Goal: Task Accomplishment & Management: Complete application form

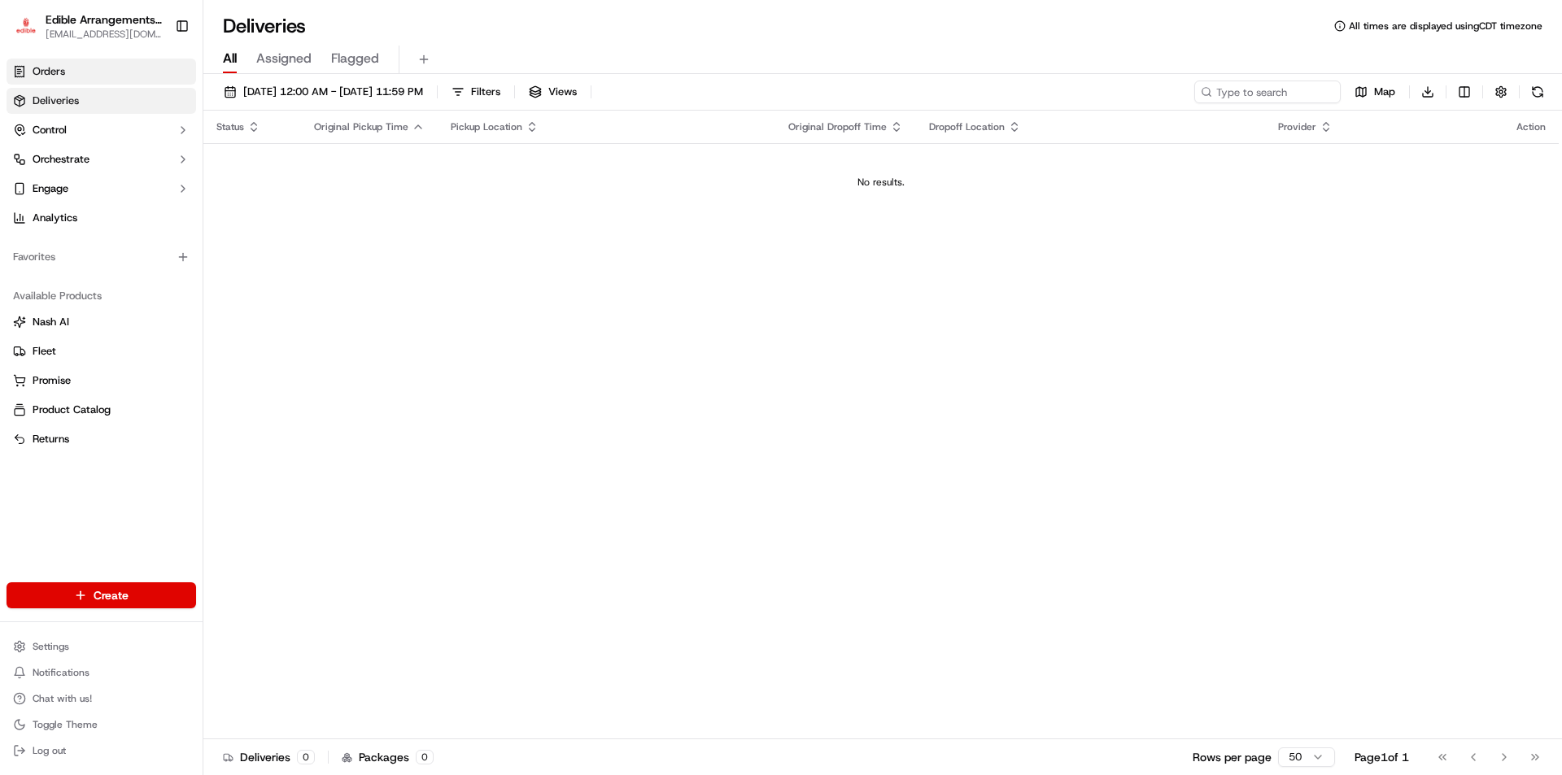
click at [72, 71] on link "Orders" at bounding box center [102, 72] width 190 height 26
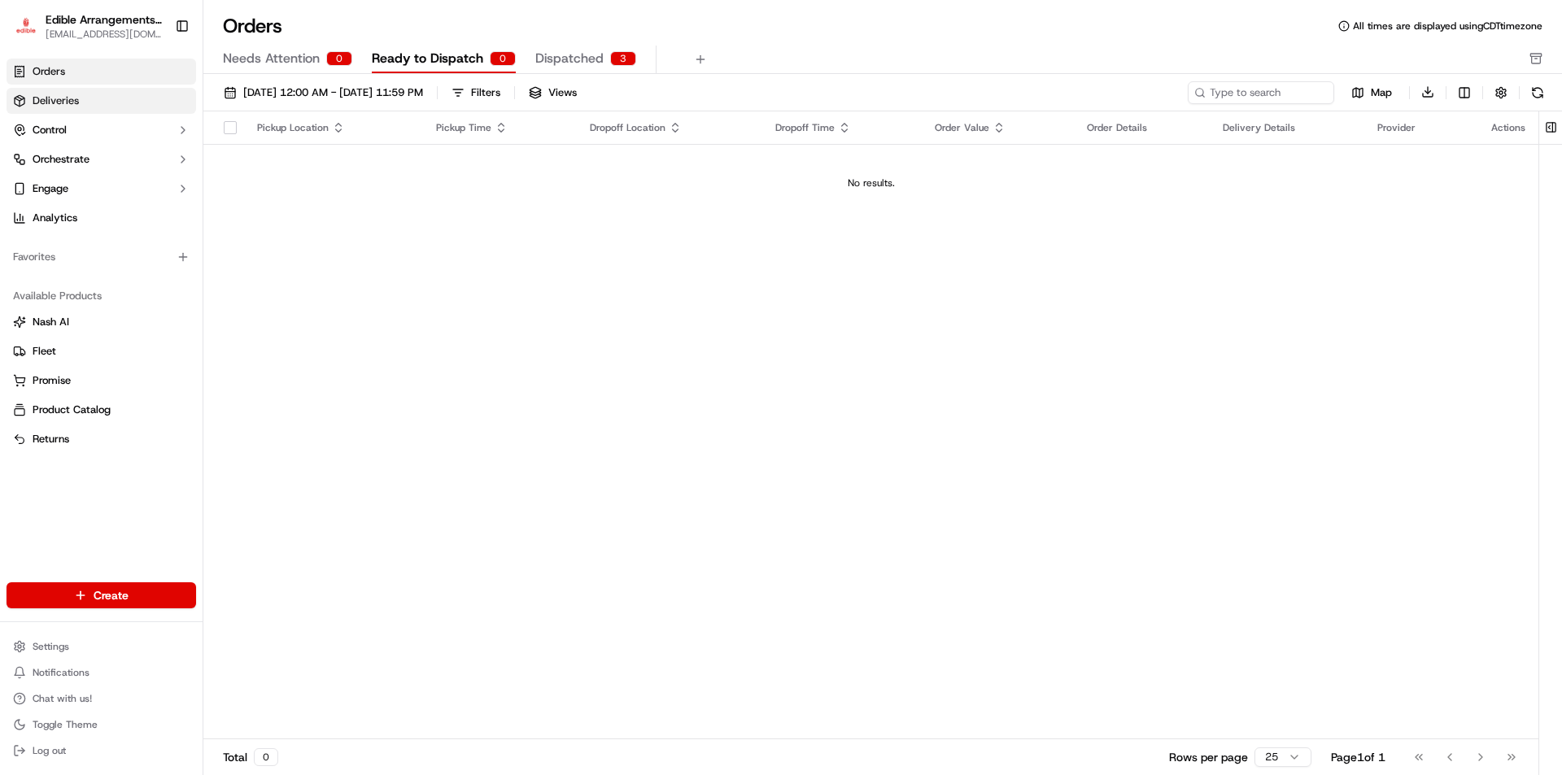
click at [65, 96] on span "Deliveries" at bounding box center [56, 101] width 46 height 15
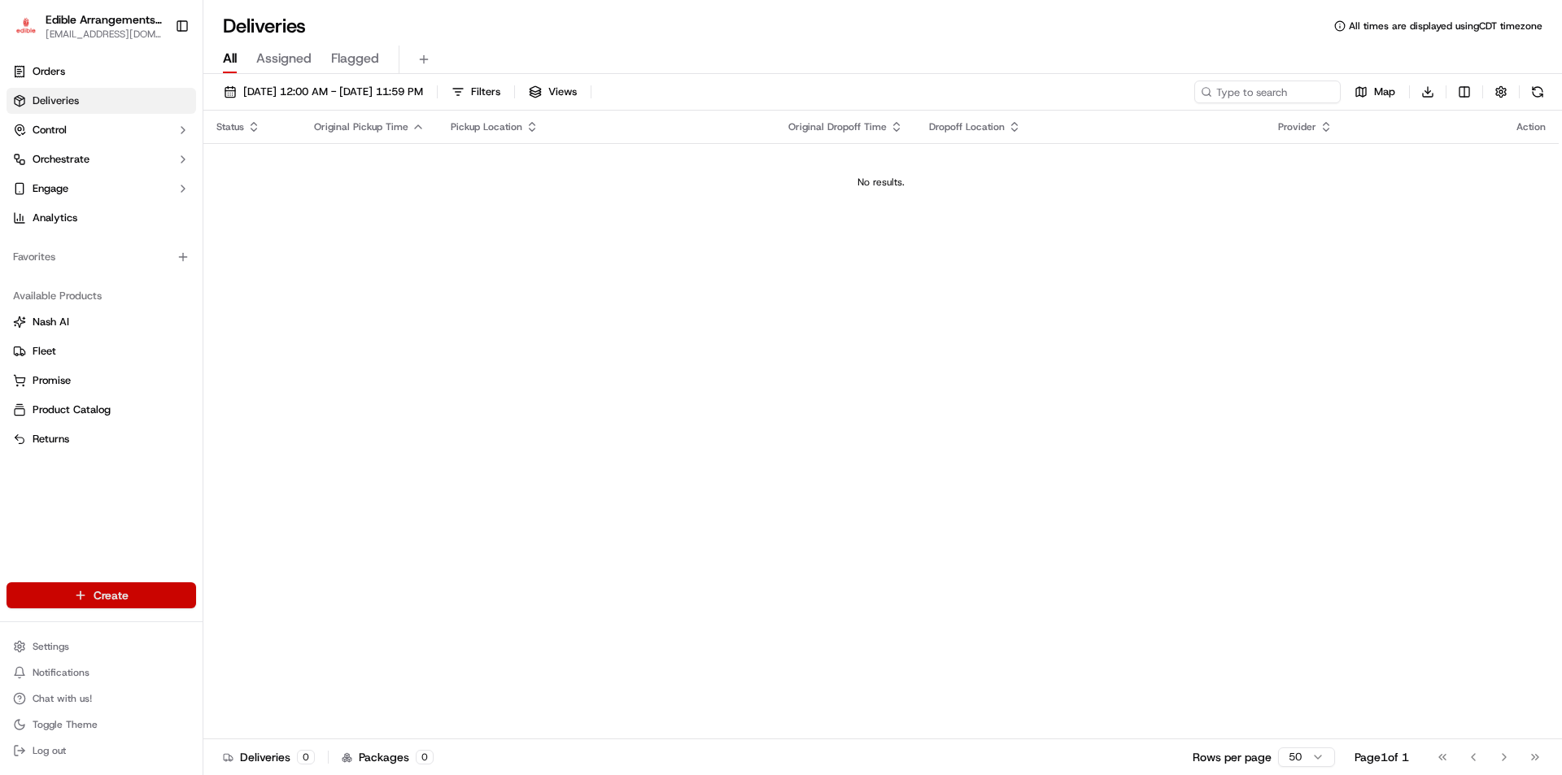
click at [137, 591] on html "Edible Arrangements - [GEOGRAPHIC_DATA][PERSON_NAME][EMAIL_ADDRESS][DOMAIN_NAME…" at bounding box center [781, 387] width 1562 height 775
click at [261, 658] on link "Order" at bounding box center [293, 654] width 181 height 29
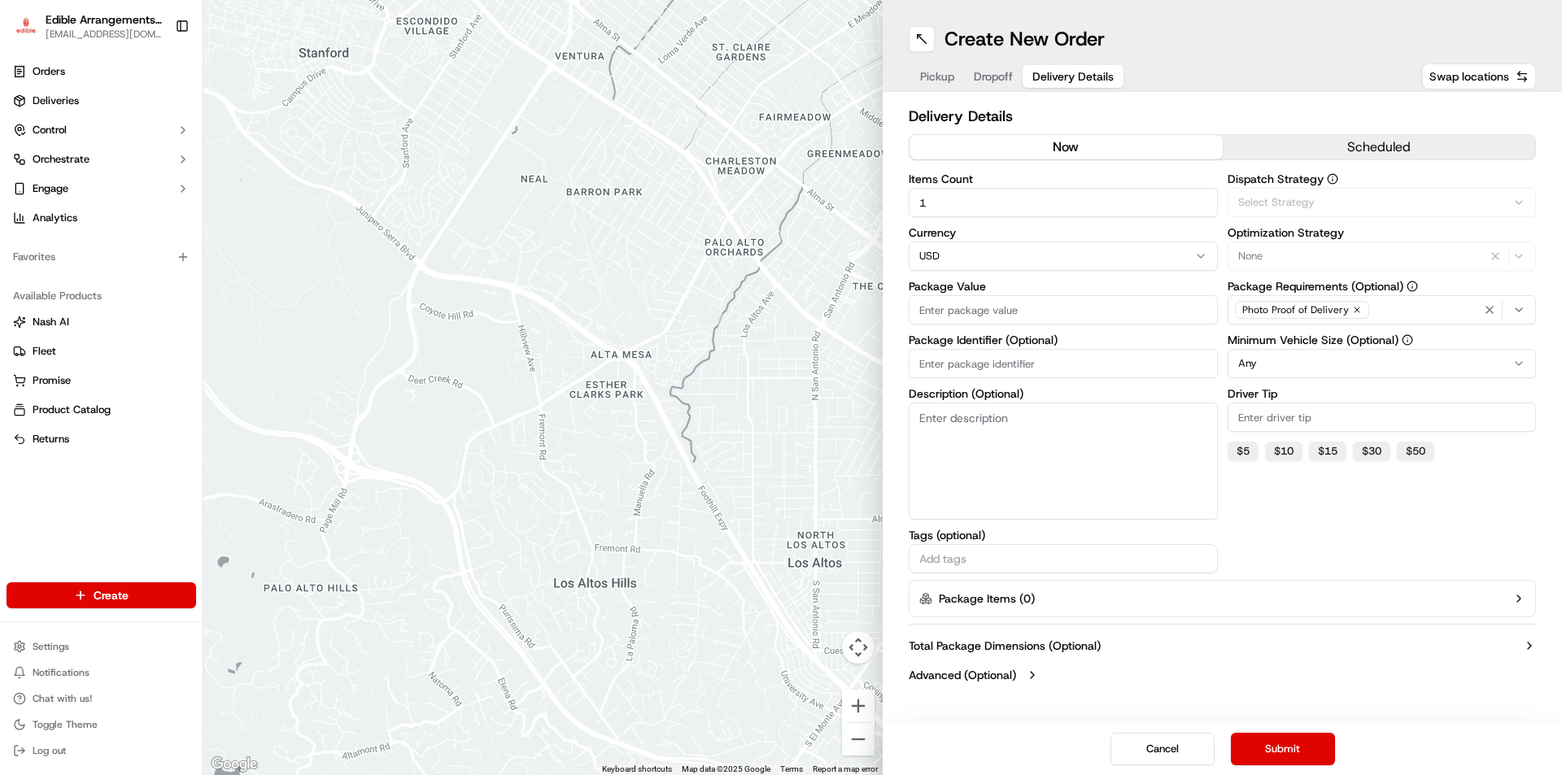
click at [1075, 73] on span "Delivery Details" at bounding box center [1072, 76] width 81 height 16
click at [68, 102] on span "Deliveries" at bounding box center [56, 101] width 46 height 15
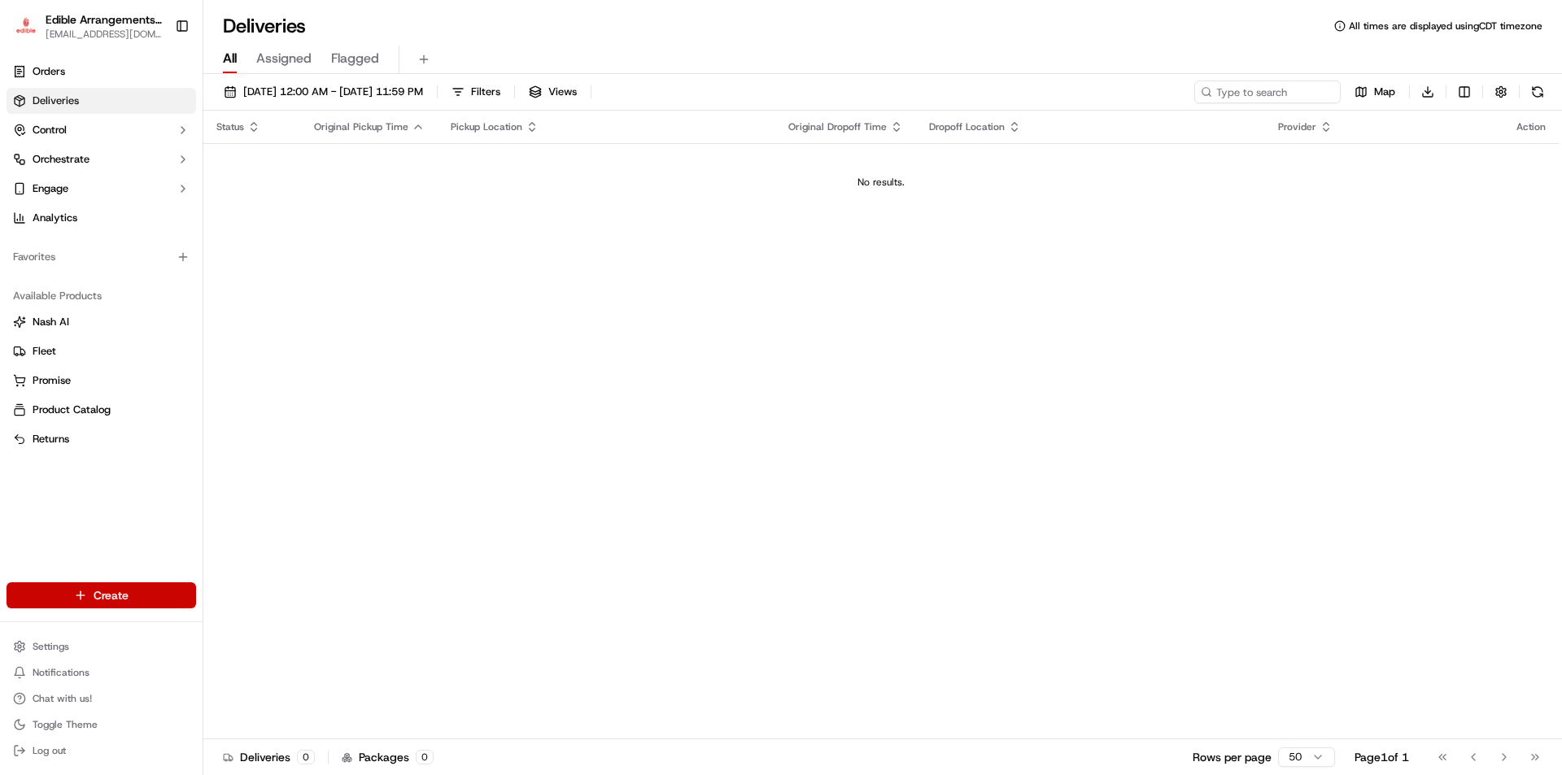
click at [132, 592] on html "Edible Arrangements - [GEOGRAPHIC_DATA][PERSON_NAME][EMAIL_ADDRESS][DOMAIN_NAME…" at bounding box center [781, 387] width 1562 height 775
click at [254, 618] on link "Delivery" at bounding box center [293, 625] width 181 height 29
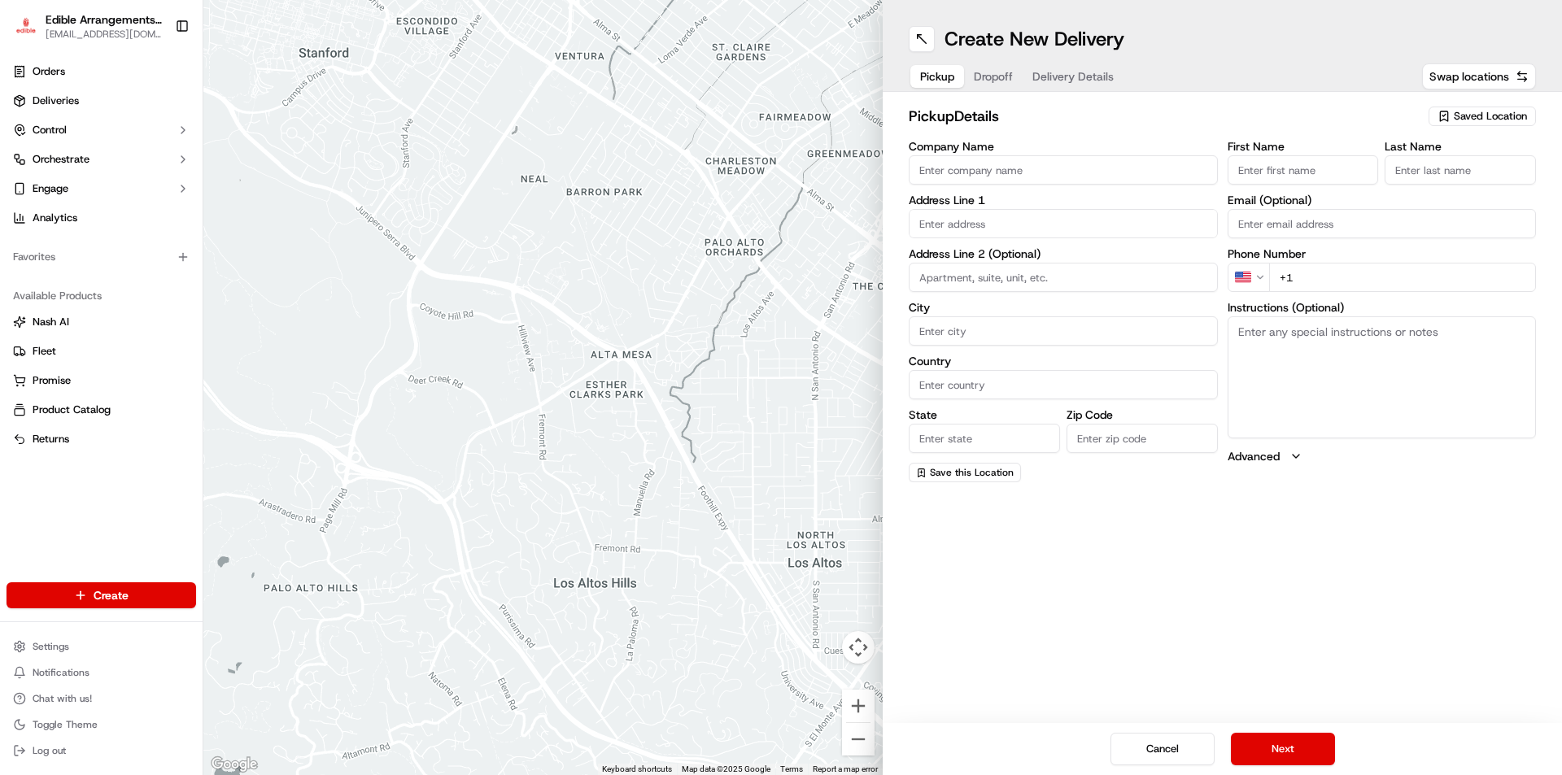
click at [964, 169] on input "Company Name" at bounding box center [1063, 169] width 309 height 29
type input "edible arrangements"
type input "[STREET_ADDRESS]"
type input "[GEOGRAPHIC_DATA][PERSON_NAME]"
type input "[GEOGRAPHIC_DATA]"
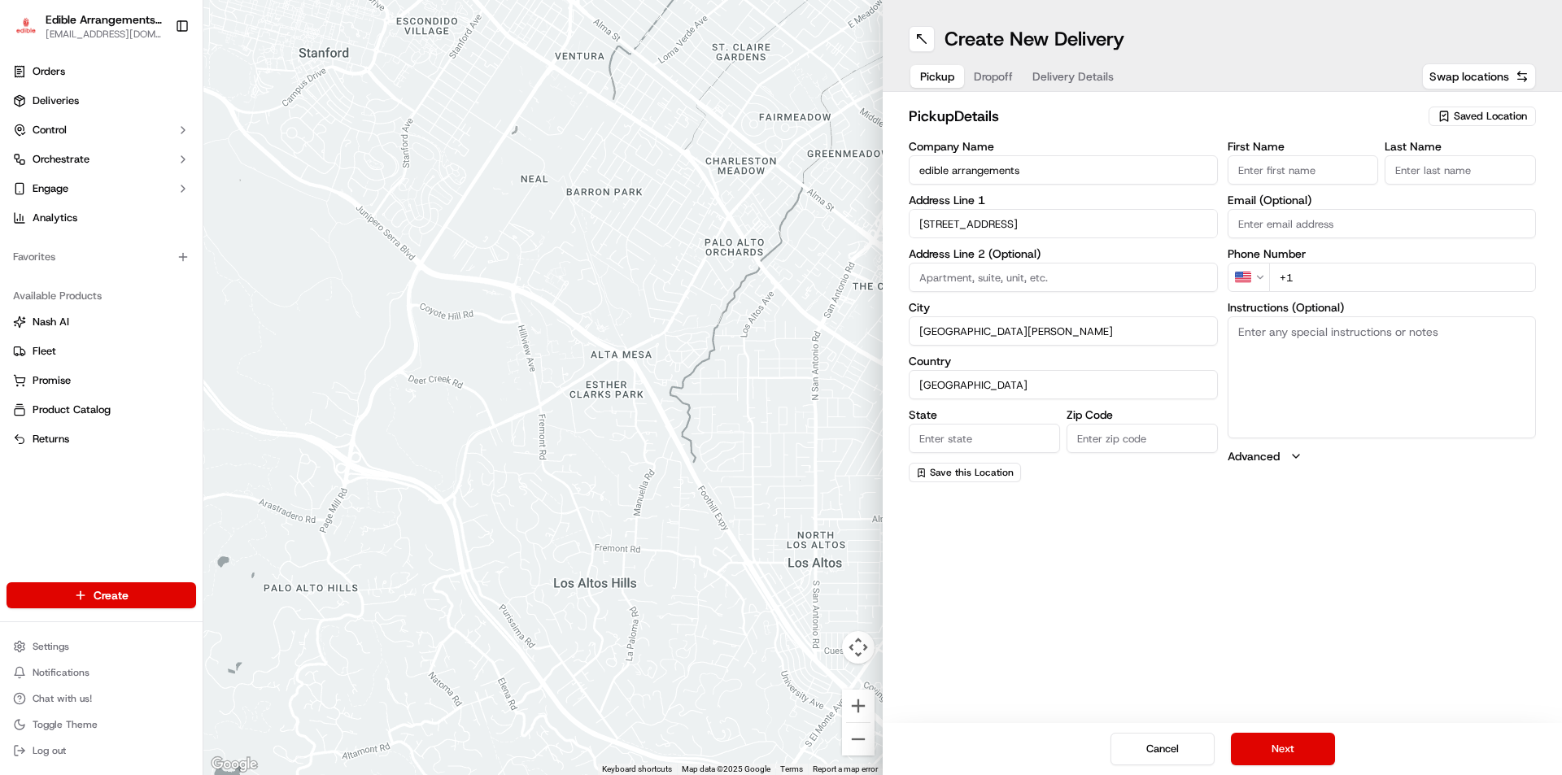
type input "FL"
type input "32547"
type input "[PERSON_NAME]"
type input "ELBAZ"
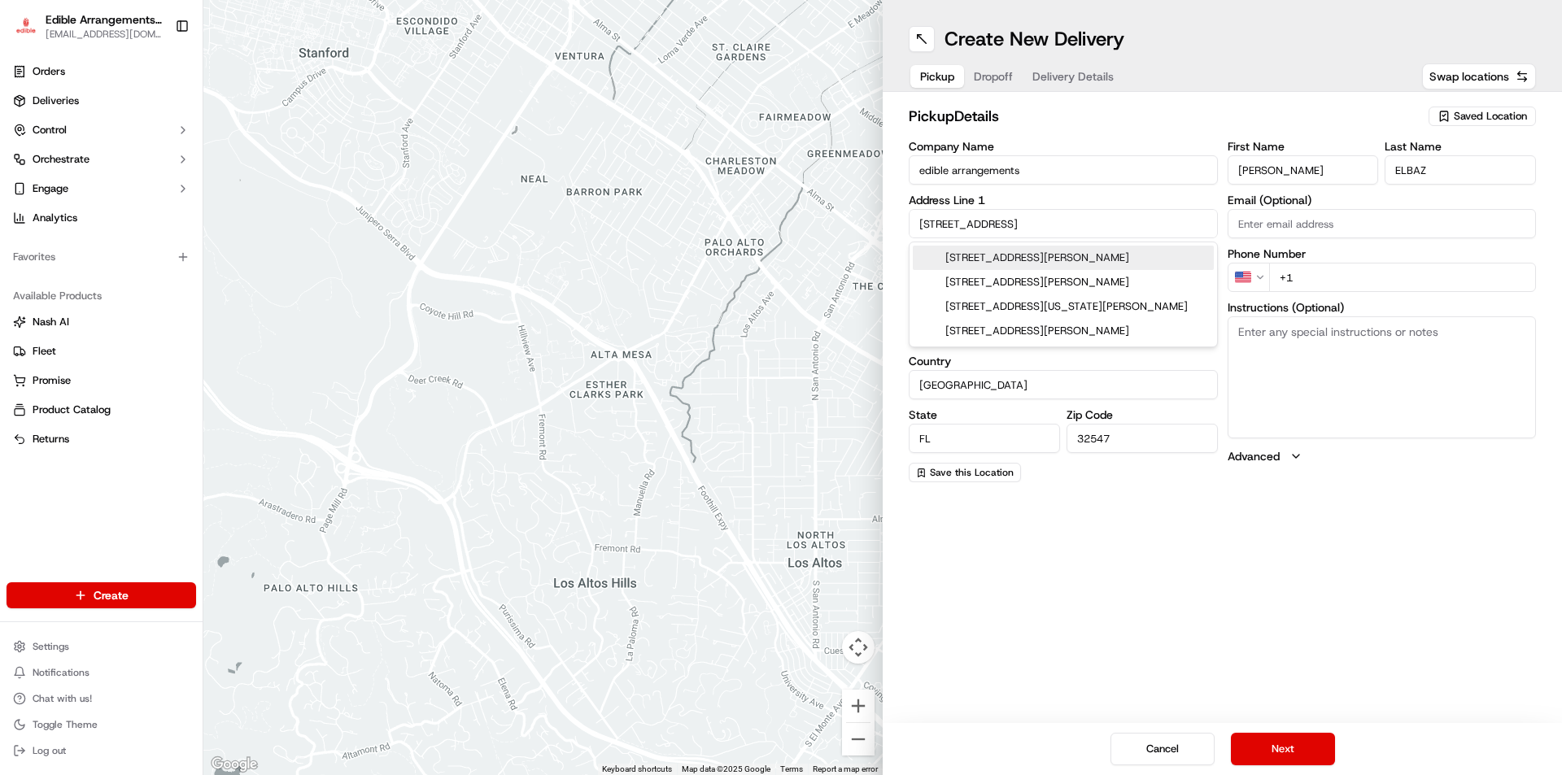
click at [1091, 258] on div "[STREET_ADDRESS][PERSON_NAME]" at bounding box center [1063, 258] width 301 height 24
type input "[STREET_ADDRESS][PERSON_NAME]"
type input "[GEOGRAPHIC_DATA][PERSON_NAME]"
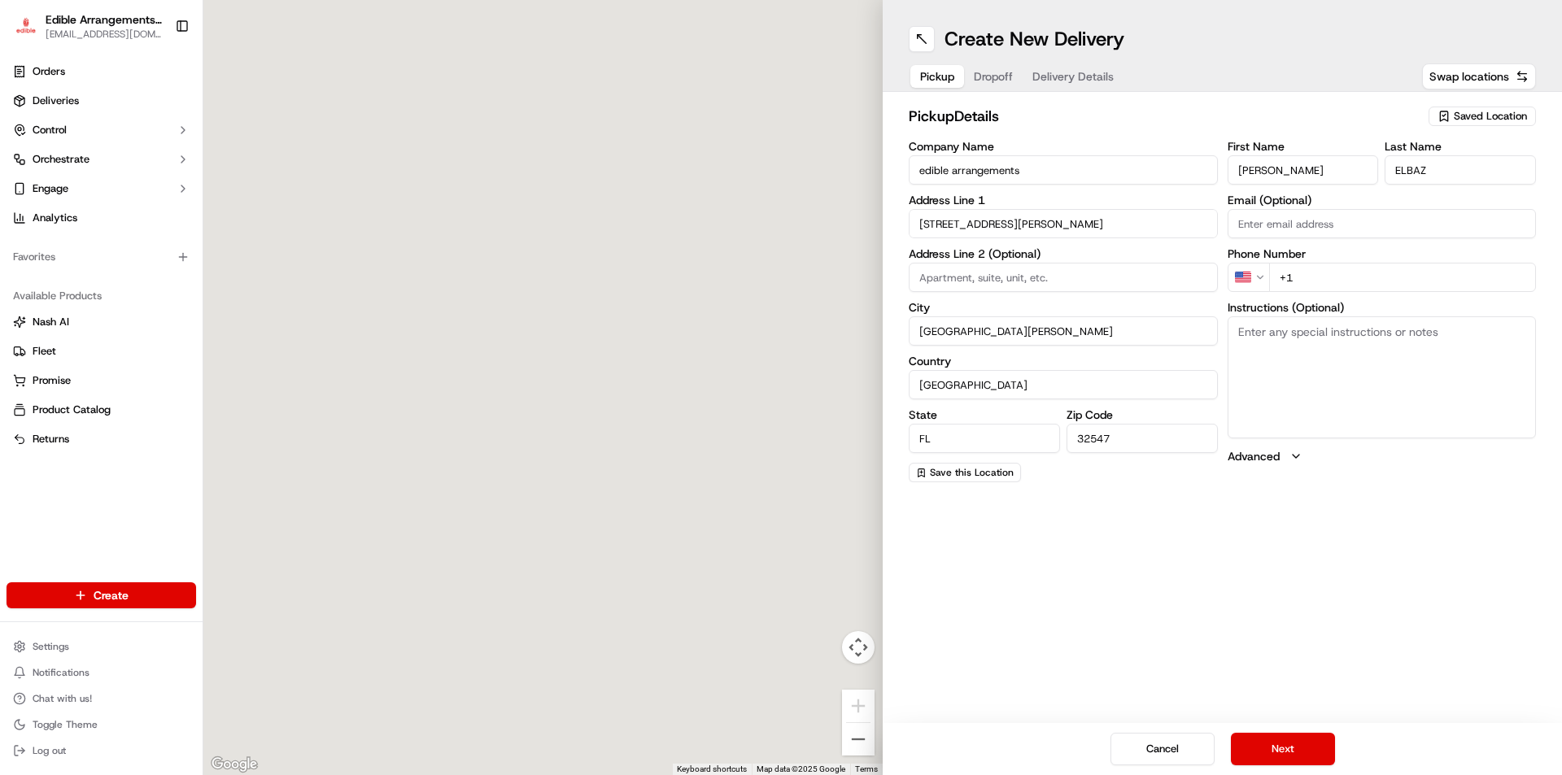
type input "[STREET_ADDRESS]"
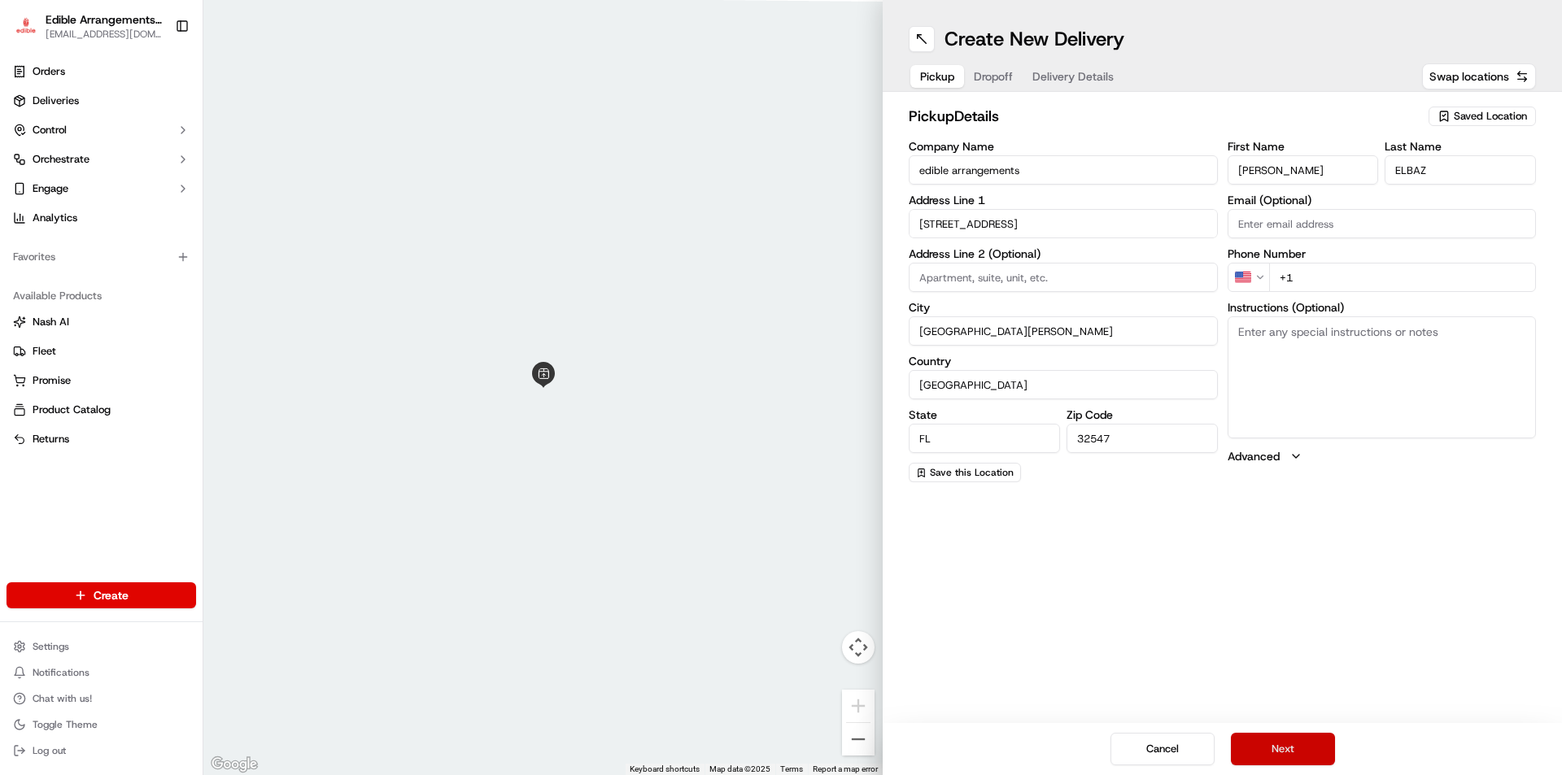
click at [1294, 748] on button "Next" at bounding box center [1283, 749] width 104 height 33
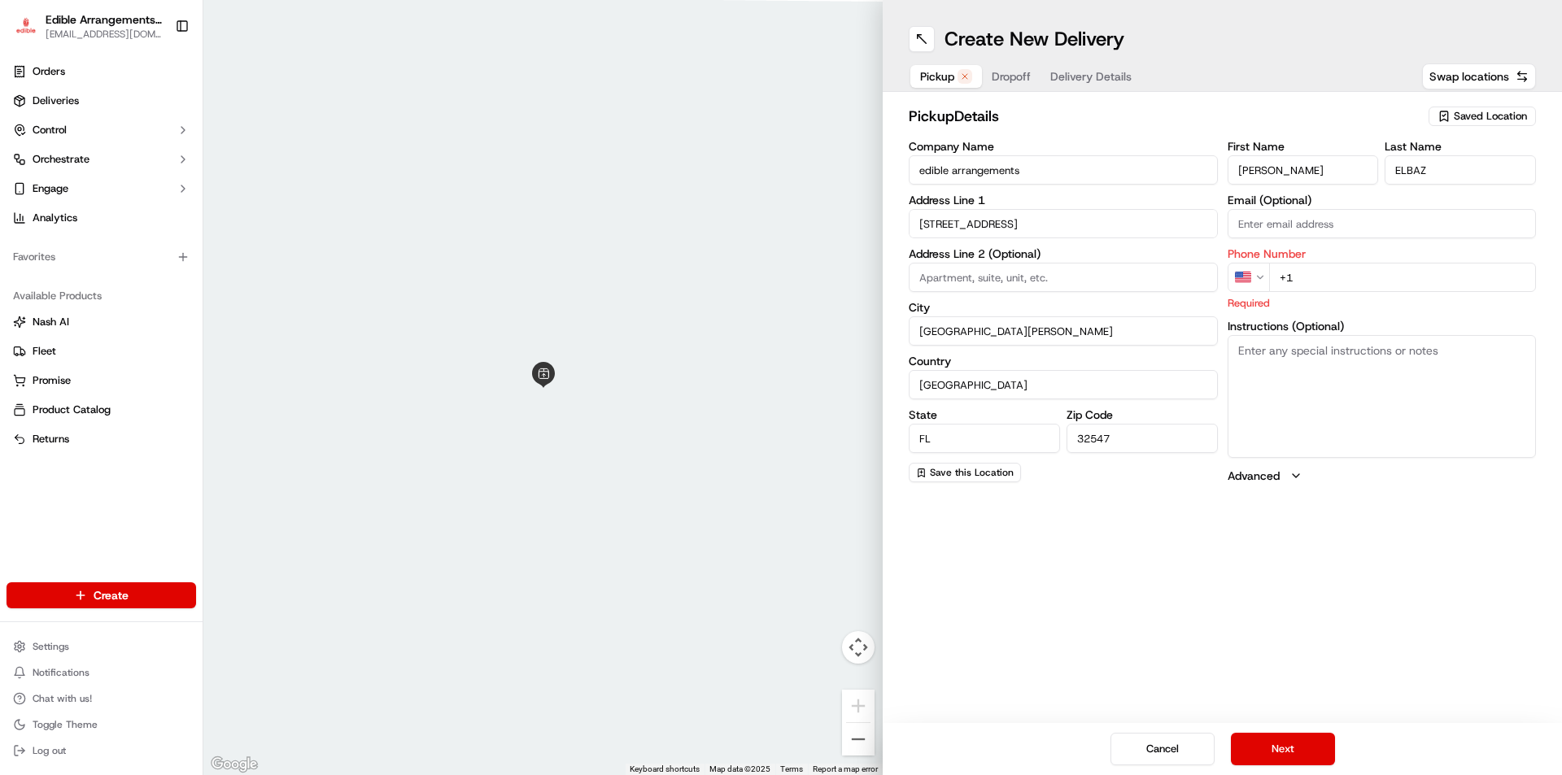
click at [1318, 286] on input "+1" at bounding box center [1403, 277] width 268 height 29
type input "[PHONE_NUMBER]"
click at [1295, 749] on button "Next" at bounding box center [1283, 749] width 104 height 33
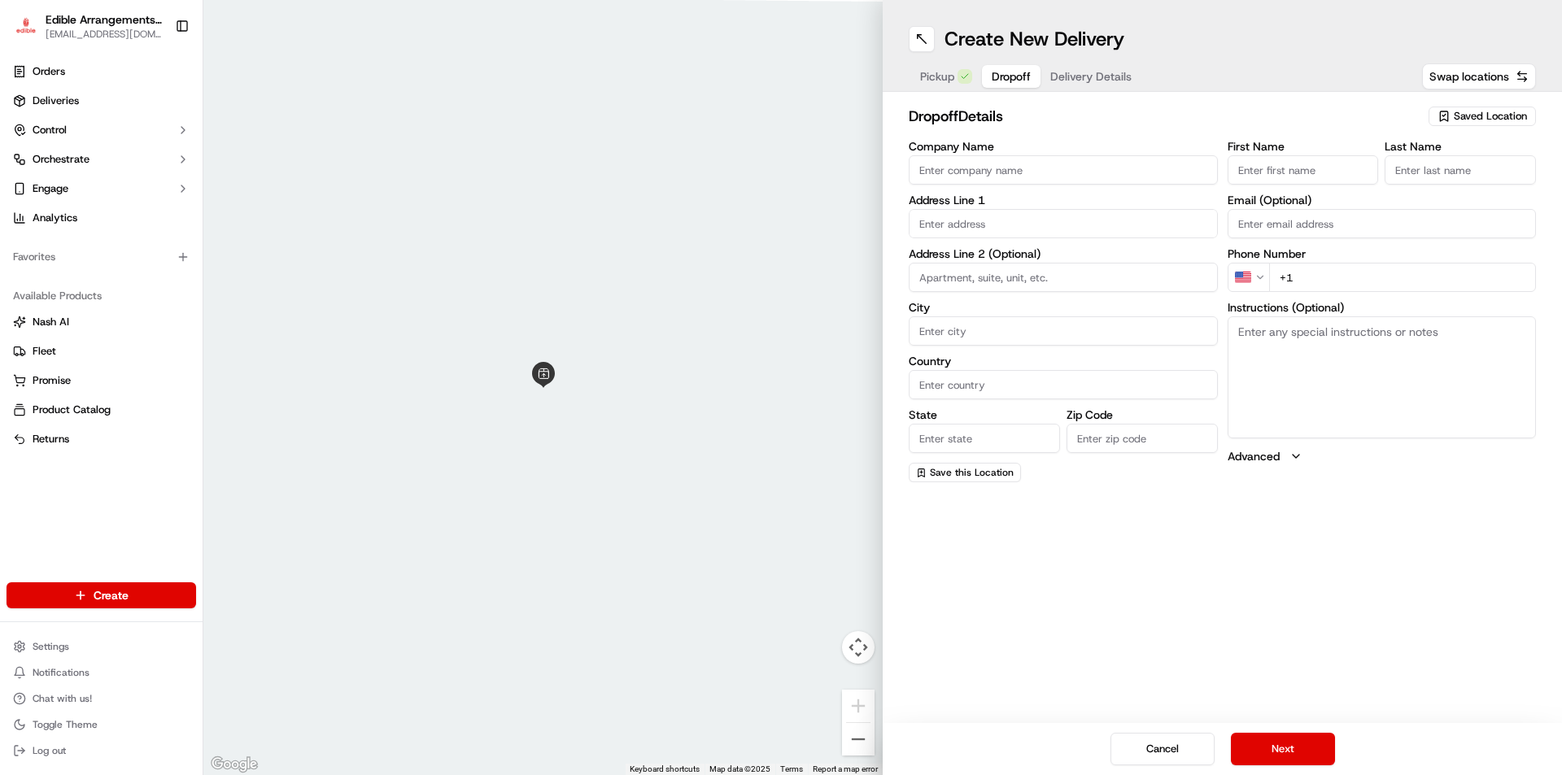
click at [946, 165] on input "Company Name" at bounding box center [1063, 169] width 309 height 29
type input "edible arrangements"
type input "[STREET_ADDRESS]"
type input "[GEOGRAPHIC_DATA][PERSON_NAME]"
type input "[GEOGRAPHIC_DATA]"
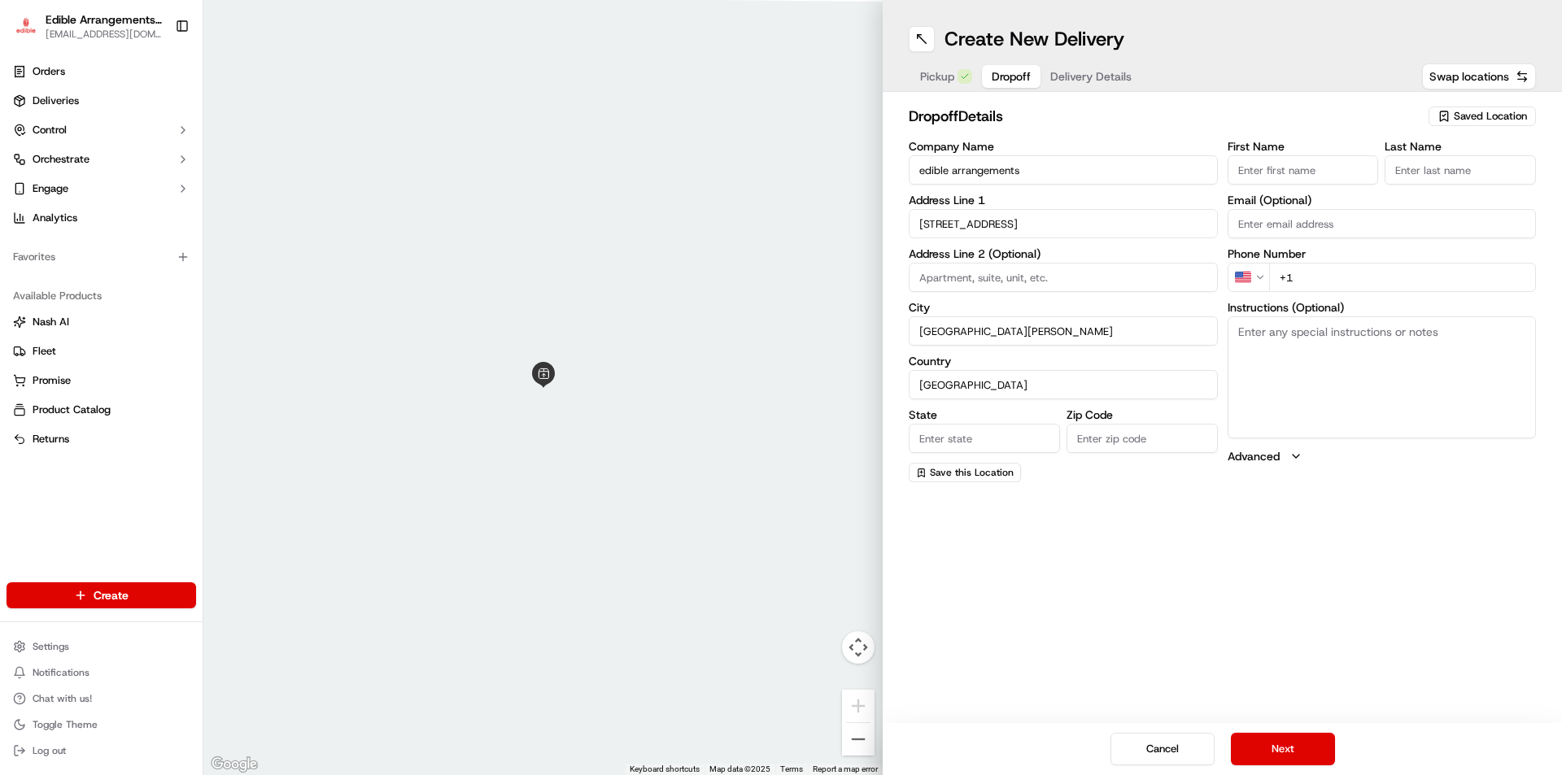
type input "FL"
type input "32547"
type input "[PERSON_NAME]"
type input "ELBAZ"
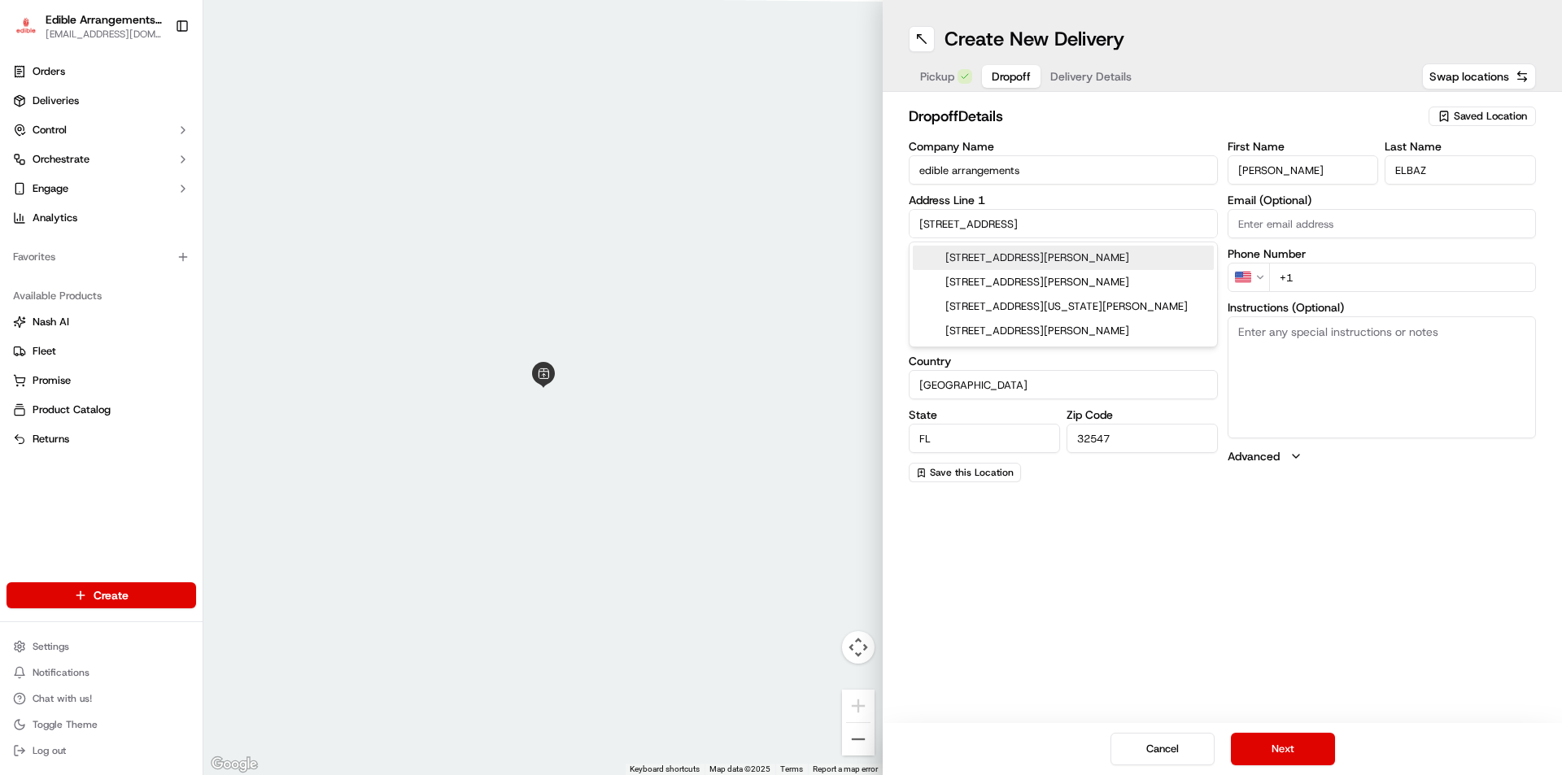
click at [1067, 177] on input "edible arrangements" at bounding box center [1063, 169] width 309 height 29
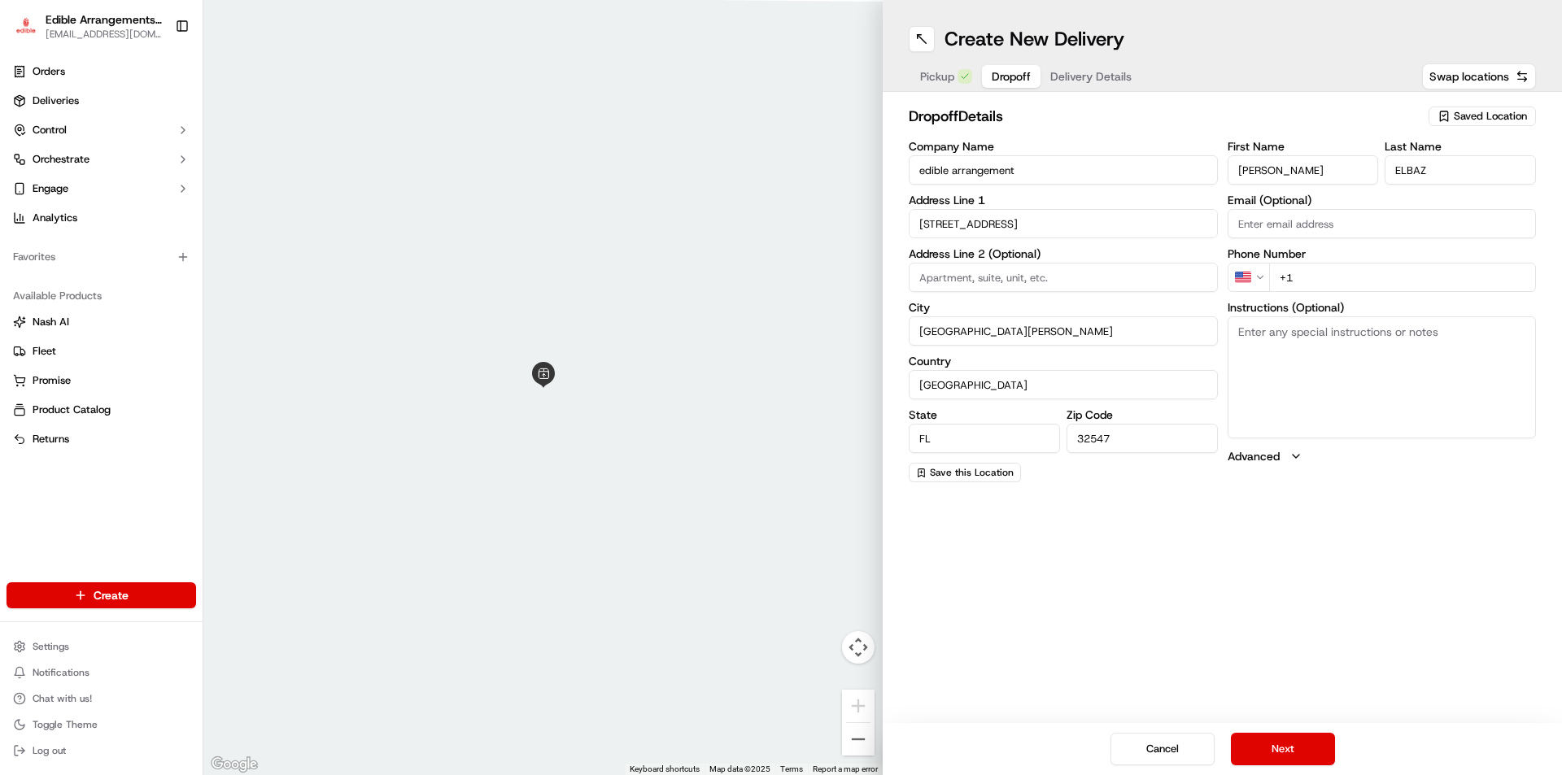
type input "edible arrangements"
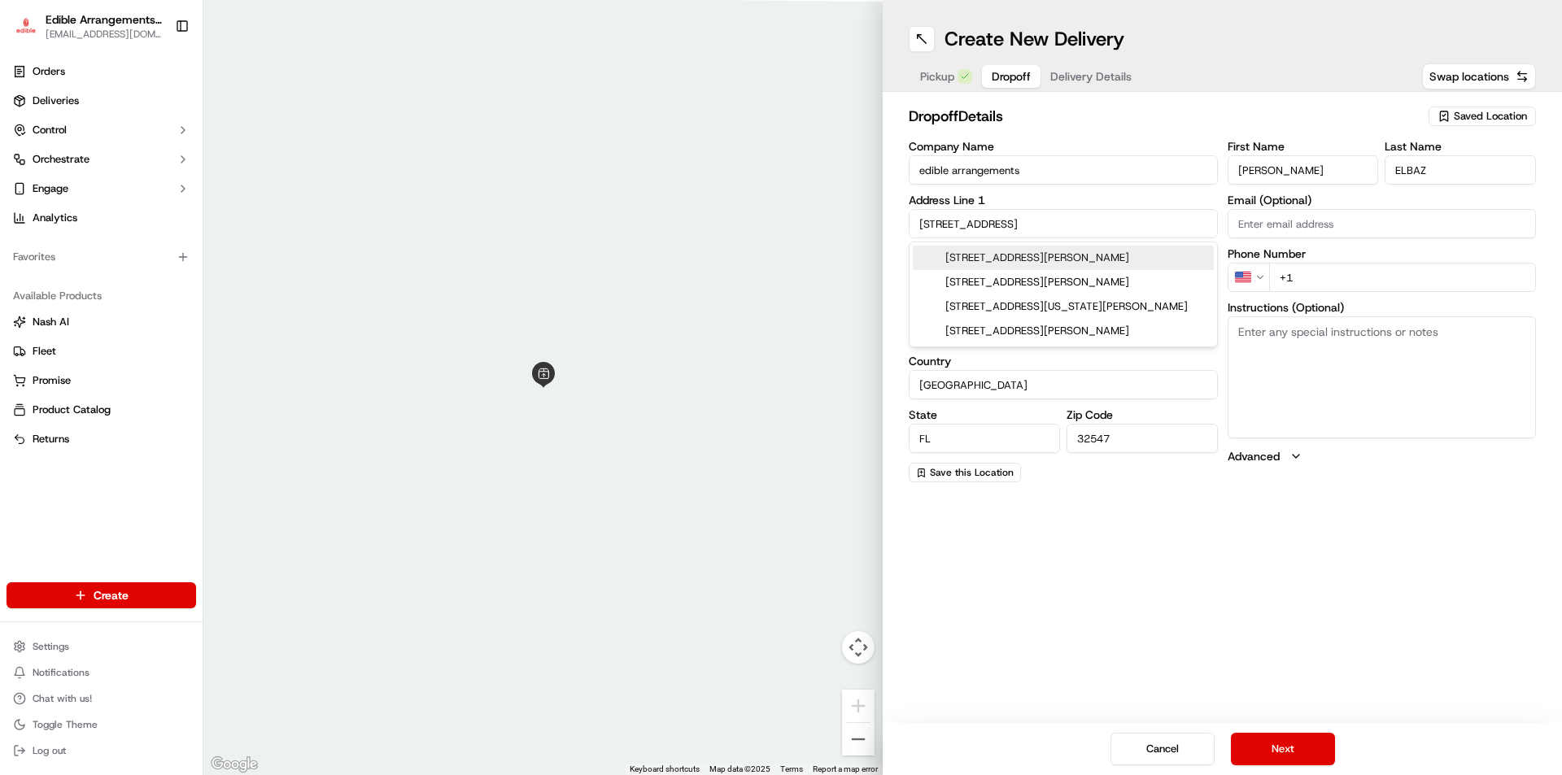
click at [930, 217] on input "[STREET_ADDRESS]" at bounding box center [1063, 223] width 309 height 29
click at [1021, 220] on input "[STREET_ADDRESS]" at bounding box center [1063, 223] width 309 height 29
type input "[STREET_ADDRESS]"
click at [1012, 383] on input "[GEOGRAPHIC_DATA]" at bounding box center [1063, 384] width 309 height 29
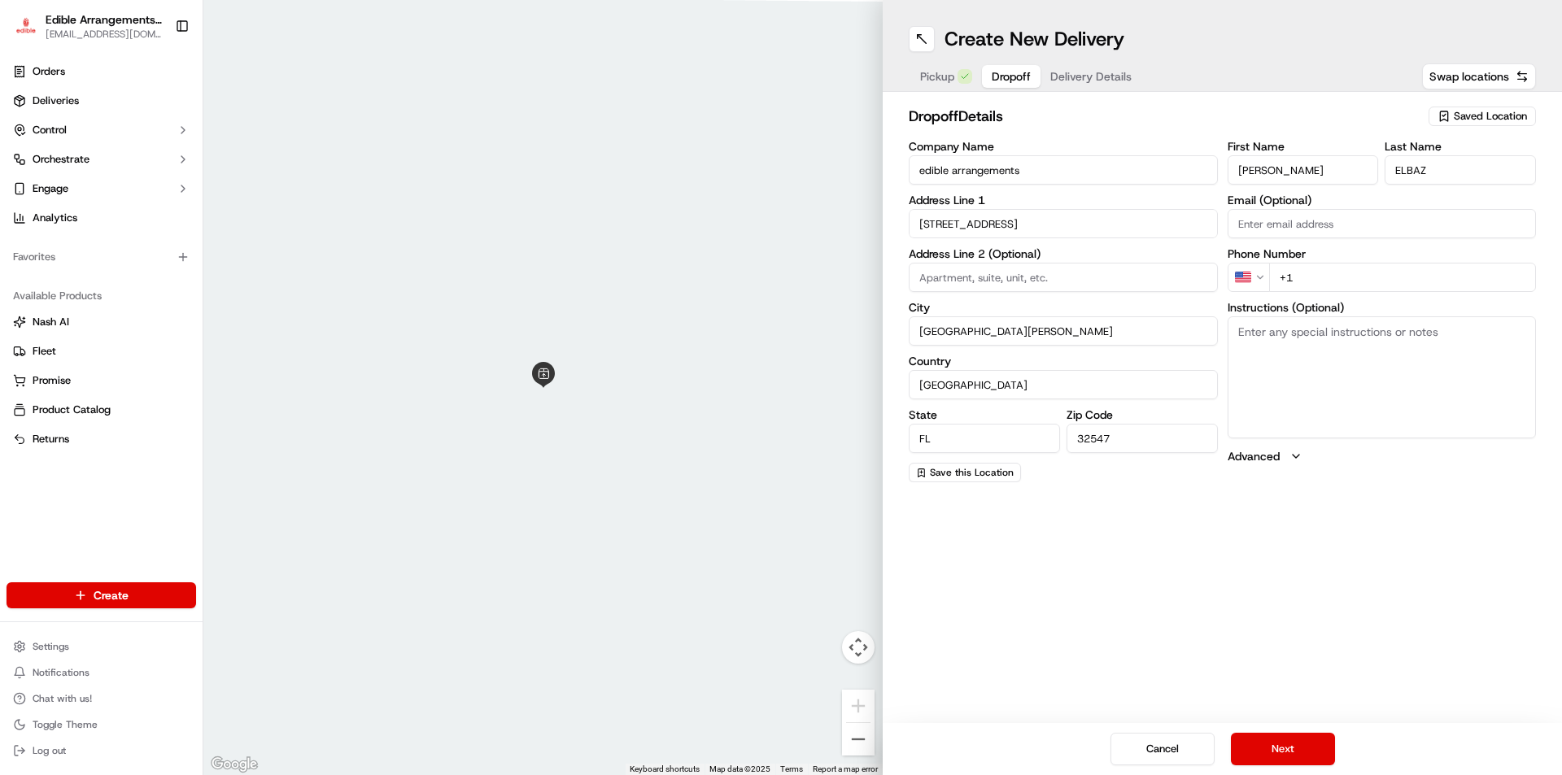
click at [1059, 340] on input "[GEOGRAPHIC_DATA][PERSON_NAME]" at bounding box center [1063, 330] width 309 height 29
type input "[GEOGRAPHIC_DATA][PERSON_NAME]"
type input "[EMAIL_ADDRESS][DOMAIN_NAME]"
click at [1075, 341] on input "[GEOGRAPHIC_DATA][PERSON_NAME]" at bounding box center [1063, 330] width 309 height 29
type input "FORT [PERSON_NAME] BEACh"
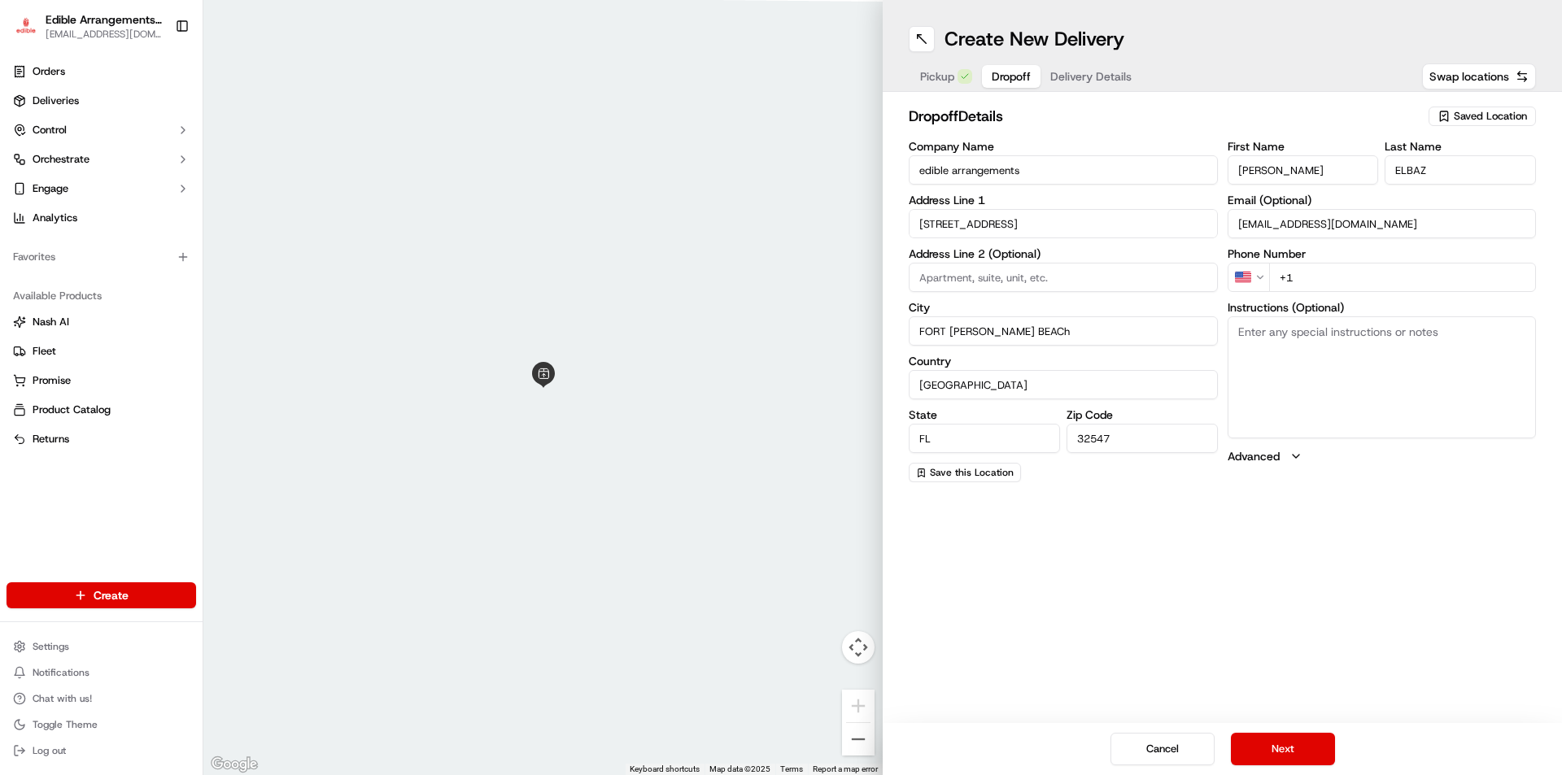
click at [1145, 523] on div "Create New Delivery Pickup Dropoff Delivery Details Swap locations dropoff Deta…" at bounding box center [1222, 387] width 679 height 775
click at [1046, 383] on input "[GEOGRAPHIC_DATA]" at bounding box center [1063, 384] width 309 height 29
click at [1021, 382] on input "[GEOGRAPHIC_DATA]" at bounding box center [1063, 384] width 309 height 29
type input "[GEOGRAPHIC_DATA]"
click at [961, 441] on input "FL" at bounding box center [984, 438] width 151 height 29
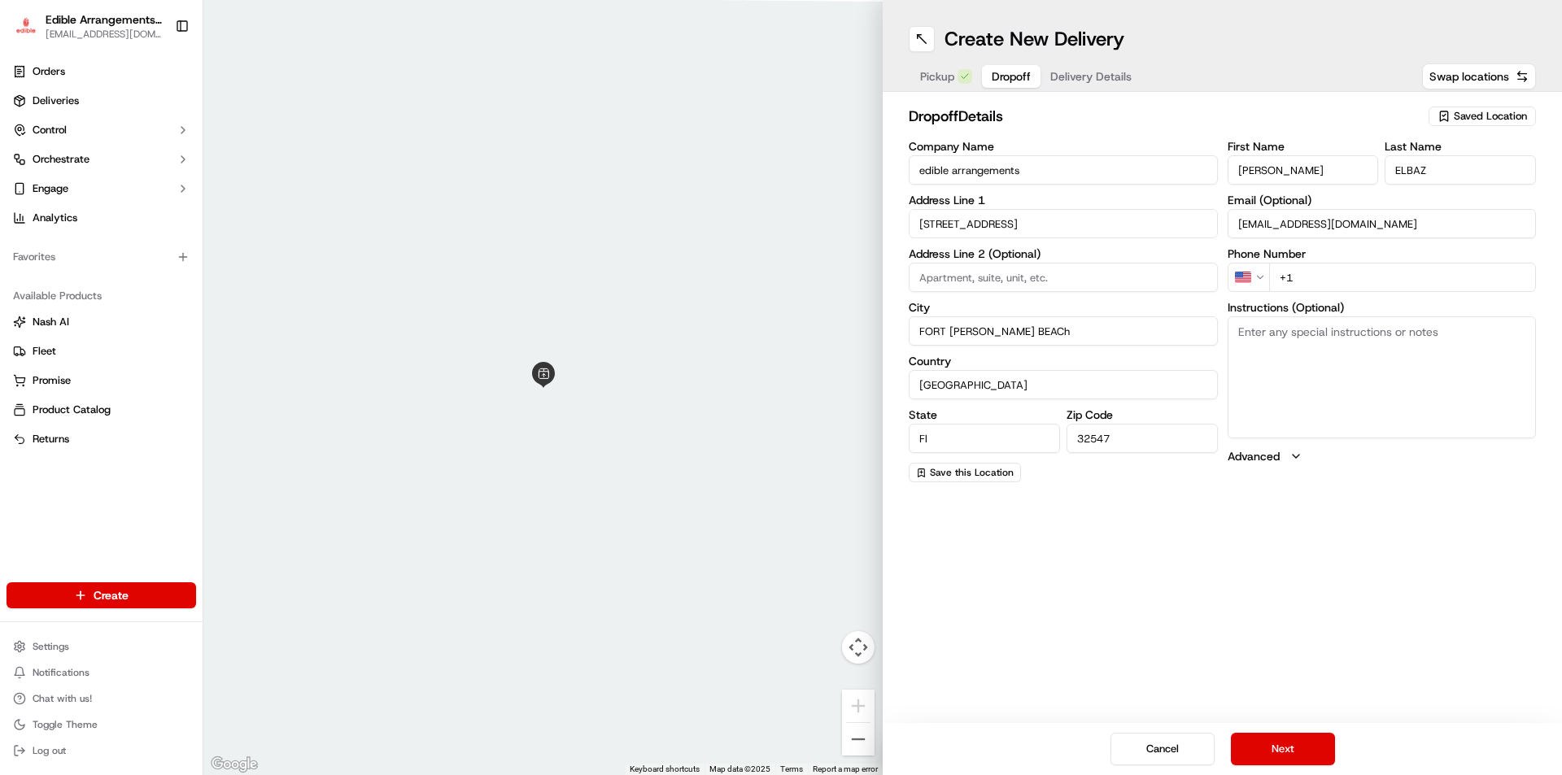
type input "Fl"
click at [1134, 441] on input "32547" at bounding box center [1141, 438] width 151 height 29
click at [1119, 438] on input "32547" at bounding box center [1141, 438] width 151 height 29
type input "32547"
click at [1017, 568] on div "Create New Delivery Pickup Dropoff Delivery Details Swap locations dropoff Deta…" at bounding box center [1222, 387] width 679 height 775
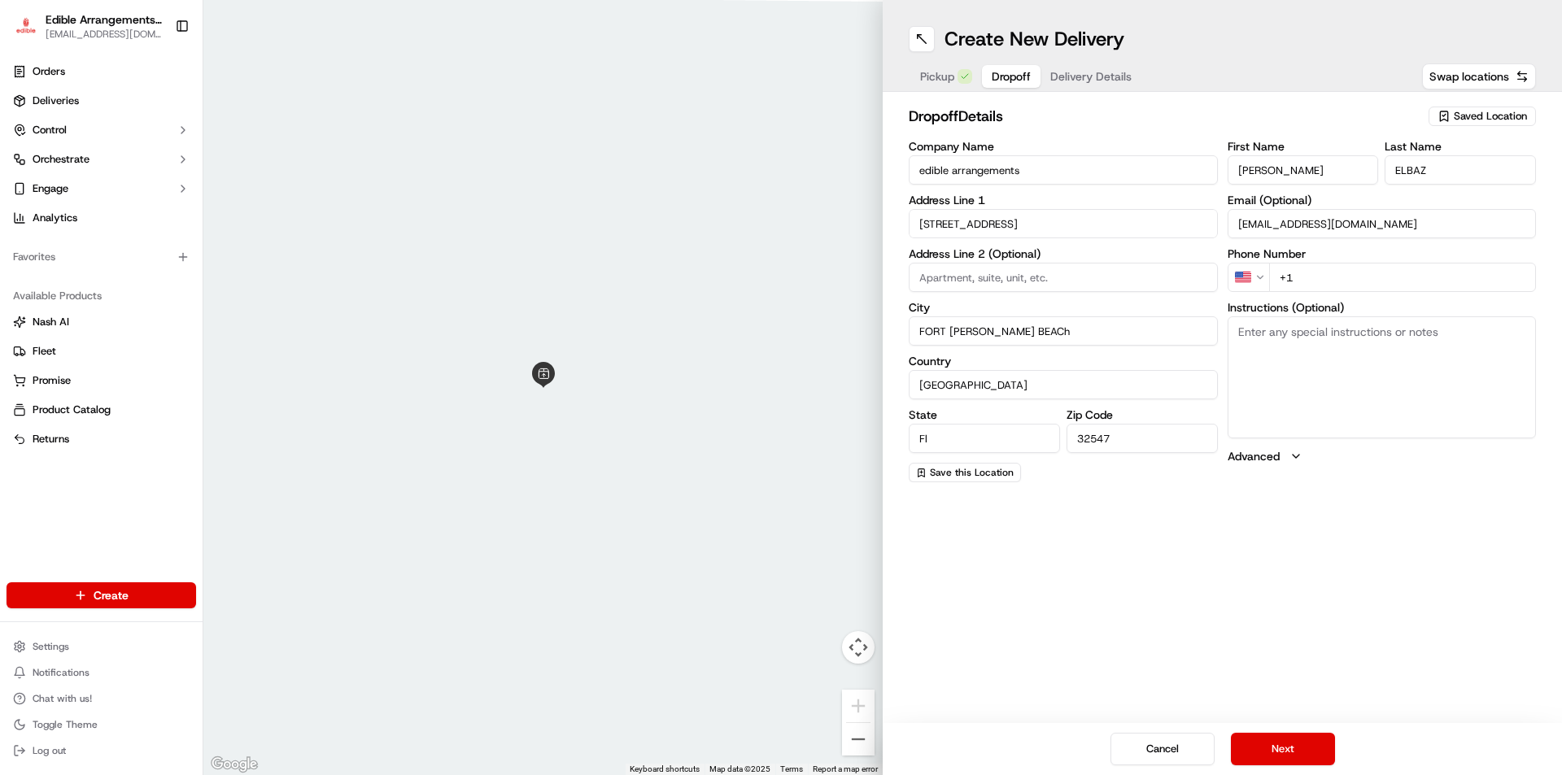
click at [1295, 455] on icon "button" at bounding box center [1295, 456] width 13 height 13
click at [1272, 332] on textarea "Instructions (Optional)" at bounding box center [1382, 377] width 309 height 122
type textarea "store closes at 3pm."
click at [1302, 168] on input "[PERSON_NAME]" at bounding box center [1303, 169] width 151 height 29
type input "[PERSON_NAME]"
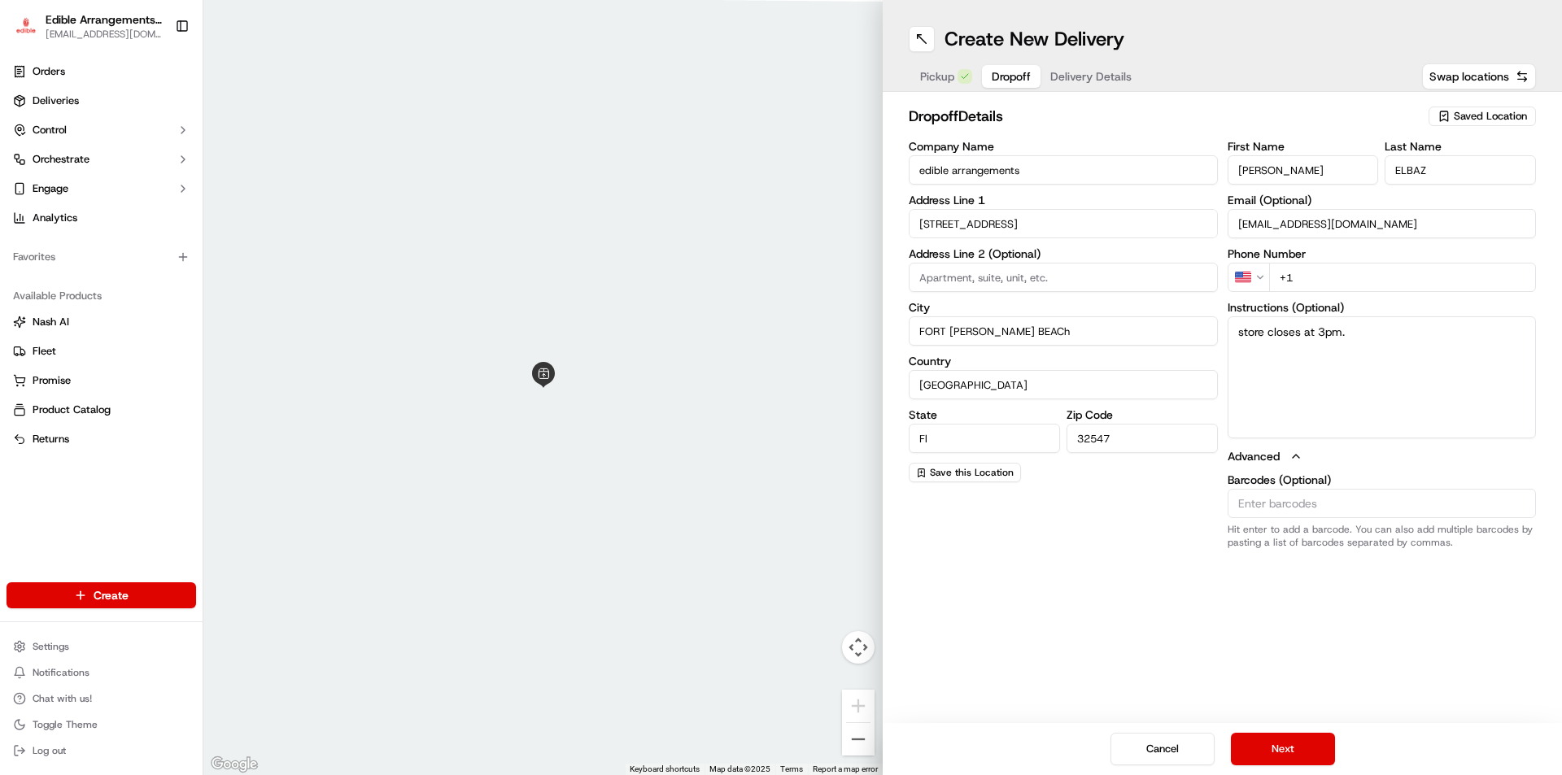
click at [1439, 164] on input "ELBAZ" at bounding box center [1459, 169] width 151 height 29
type input "ELBAz"
drag, startPoint x: 1360, startPoint y: 227, endPoint x: 980, endPoint y: 269, distance: 382.2
click at [980, 269] on div "Company Name edible arrangements Address Line 1 [GEOGRAPHIC_DATA] Ne Address Li…" at bounding box center [1222, 345] width 627 height 408
type input "[EMAIL_ADDRESS][DOMAIN_NAME]"
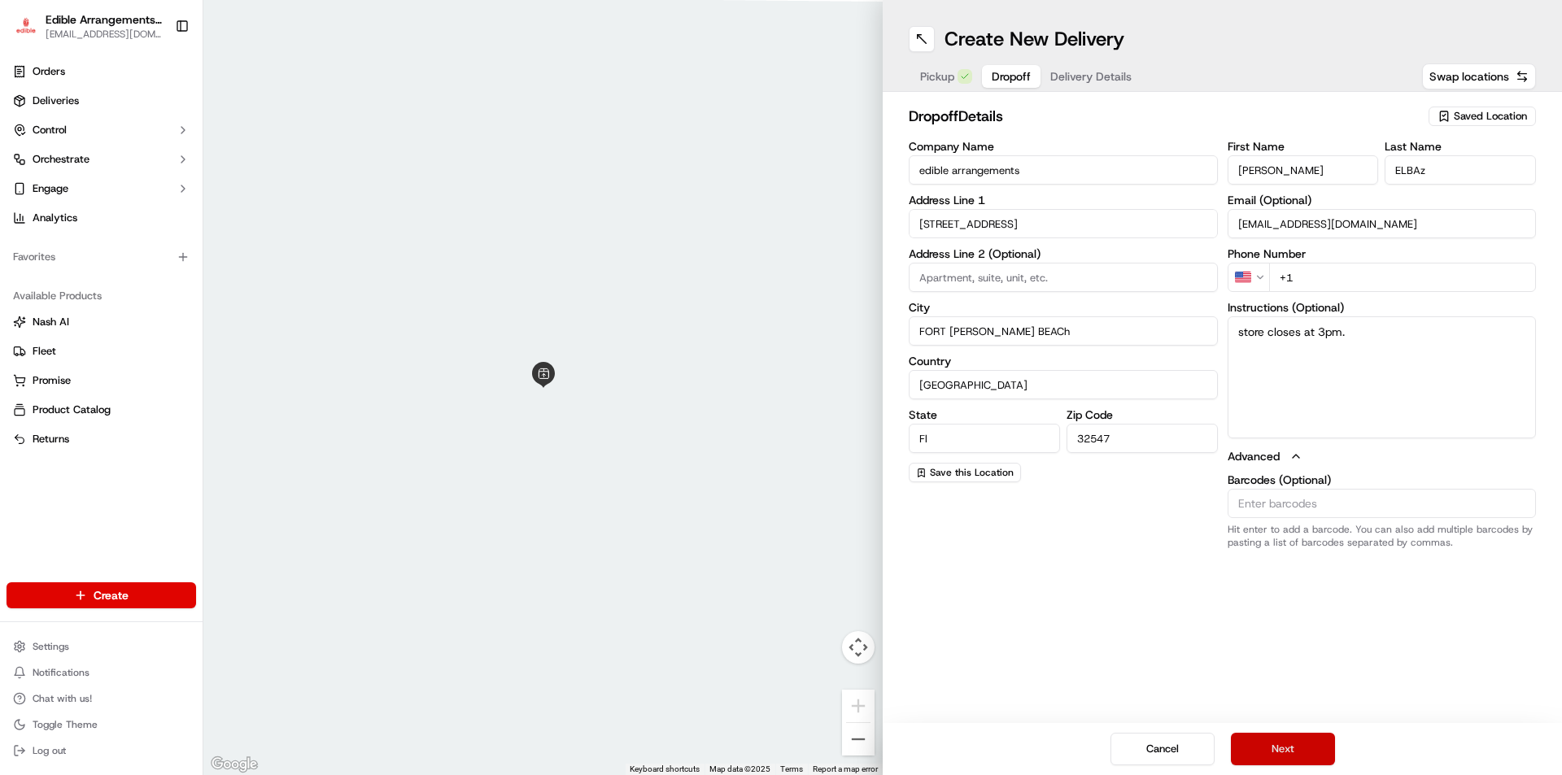
click at [1294, 749] on button "Next" at bounding box center [1283, 749] width 104 height 33
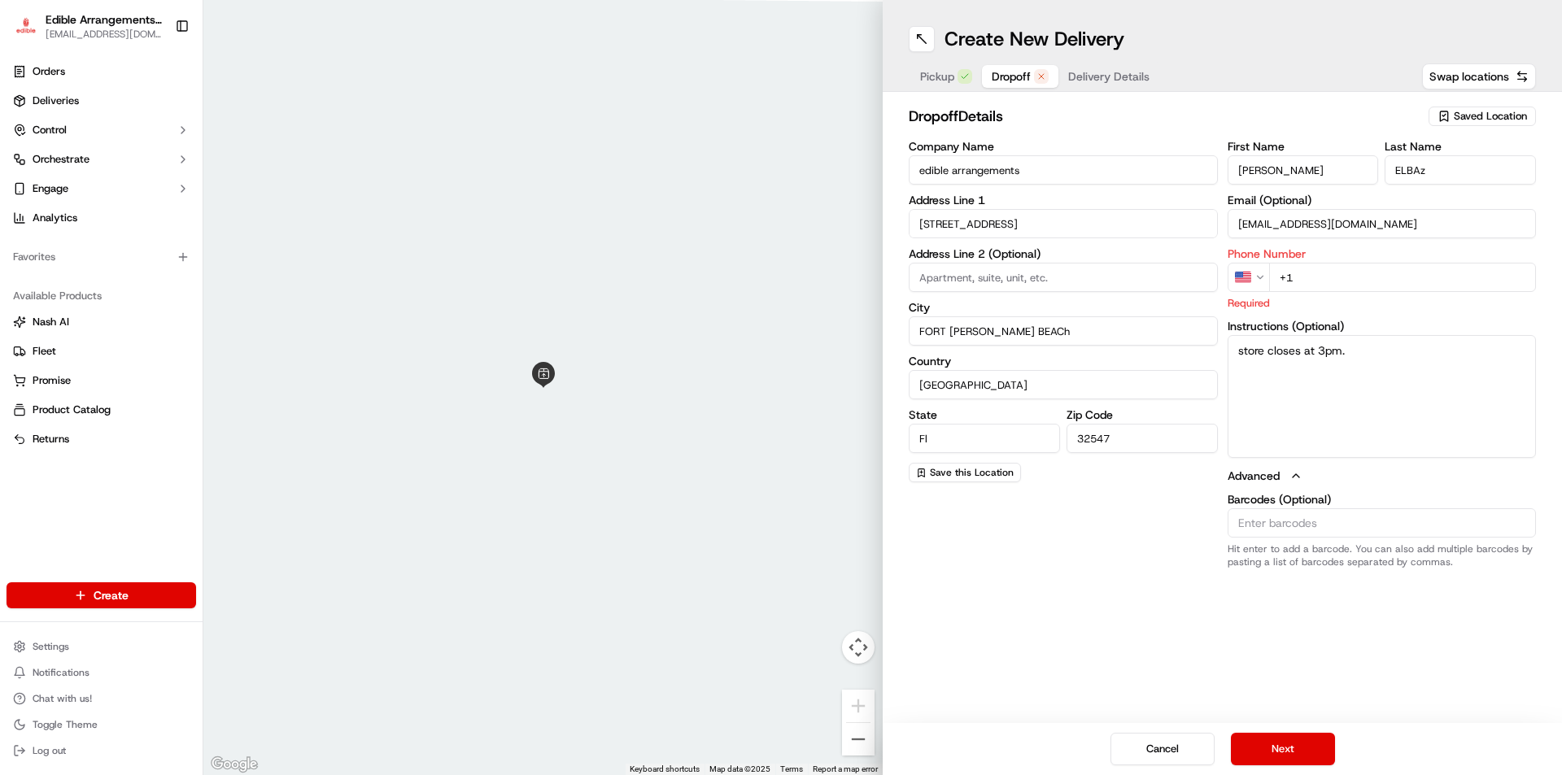
click at [1328, 280] on input "+1" at bounding box center [1403, 277] width 268 height 29
type input "[PHONE_NUMBER]"
click at [1277, 746] on button "Next" at bounding box center [1283, 749] width 104 height 33
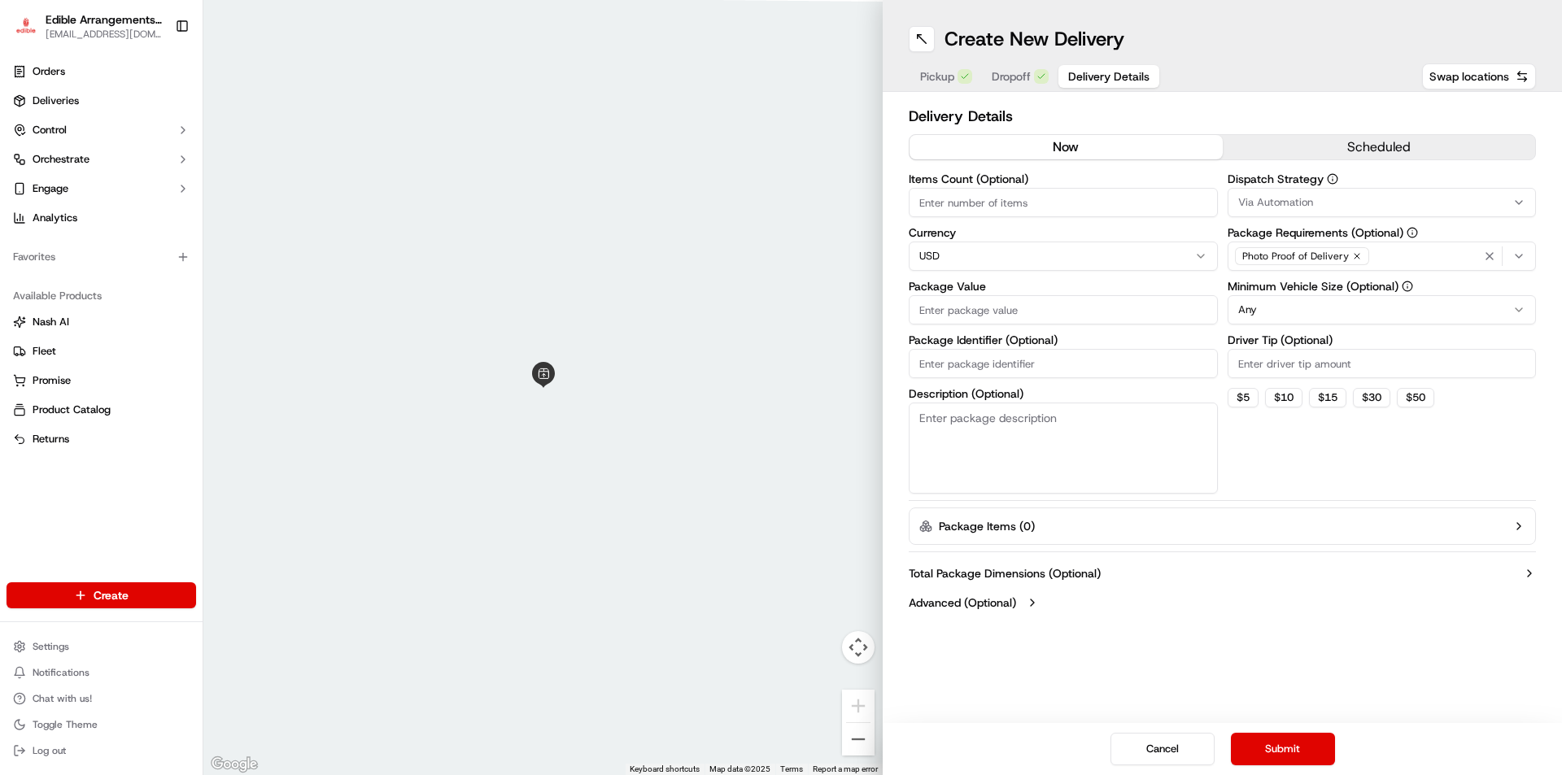
click at [933, 307] on input "Package Value" at bounding box center [1063, 309] width 309 height 29
type input "63.74"
click at [962, 363] on input "Package Identifier (Optional)" at bounding box center [1063, 363] width 309 height 29
type input "w2534"
click at [1005, 443] on textarea "Description (Optional)" at bounding box center [1063, 448] width 309 height 91
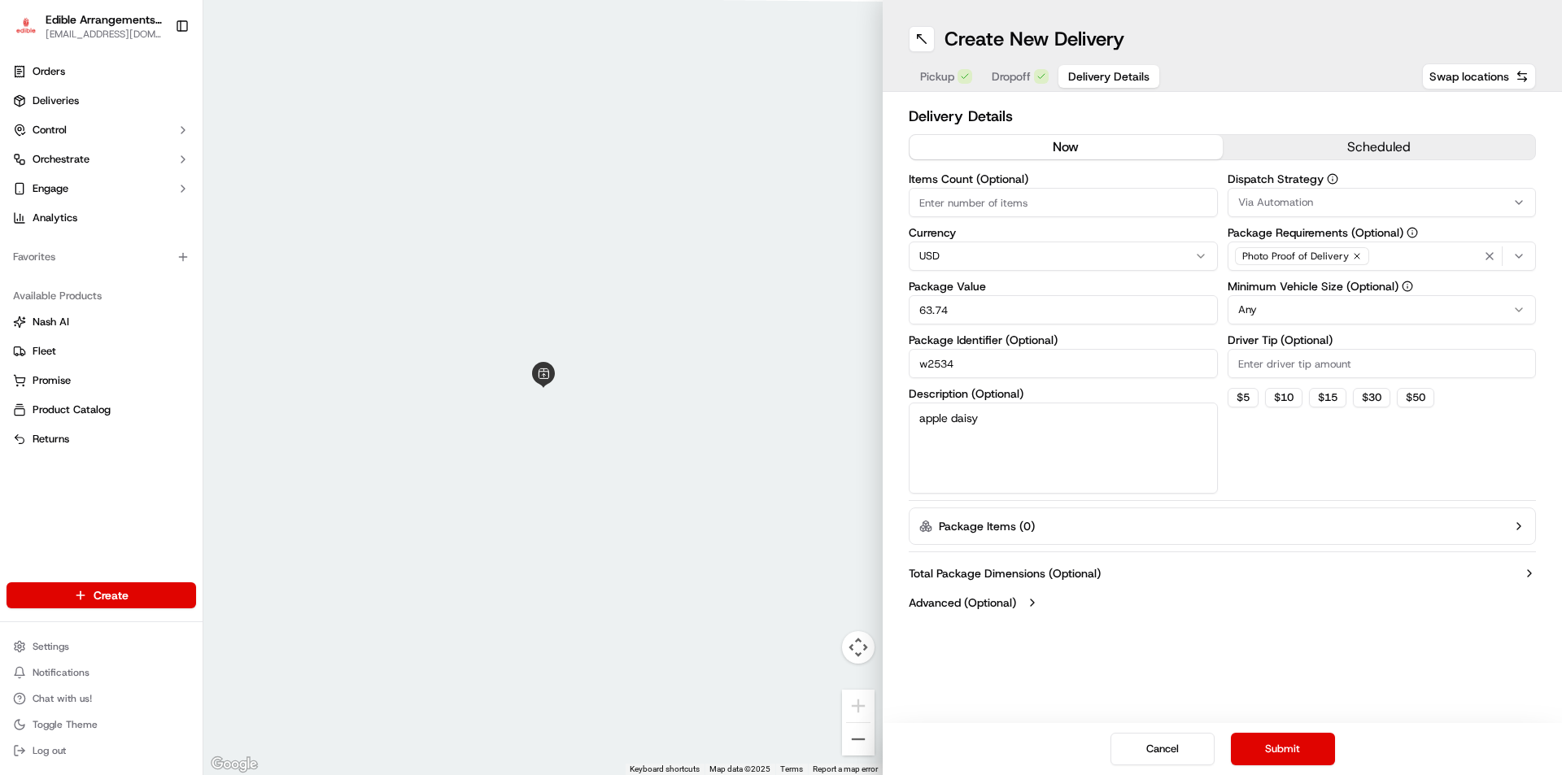
click at [1373, 42] on div "Create New Delivery" at bounding box center [1222, 39] width 627 height 26
click at [996, 418] on textarea "apple daisy" at bounding box center [1063, 448] width 309 height 91
type textarea "apple daisy reg."
click at [1313, 525] on button "Package Items ( 0 )" at bounding box center [1222, 526] width 627 height 37
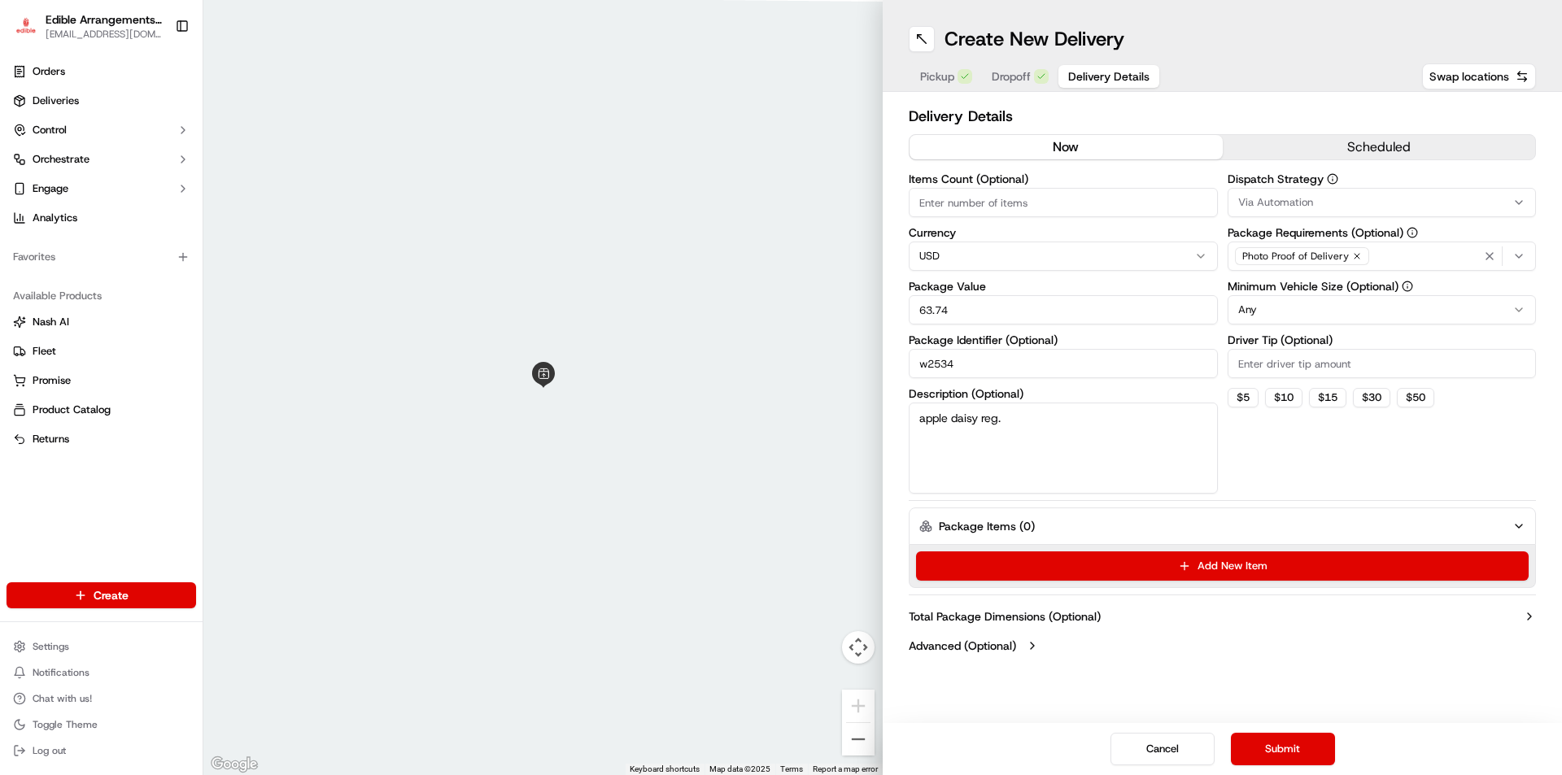
click at [1146, 647] on button "Advanced (Optional)" at bounding box center [1222, 646] width 627 height 16
click at [1066, 524] on button "Package Items ( 0 )" at bounding box center [1222, 526] width 627 height 37
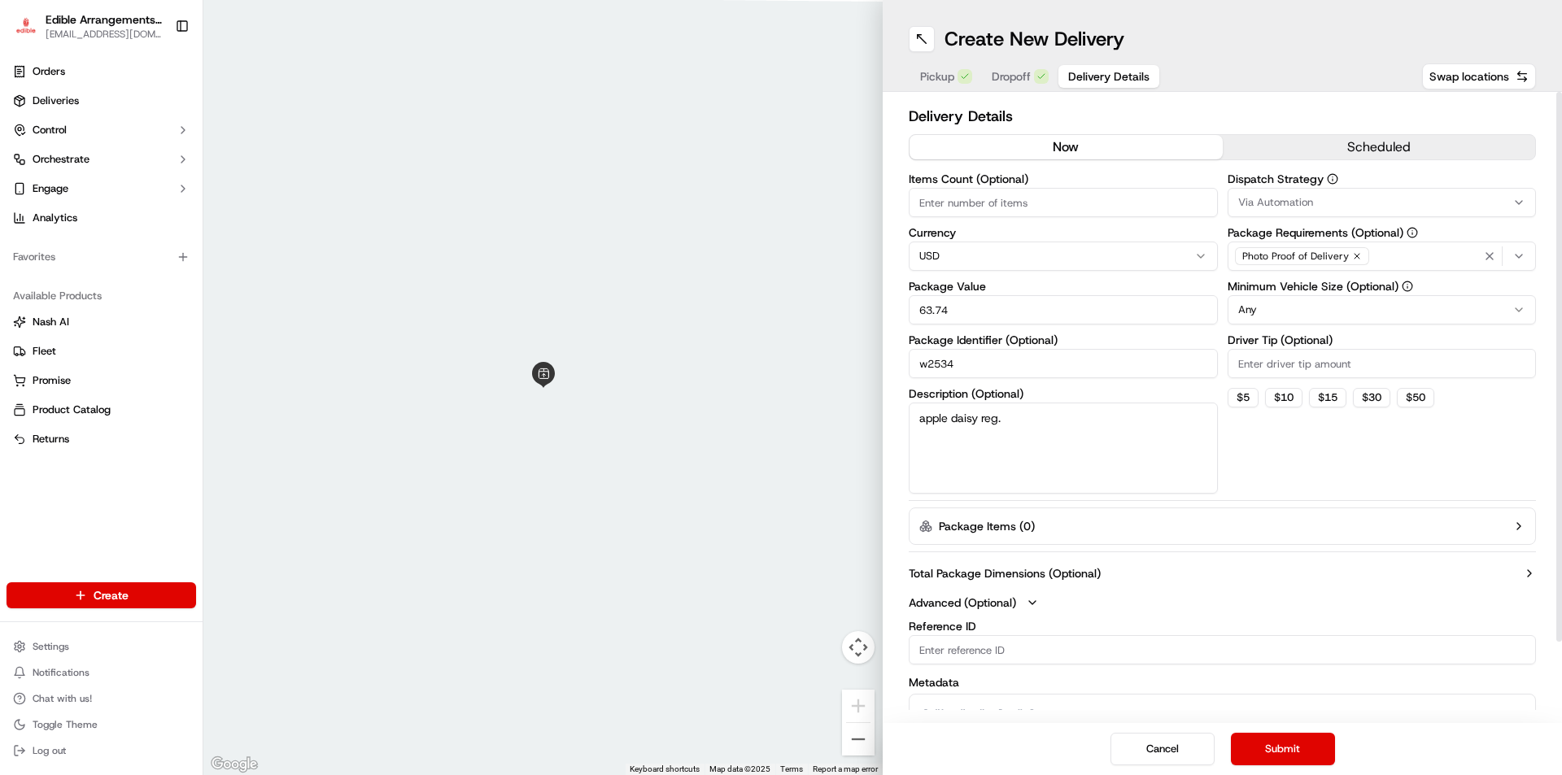
drag, startPoint x: 1049, startPoint y: 521, endPoint x: 1009, endPoint y: 521, distance: 39.1
click at [1009, 521] on button "Package Items ( 0 )" at bounding box center [1222, 526] width 627 height 37
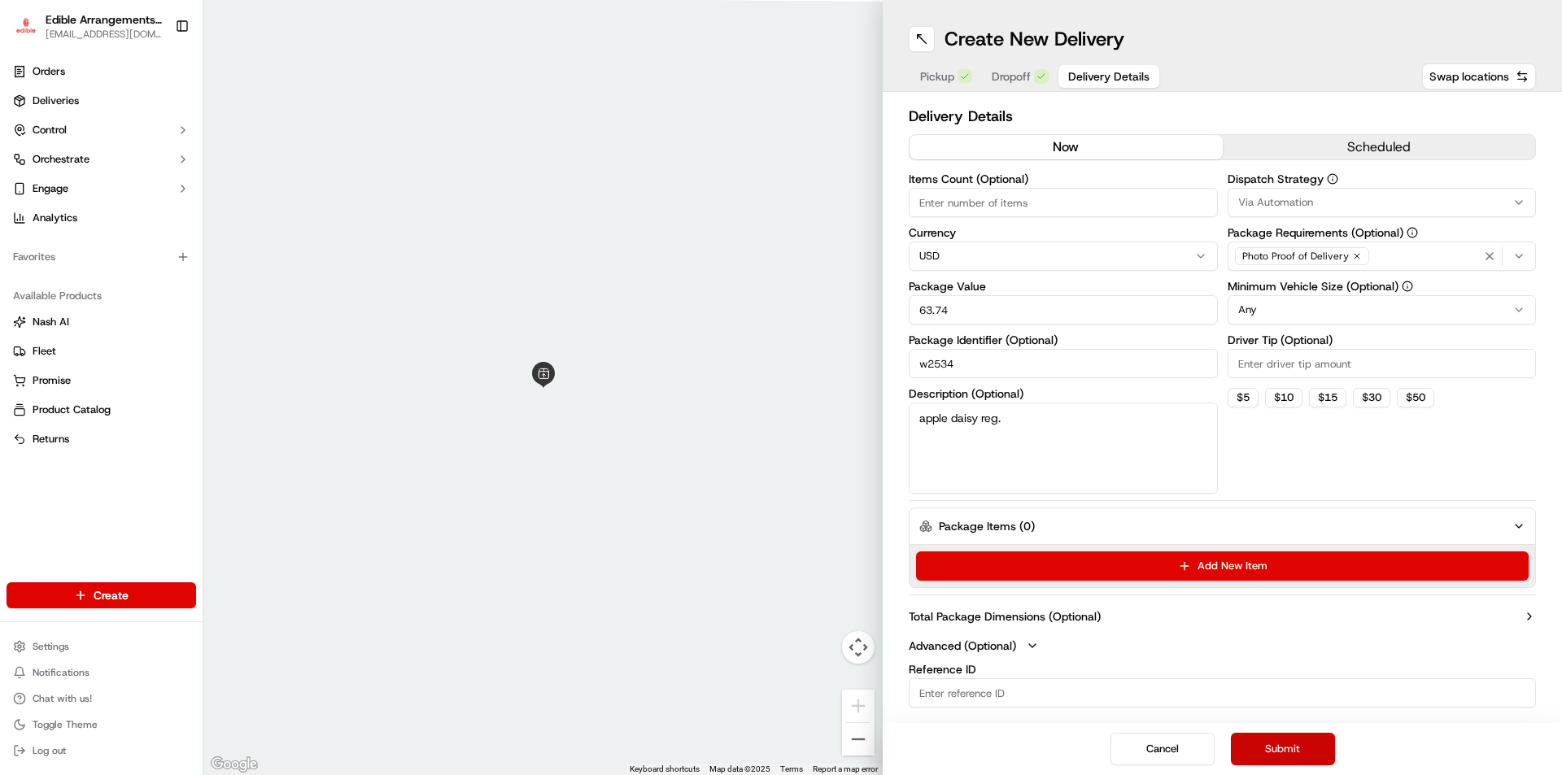
click at [1279, 747] on button "Submit" at bounding box center [1283, 749] width 104 height 33
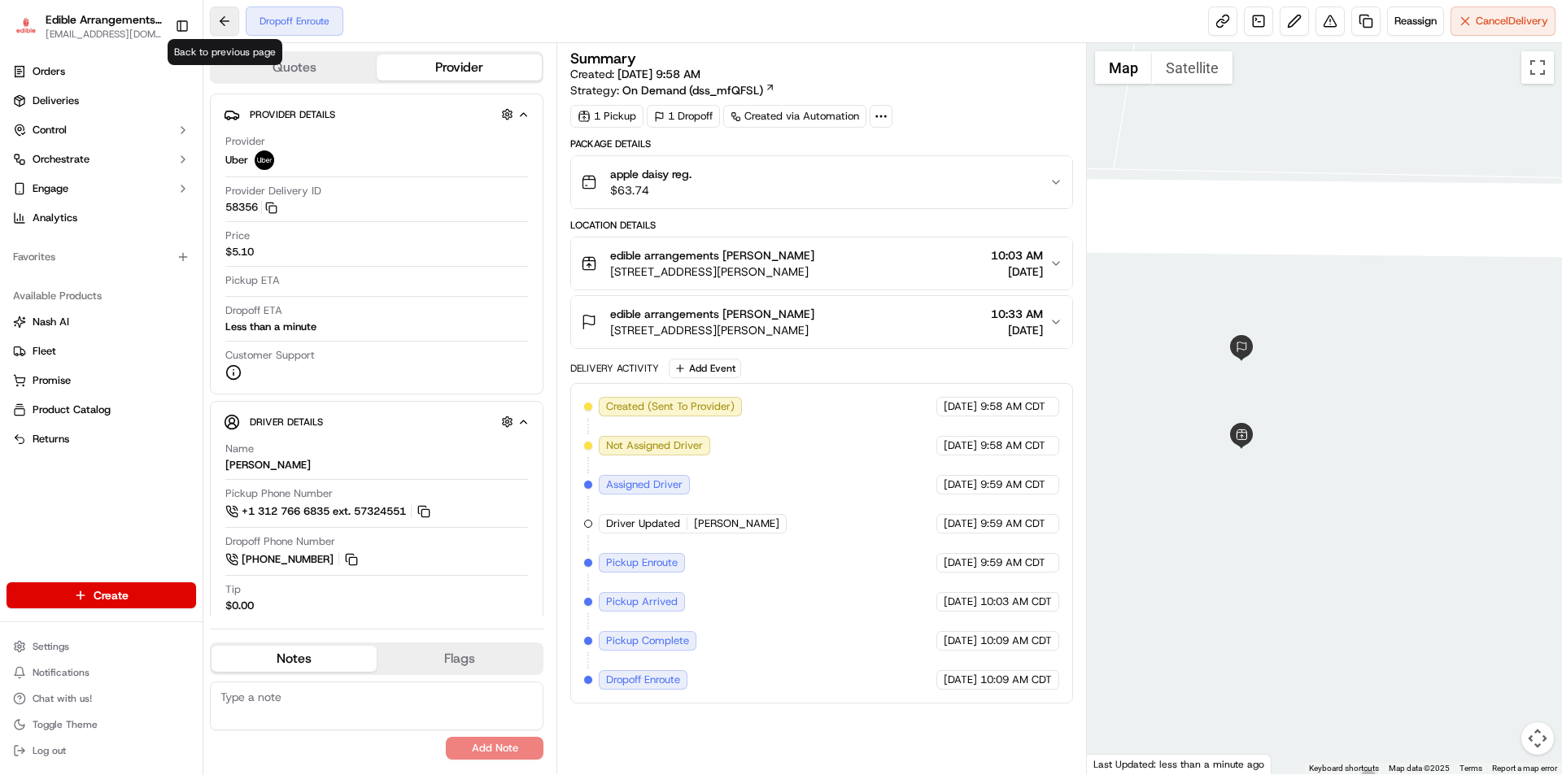
click at [234, 18] on button at bounding box center [224, 21] width 29 height 29
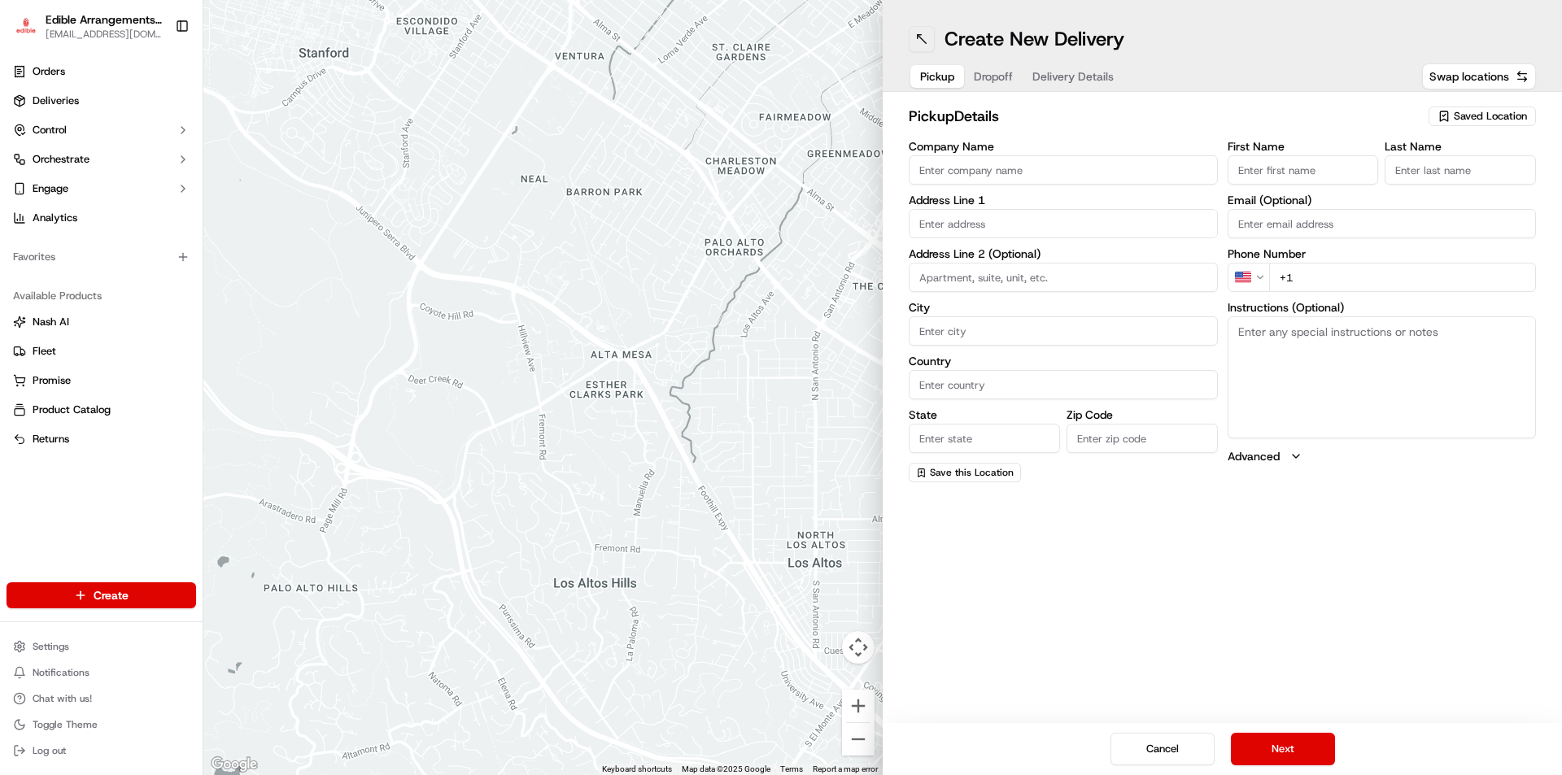
click at [920, 41] on button at bounding box center [922, 39] width 26 height 26
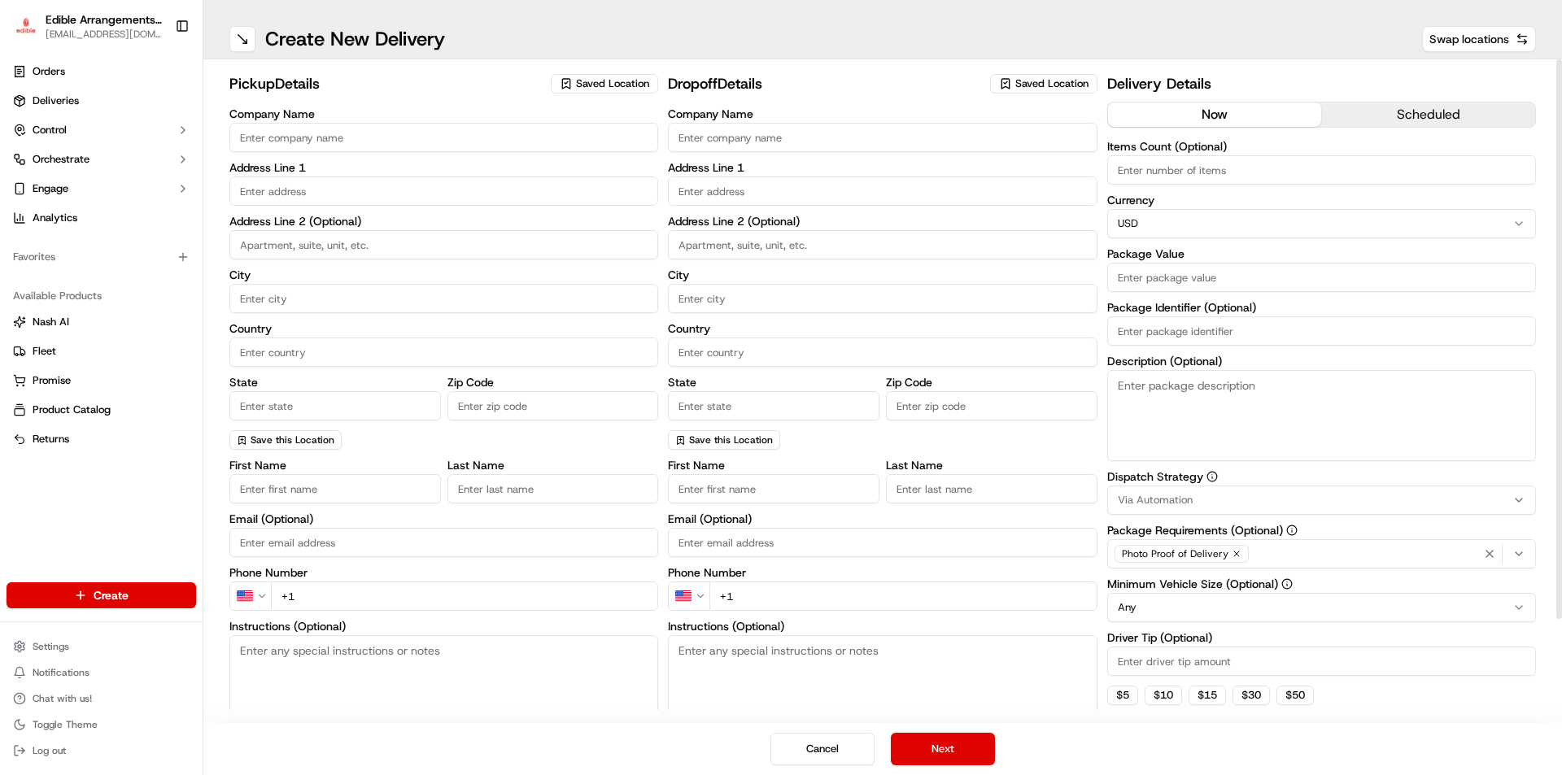
click at [318, 138] on input "Company Name" at bounding box center [443, 137] width 429 height 29
type input "edible"
type input "[STREET_ADDRESS]"
type input "[GEOGRAPHIC_DATA][PERSON_NAME]"
type input "[GEOGRAPHIC_DATA]"
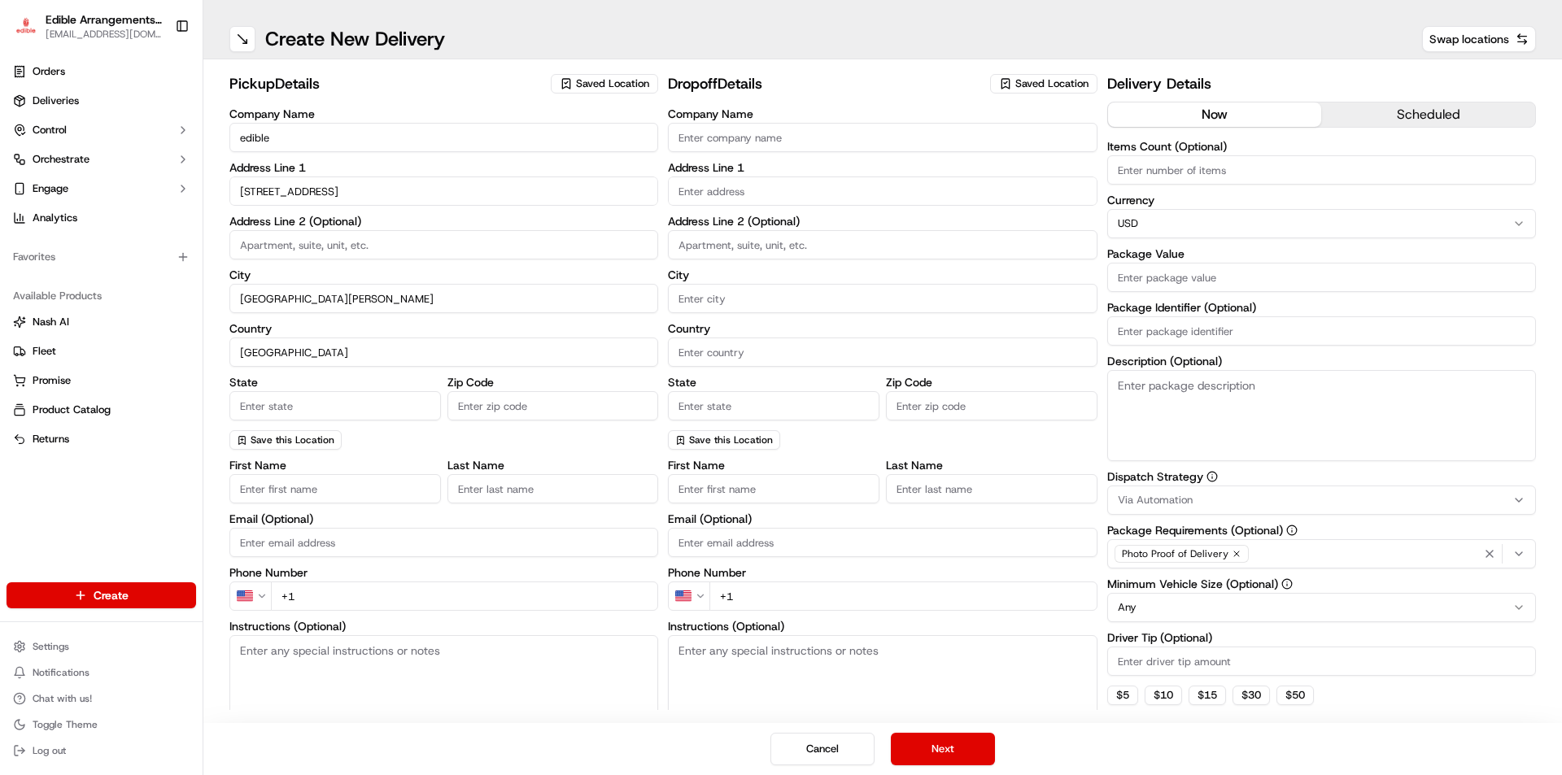
type input "FL"
type input "32547-2878"
type input "[PERSON_NAME]"
type input "[EMAIL_ADDRESS][DOMAIN_NAME]"
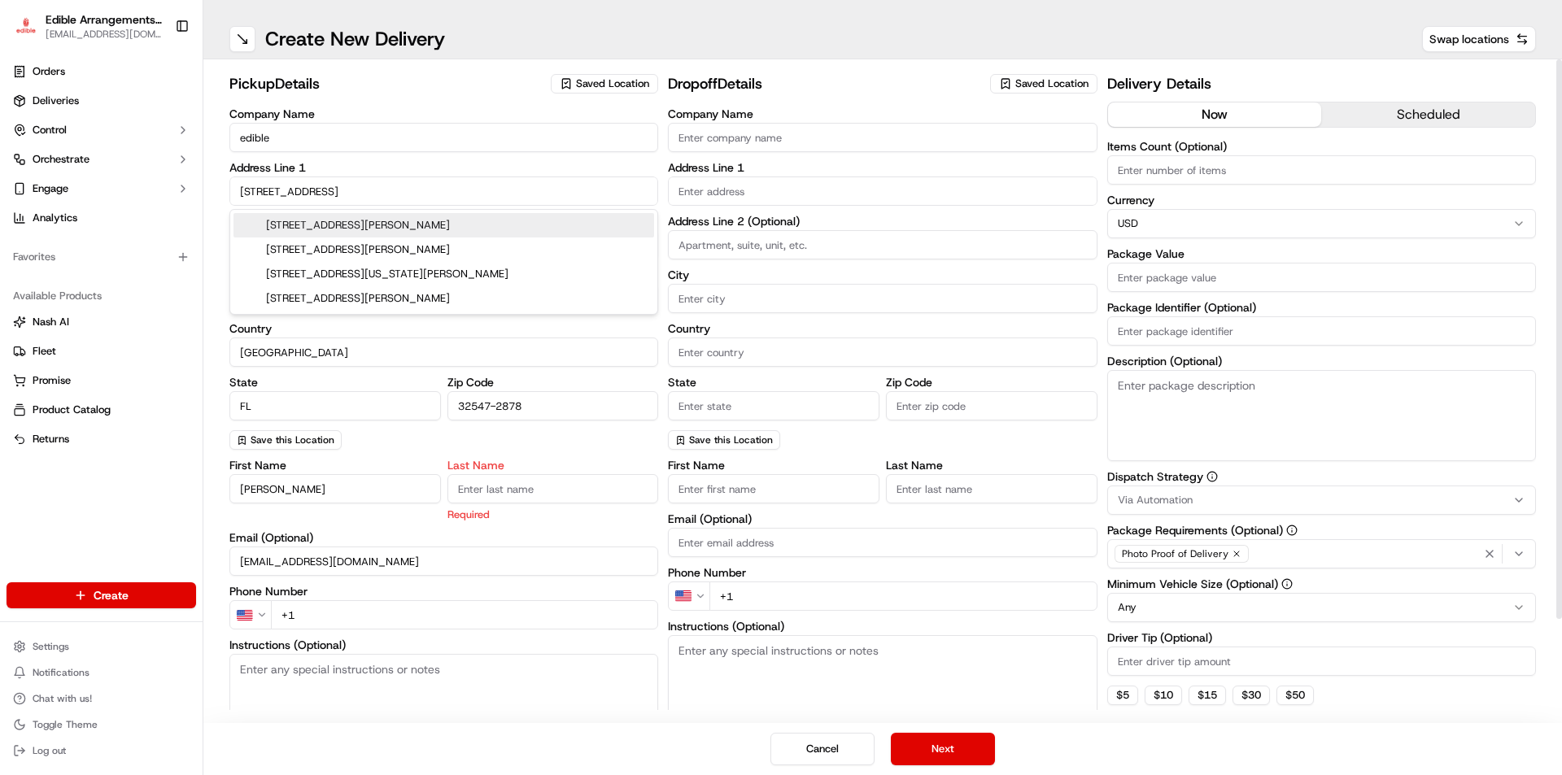
click at [303, 186] on input "[STREET_ADDRESS]" at bounding box center [443, 191] width 429 height 29
click at [360, 227] on div "[STREET_ADDRESS][PERSON_NAME]" at bounding box center [443, 225] width 421 height 24
type input "[STREET_ADDRESS][PERSON_NAME]"
type input "[GEOGRAPHIC_DATA][PERSON_NAME]"
type input "32547"
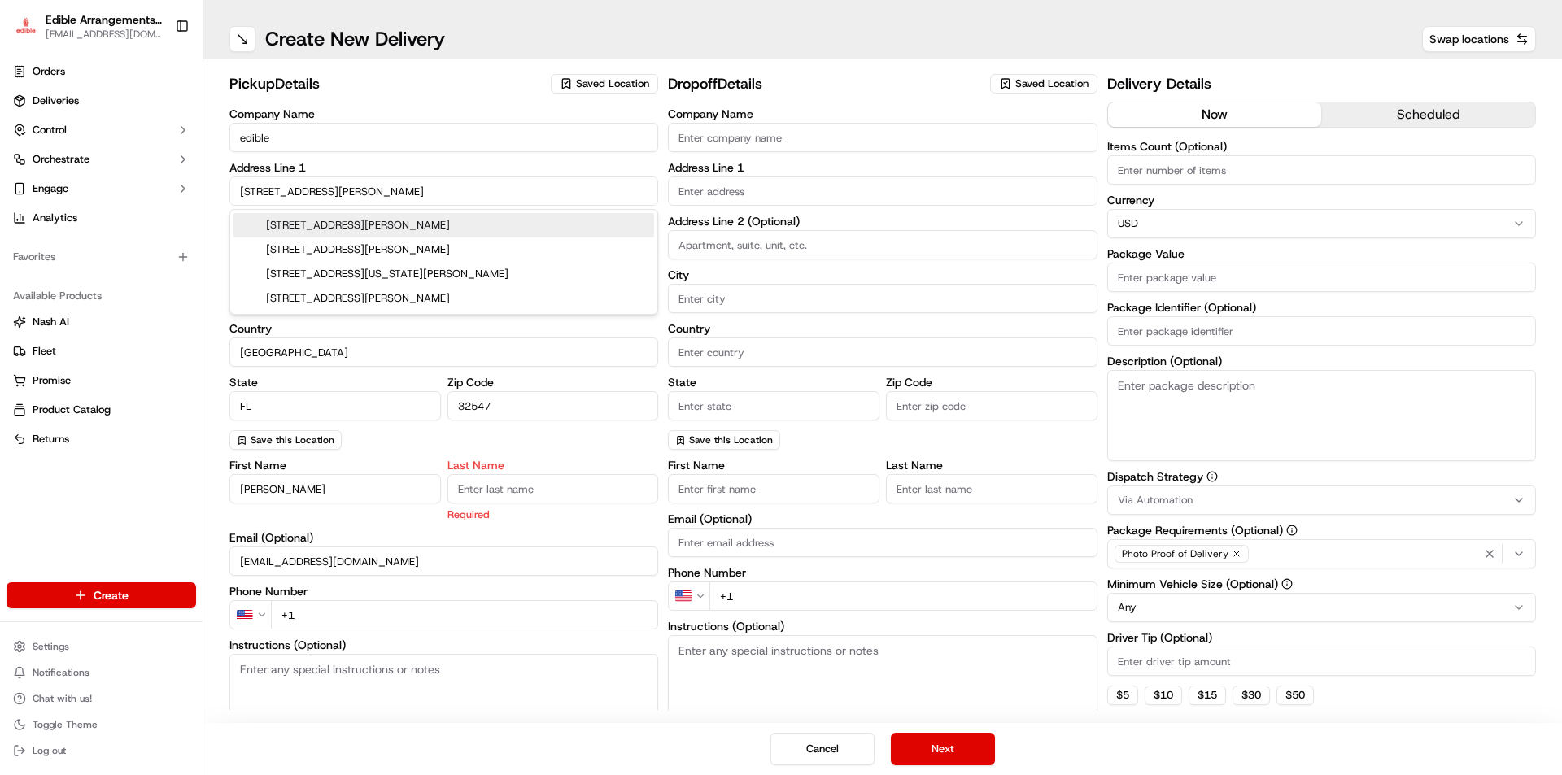
type input "[STREET_ADDRESS]"
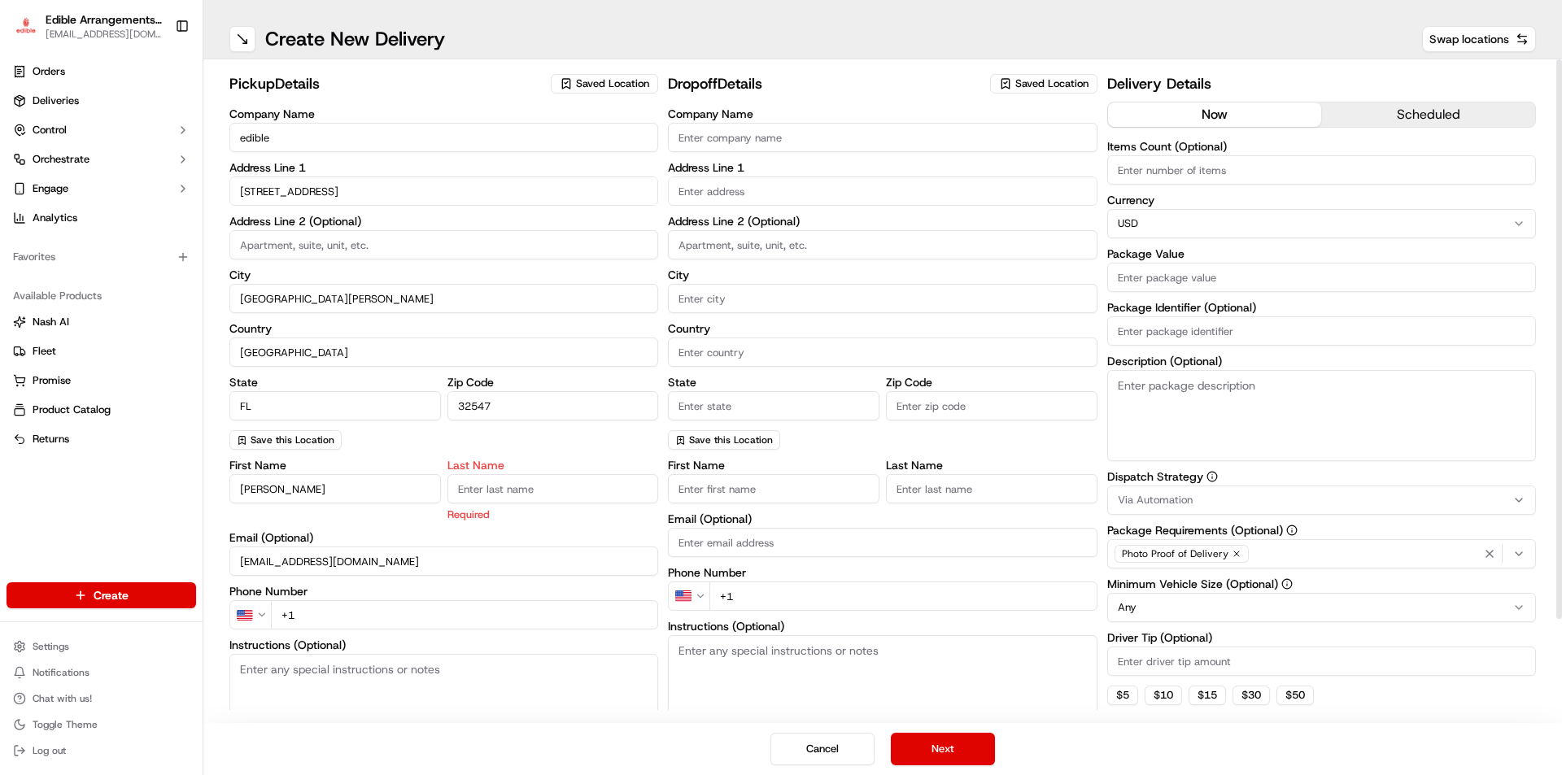
click at [275, 491] on input "[PERSON_NAME]" at bounding box center [334, 488] width 211 height 29
drag, startPoint x: 275, startPoint y: 491, endPoint x: 206, endPoint y: 478, distance: 70.2
click at [206, 478] on div "pickup Details Saved Location Company Name edible Address Line 1 [STREET_ADDRES…" at bounding box center [882, 391] width 1358 height 664
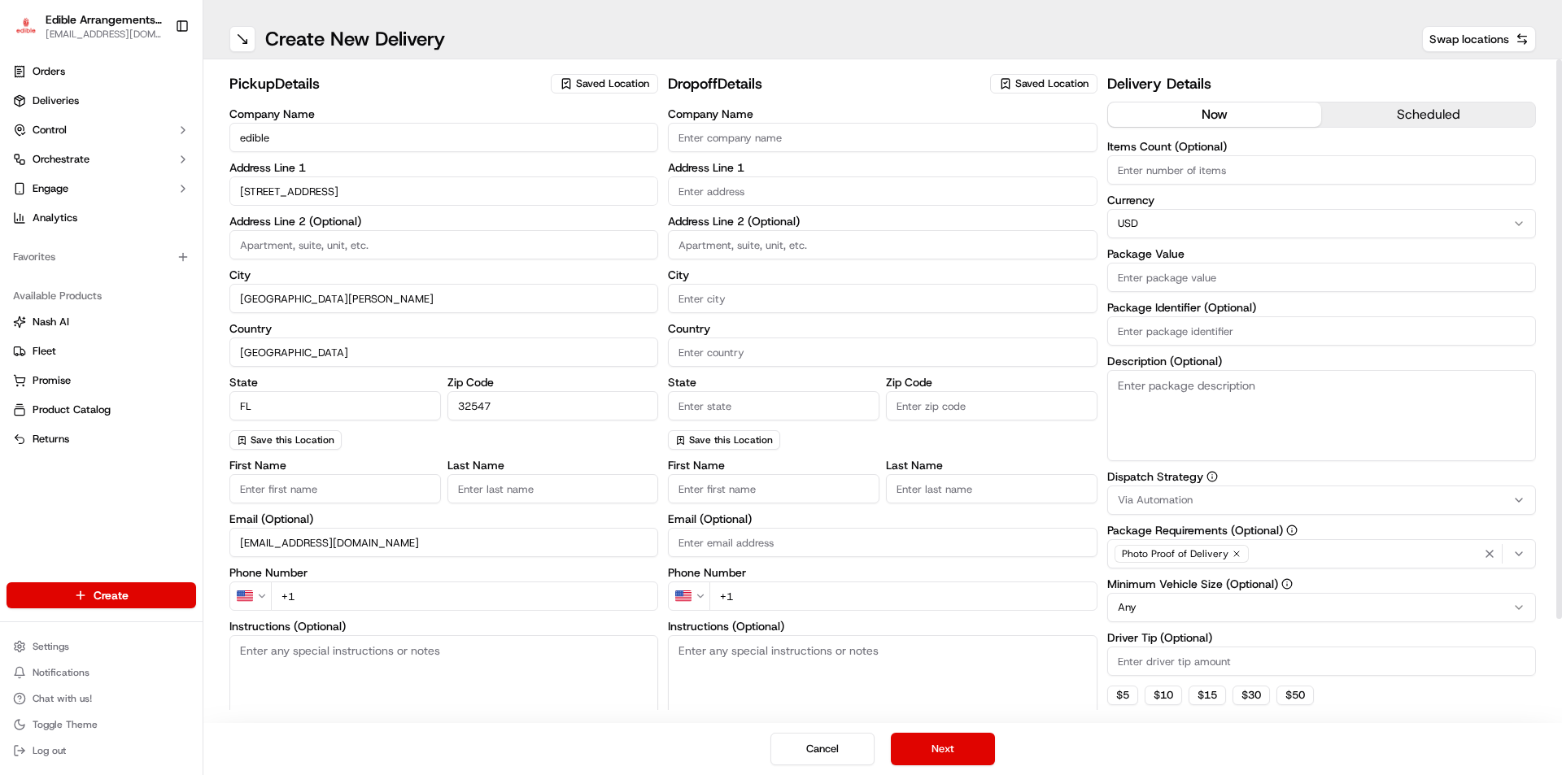
drag, startPoint x: 490, startPoint y: 489, endPoint x: 482, endPoint y: 490, distance: 8.2
click at [490, 489] on input "Last Name" at bounding box center [552, 488] width 211 height 29
type input "ELBAZ"
type input "[STREET_ADDRESS]"
type input "[GEOGRAPHIC_DATA][PERSON_NAME]"
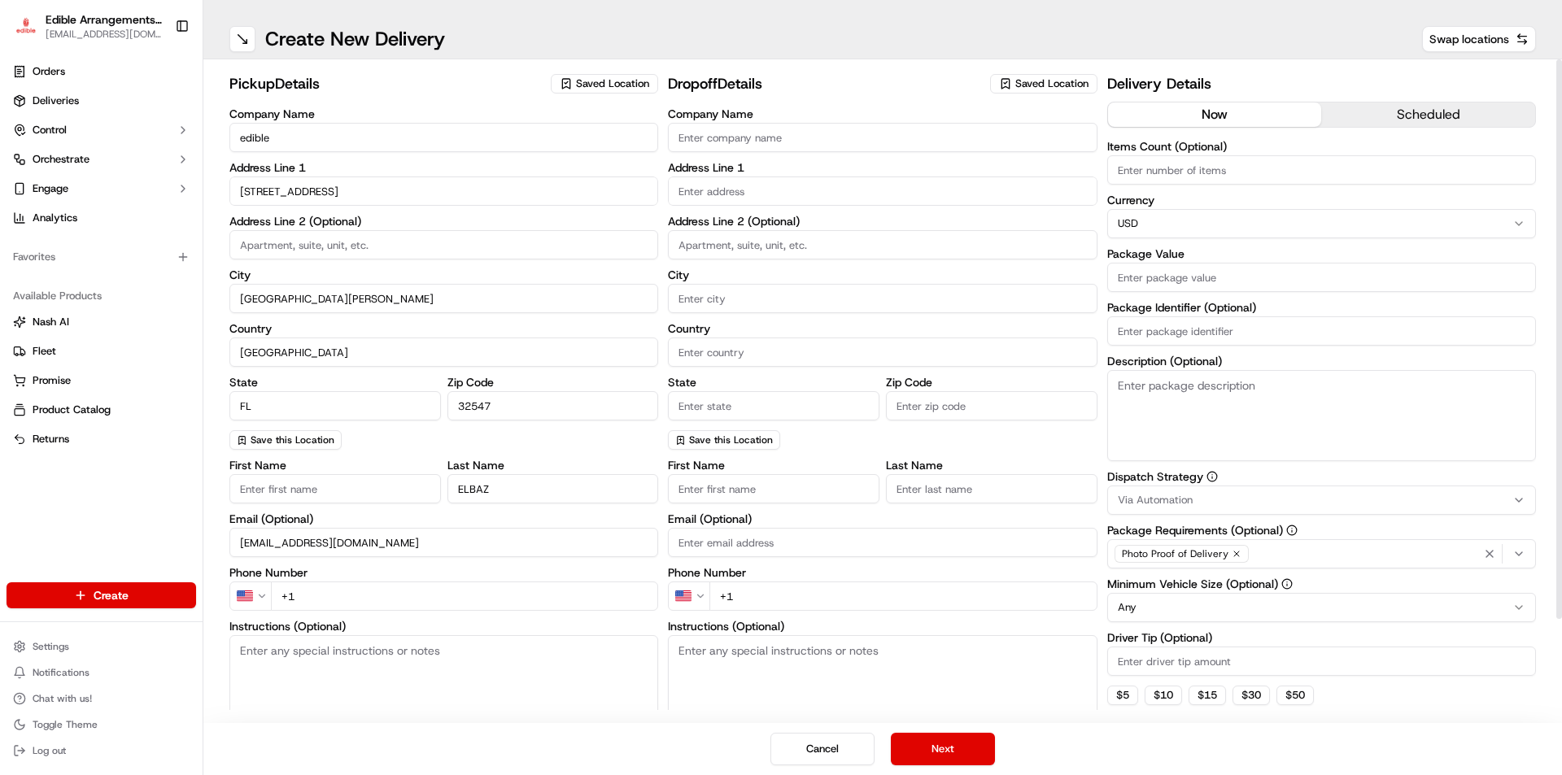
type input "[PERSON_NAME]"
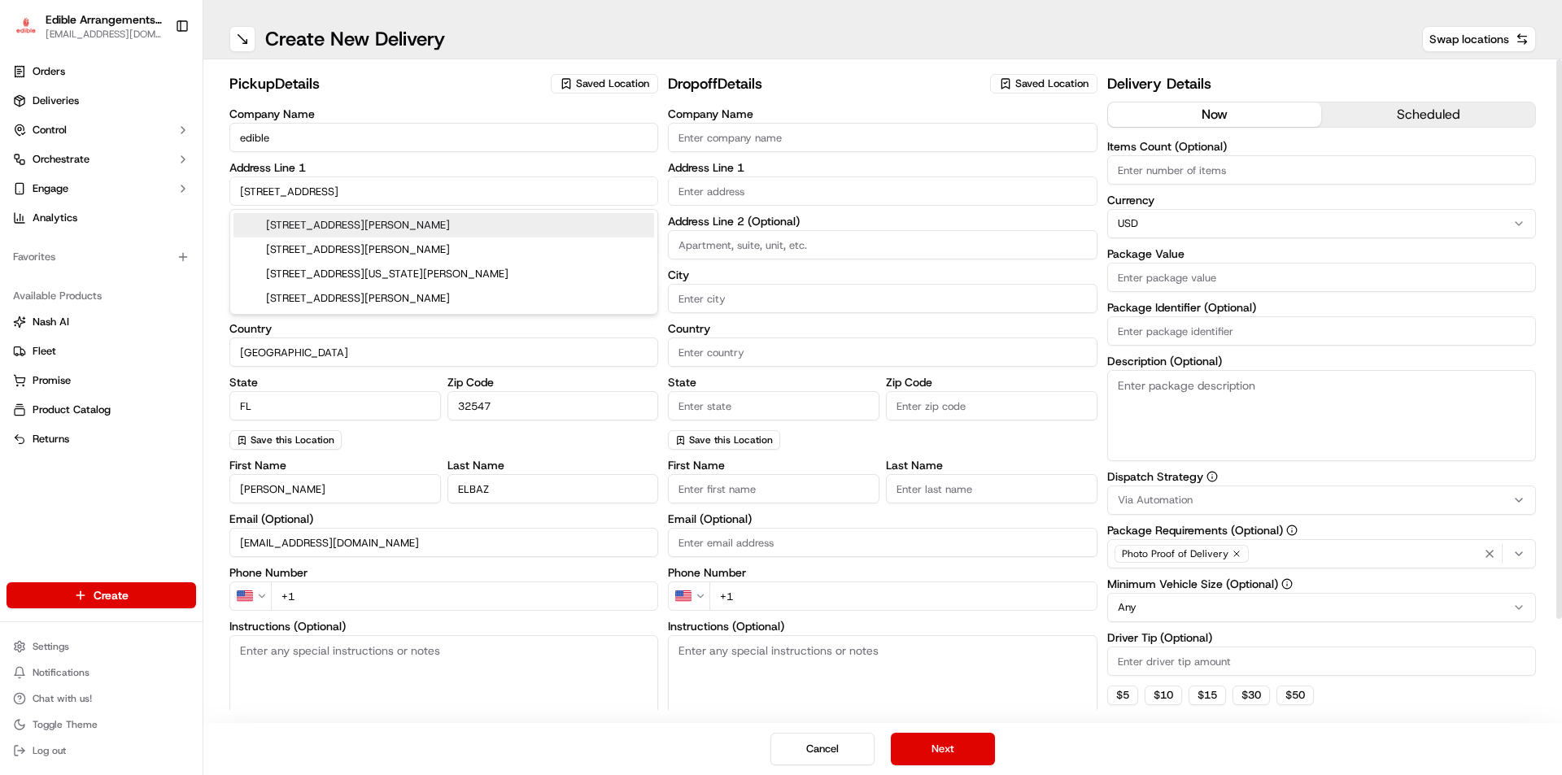
click at [307, 221] on div "[STREET_ADDRESS][PERSON_NAME]" at bounding box center [443, 225] width 421 height 24
type input "[STREET_ADDRESS][PERSON_NAME]"
type input "[GEOGRAPHIC_DATA][PERSON_NAME]"
type input "[STREET_ADDRESS]"
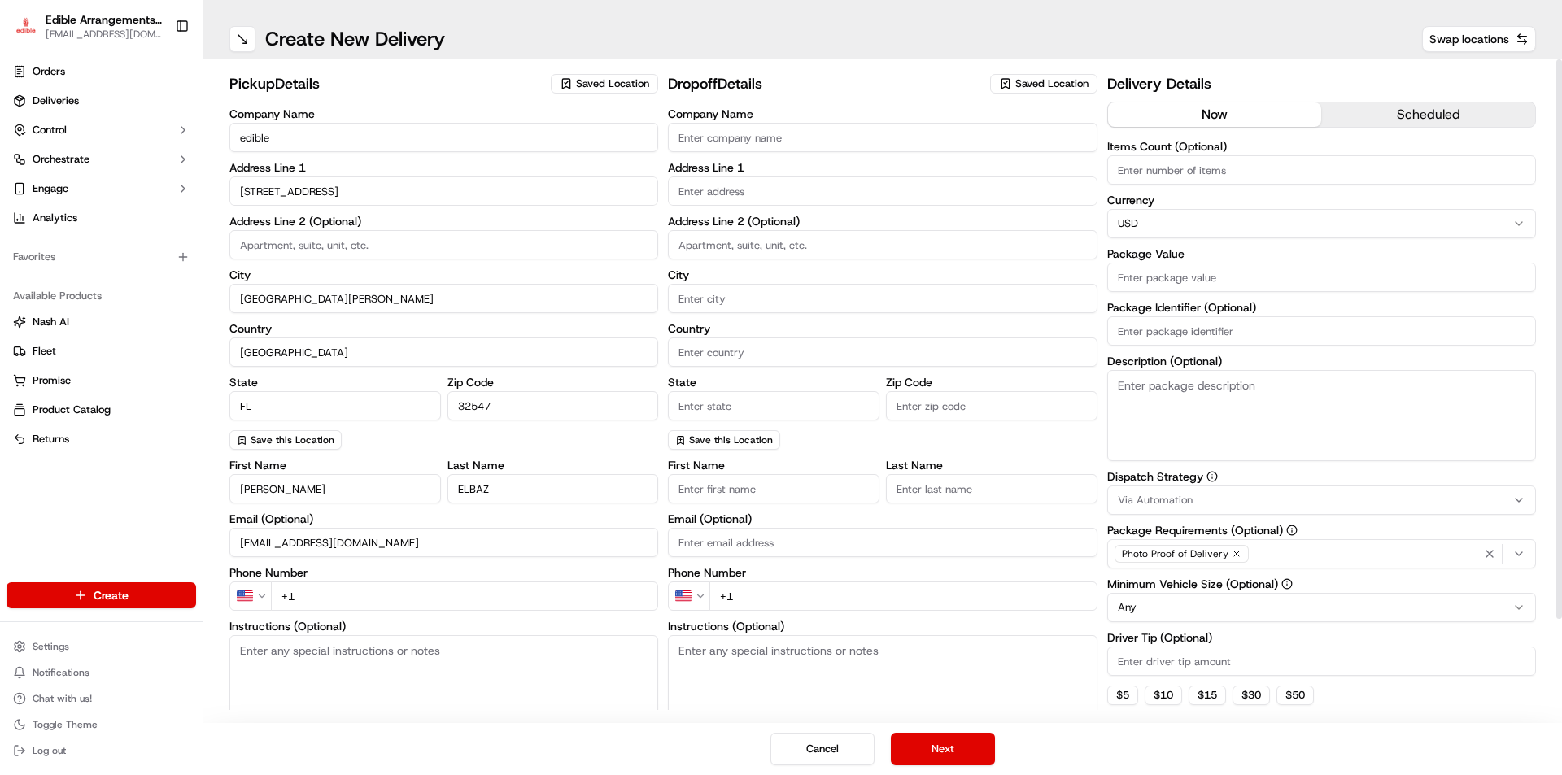
click at [280, 138] on input "edible" at bounding box center [443, 137] width 429 height 29
drag, startPoint x: 368, startPoint y: 538, endPoint x: 227, endPoint y: 534, distance: 140.8
click at [227, 534] on div "pickup Details Saved Location Company Name edible Address Line 1 [STREET_ADDRES…" at bounding box center [882, 391] width 1358 height 664
click at [307, 544] on input "Email (Optional)" at bounding box center [443, 542] width 429 height 29
click at [295, 542] on input "Email (Optional)" at bounding box center [443, 542] width 429 height 29
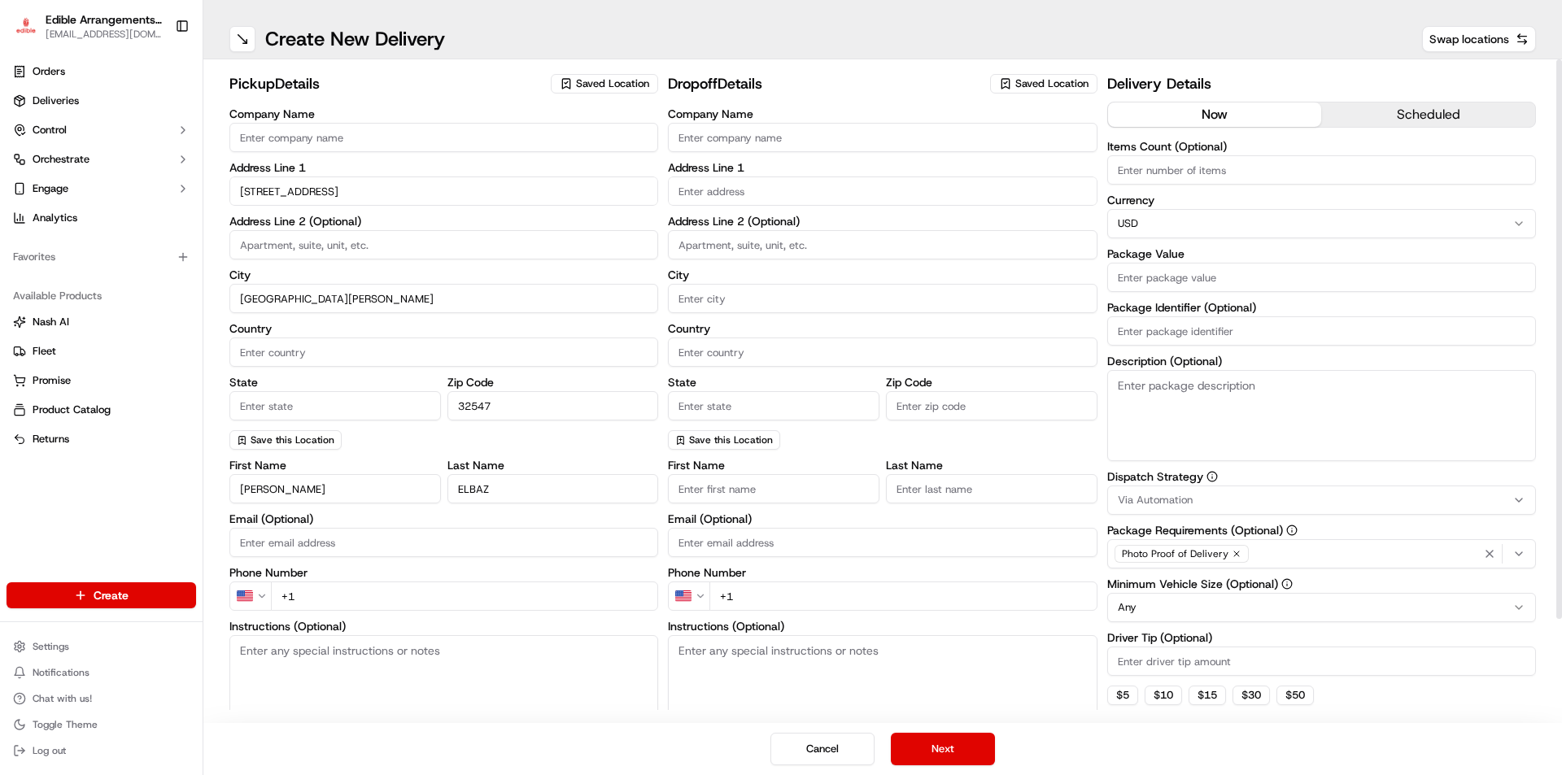
click at [506, 573] on label "Phone Number" at bounding box center [443, 572] width 429 height 11
drag, startPoint x: 345, startPoint y: 598, endPoint x: 353, endPoint y: 599, distance: 8.2
click at [342, 599] on input "+1" at bounding box center [464, 596] width 387 height 29
type input "[PHONE_NUMBER]"
click at [712, 146] on input "Company Name" at bounding box center [882, 137] width 429 height 29
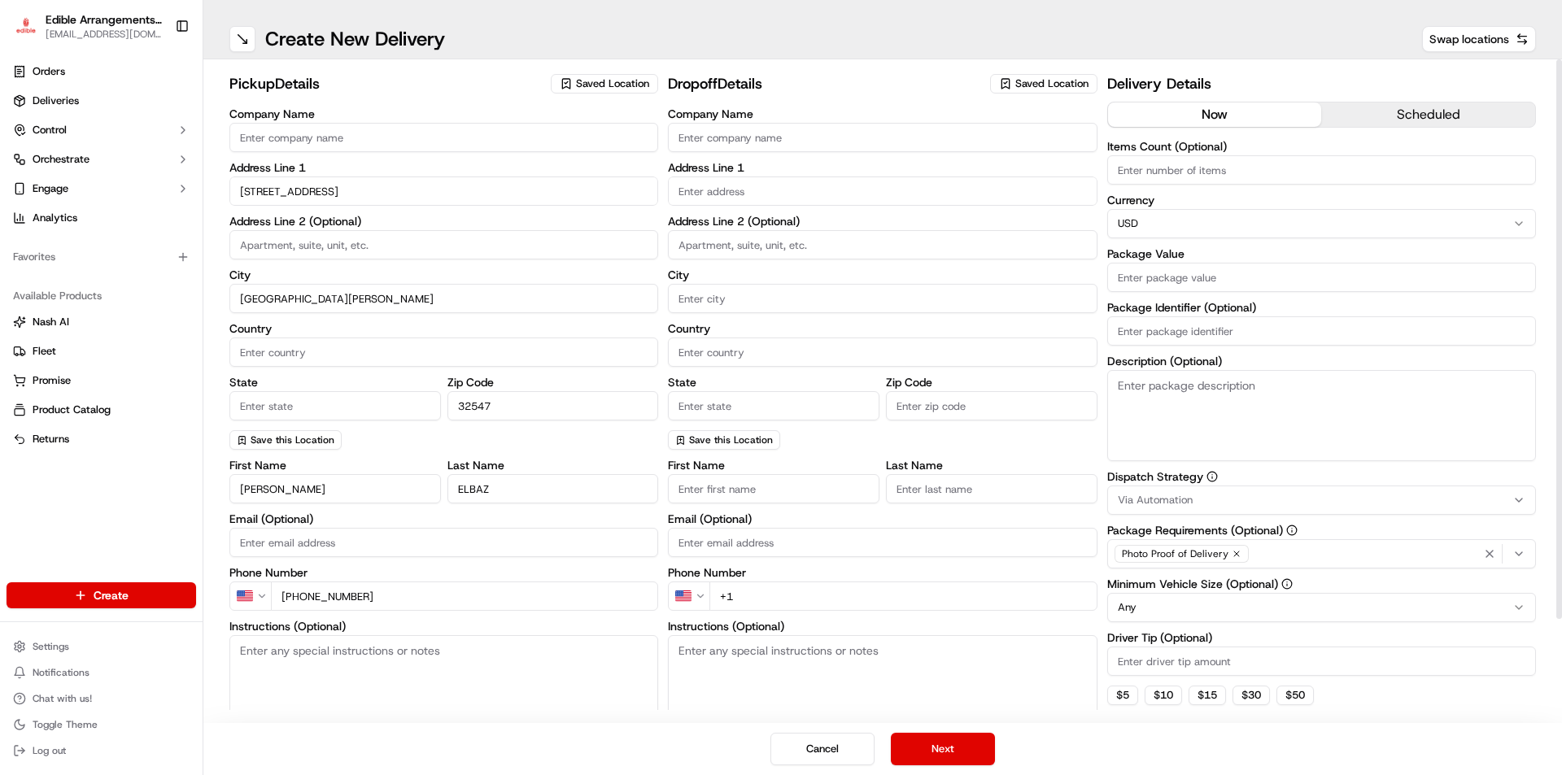
click at [732, 194] on div "Address Line 1" at bounding box center [882, 184] width 429 height 44
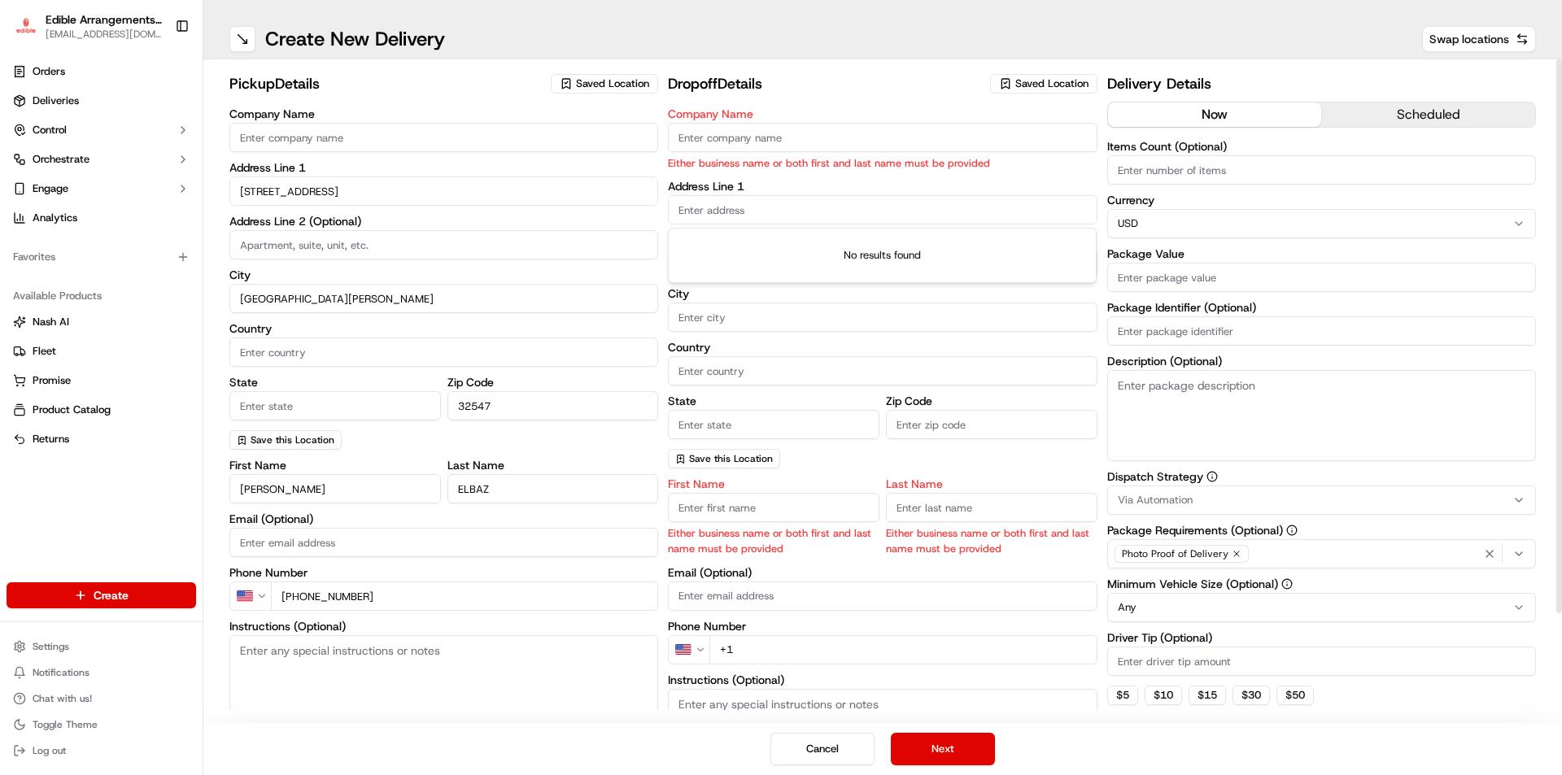
click at [766, 142] on input "Company Name" at bounding box center [882, 137] width 429 height 29
type input "s"
type input "[PERSON_NAME]"
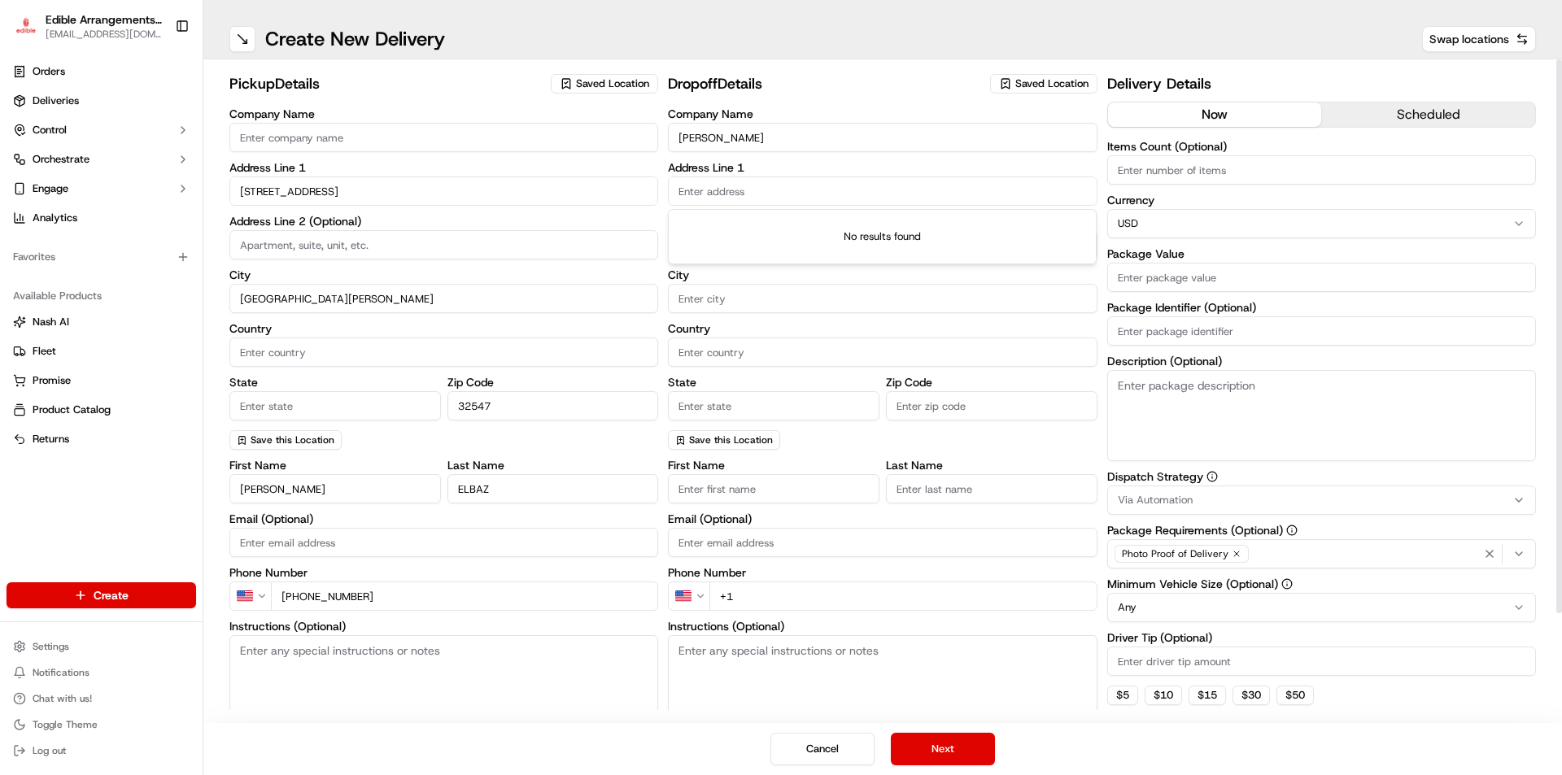
click at [752, 202] on input "text" at bounding box center [882, 191] width 429 height 29
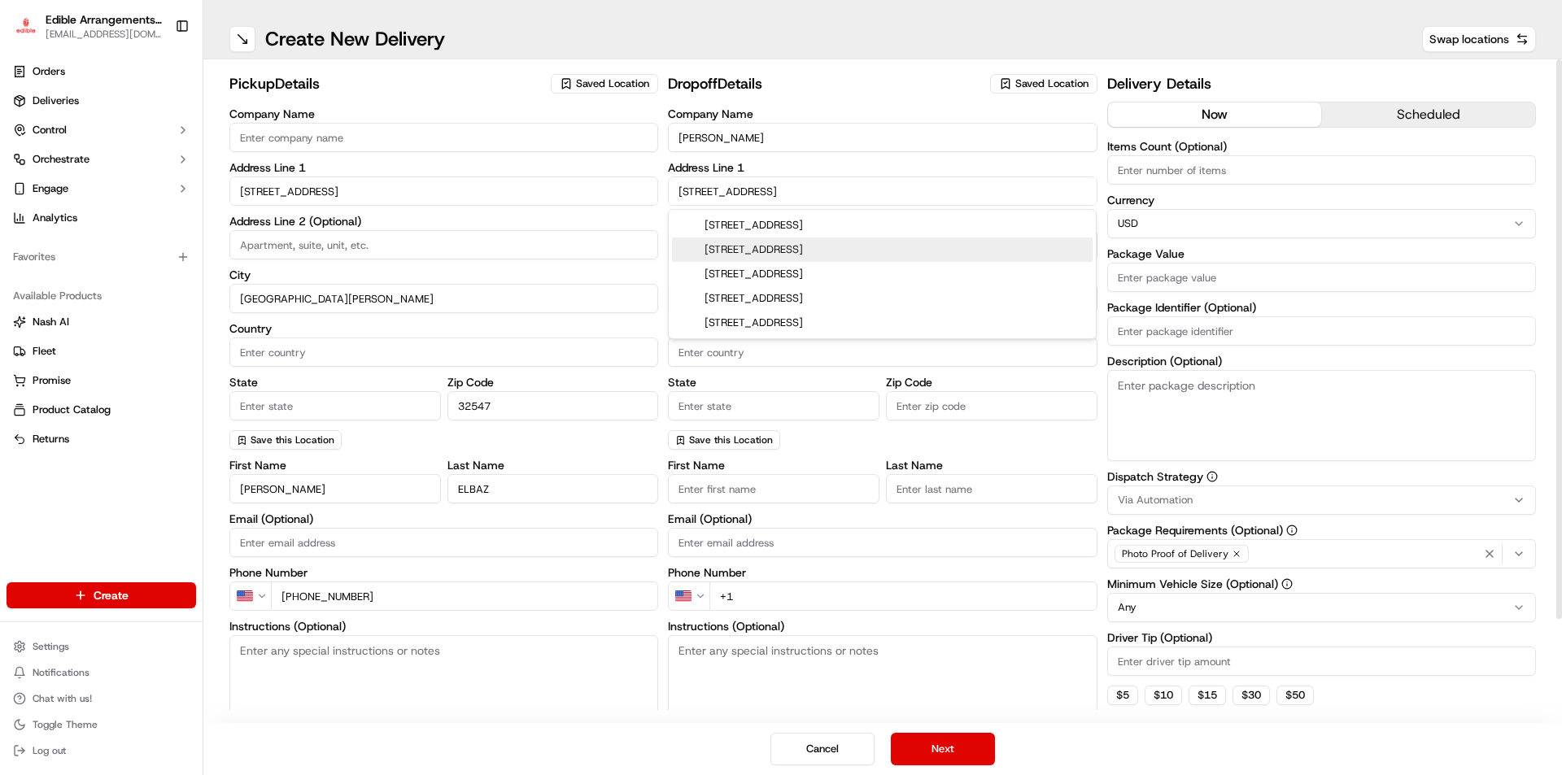
click at [761, 257] on div "[STREET_ADDRESS]" at bounding box center [882, 250] width 421 height 24
type input "[STREET_ADDRESS]"
type input "DeFuniak Springs"
type input "[GEOGRAPHIC_DATA]"
type input "FL"
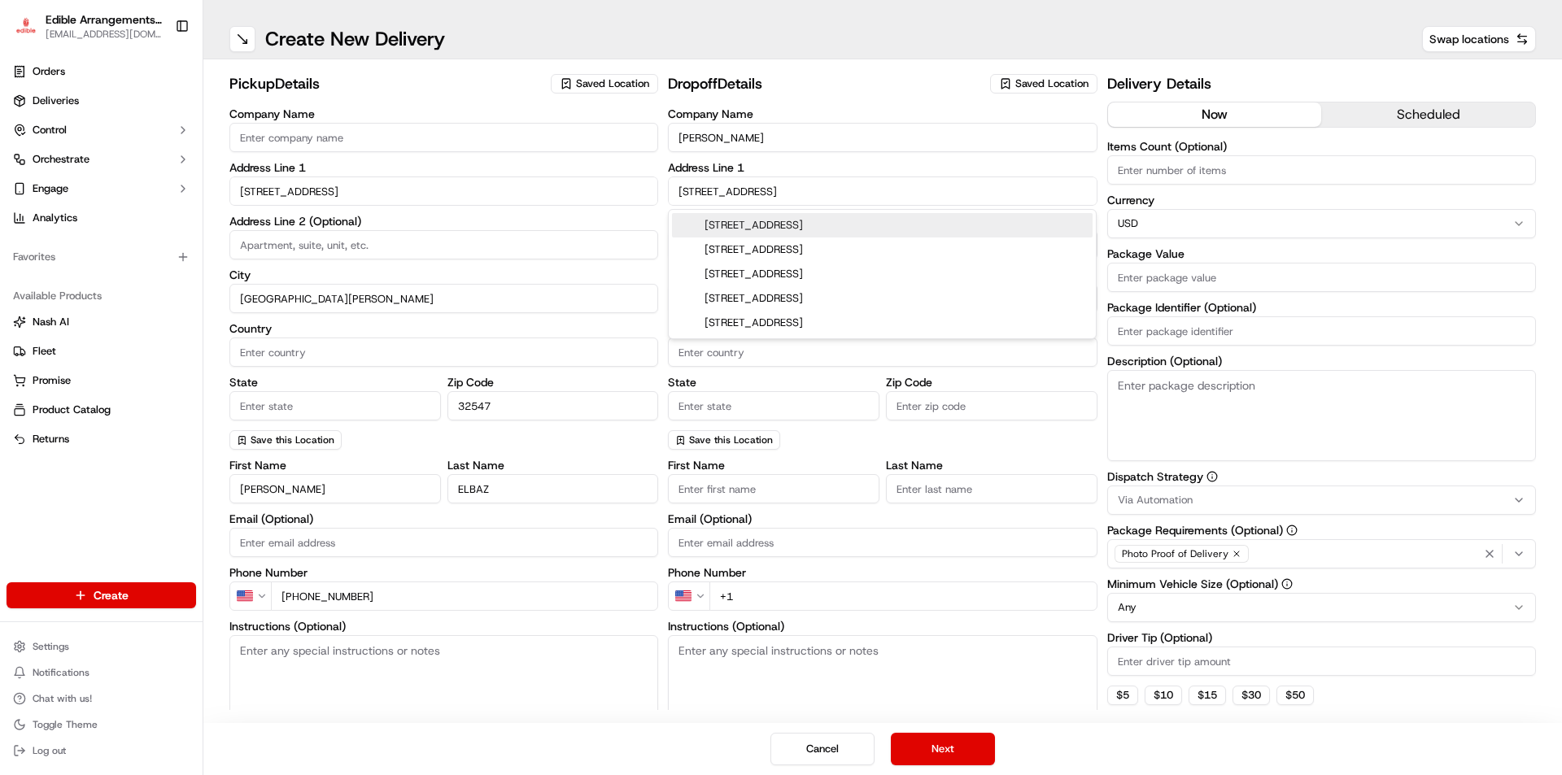
type input "32433"
type input "[STREET_ADDRESS]"
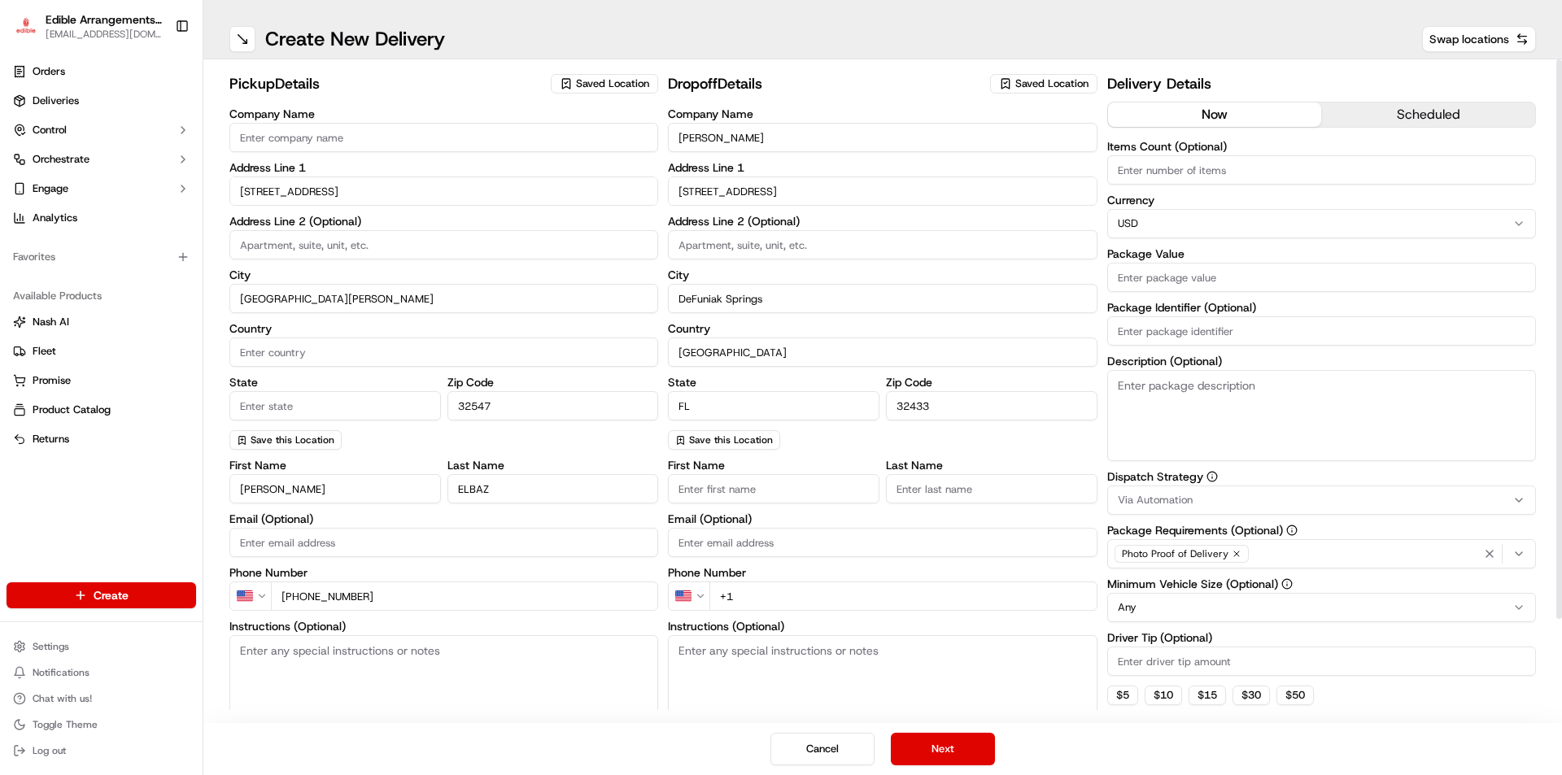
click at [746, 243] on input at bounding box center [882, 244] width 429 height 29
click at [737, 307] on input "DeFuniak Springs" at bounding box center [882, 298] width 429 height 29
click at [944, 486] on input "Last Name" at bounding box center [991, 488] width 211 height 29
click at [758, 495] on input "First Name" at bounding box center [773, 488] width 211 height 29
type input "[PERSON_NAME]"
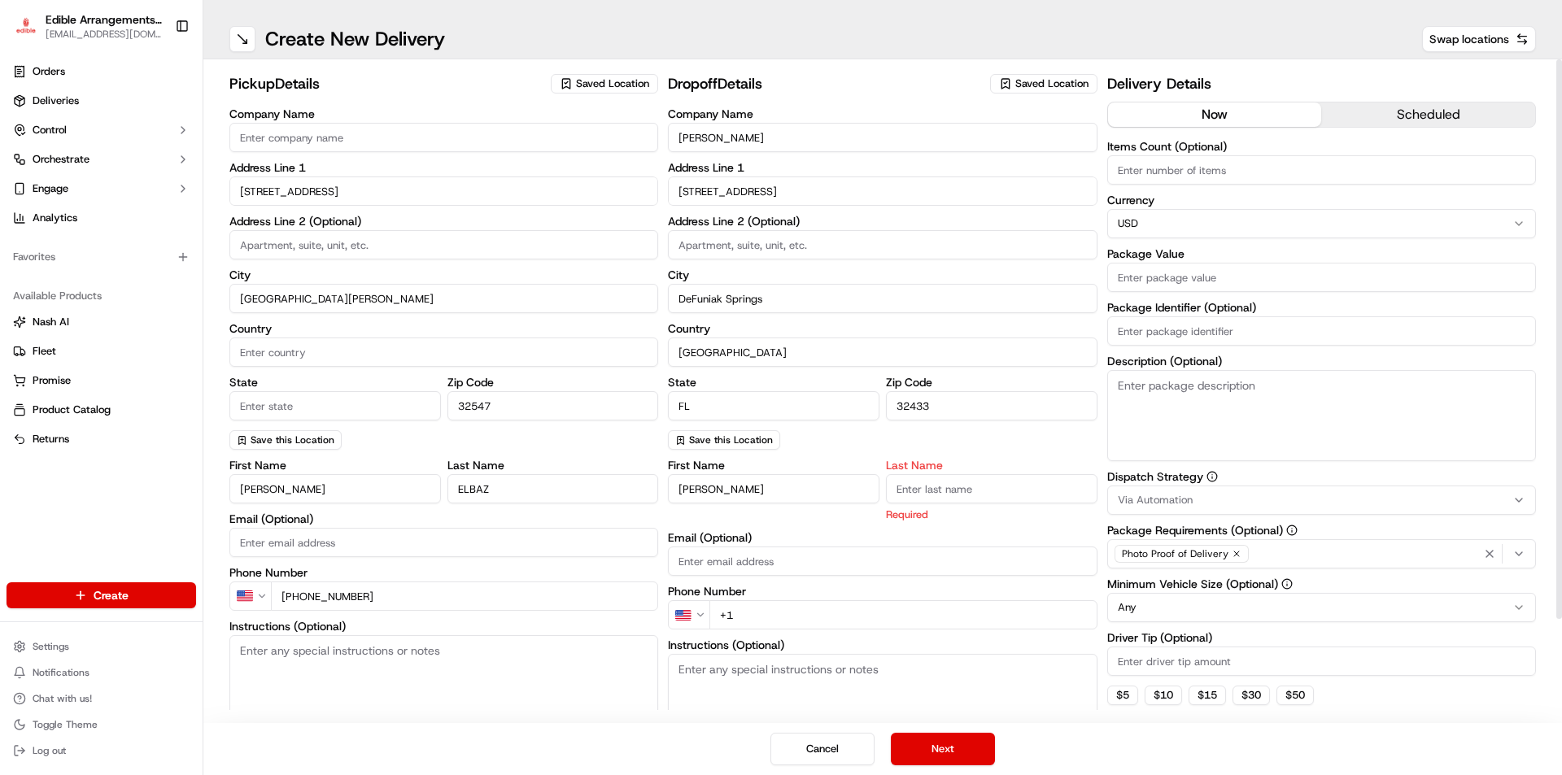
click at [936, 500] on input "Last Name" at bounding box center [991, 488] width 211 height 29
type input "[PERSON_NAME]"
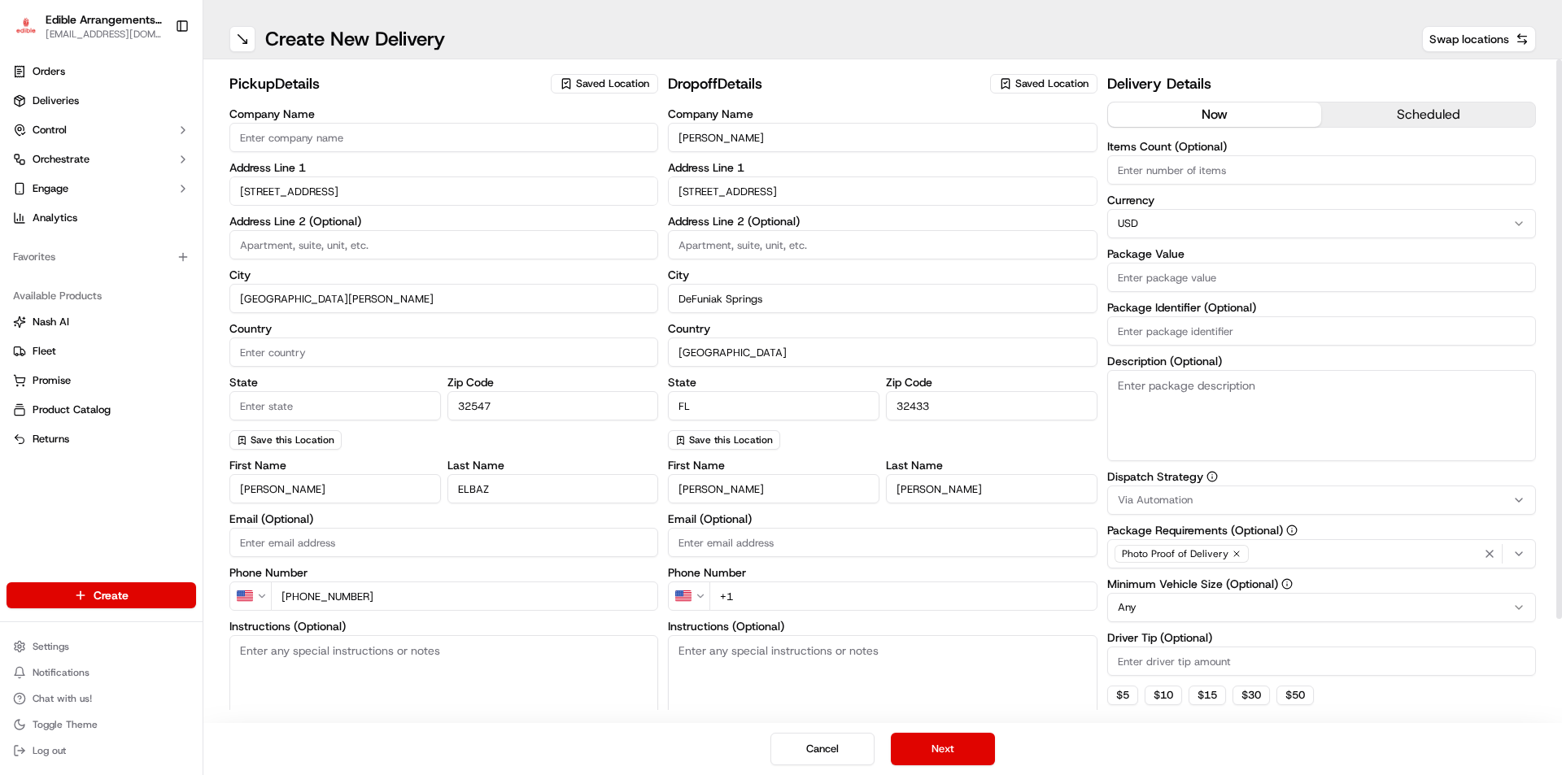
click at [783, 616] on div "First Name [PERSON_NAME] Last Name [PERSON_NAME] Email (Optional) Phone Number …" at bounding box center [882, 622] width 429 height 324
type input "[PHONE_NUMBER]"
click at [1202, 114] on button "now" at bounding box center [1215, 114] width 214 height 24
click at [1168, 175] on input "Items Count (Optional)" at bounding box center [1321, 169] width 429 height 29
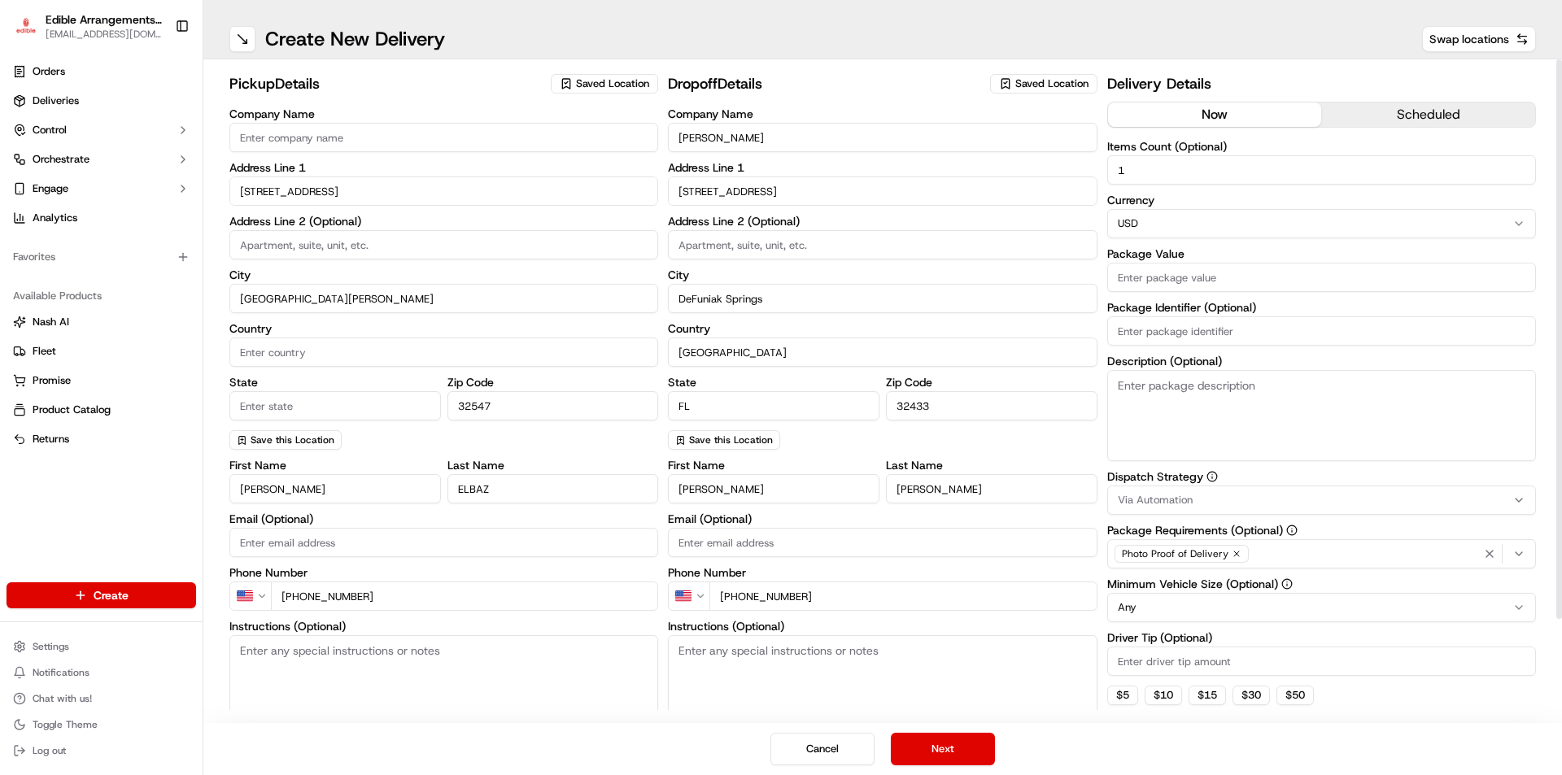
type input "1"
click at [1164, 219] on html "Edible Arrangements - [GEOGRAPHIC_DATA][PERSON_NAME][EMAIL_ADDRESS][DOMAIN_NAME…" at bounding box center [781, 387] width 1562 height 775
click at [1162, 216] on html "Edible Arrangements - [GEOGRAPHIC_DATA][PERSON_NAME][EMAIL_ADDRESS][DOMAIN_NAME…" at bounding box center [781, 387] width 1562 height 775
click at [1153, 284] on input "Package Value" at bounding box center [1321, 277] width 429 height 29
type input "63.74"
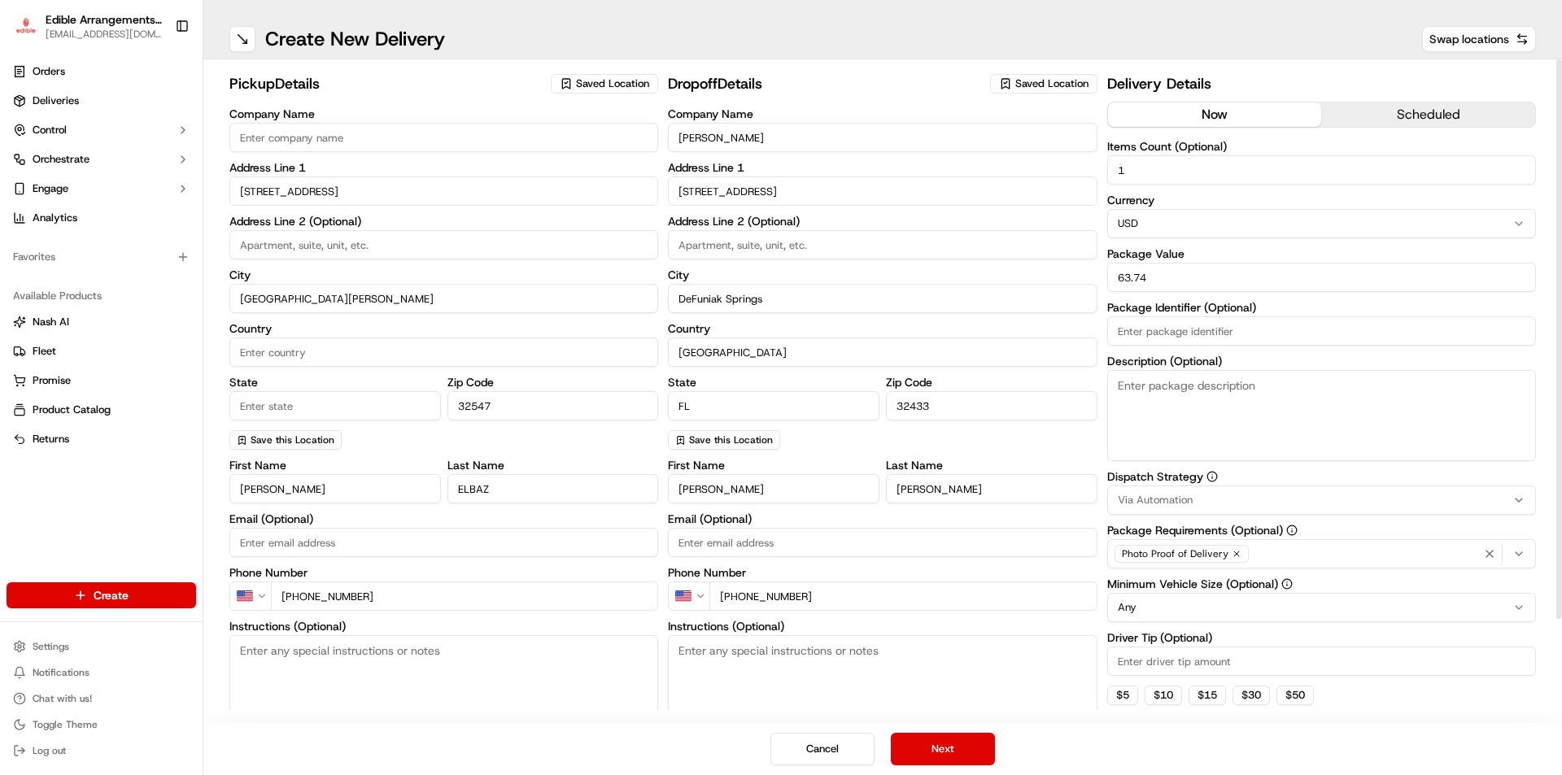
click at [1159, 329] on input "Package Identifier (Optional)" at bounding box center [1321, 330] width 429 height 29
click at [1171, 331] on input "Package Identifier (Optional)" at bounding box center [1321, 330] width 429 height 29
click at [1154, 384] on textarea "Description (Optional)" at bounding box center [1321, 415] width 429 height 91
click at [1179, 393] on textarea "Description (Optional)" at bounding box center [1321, 415] width 429 height 91
type textarea "Apple Daisy"
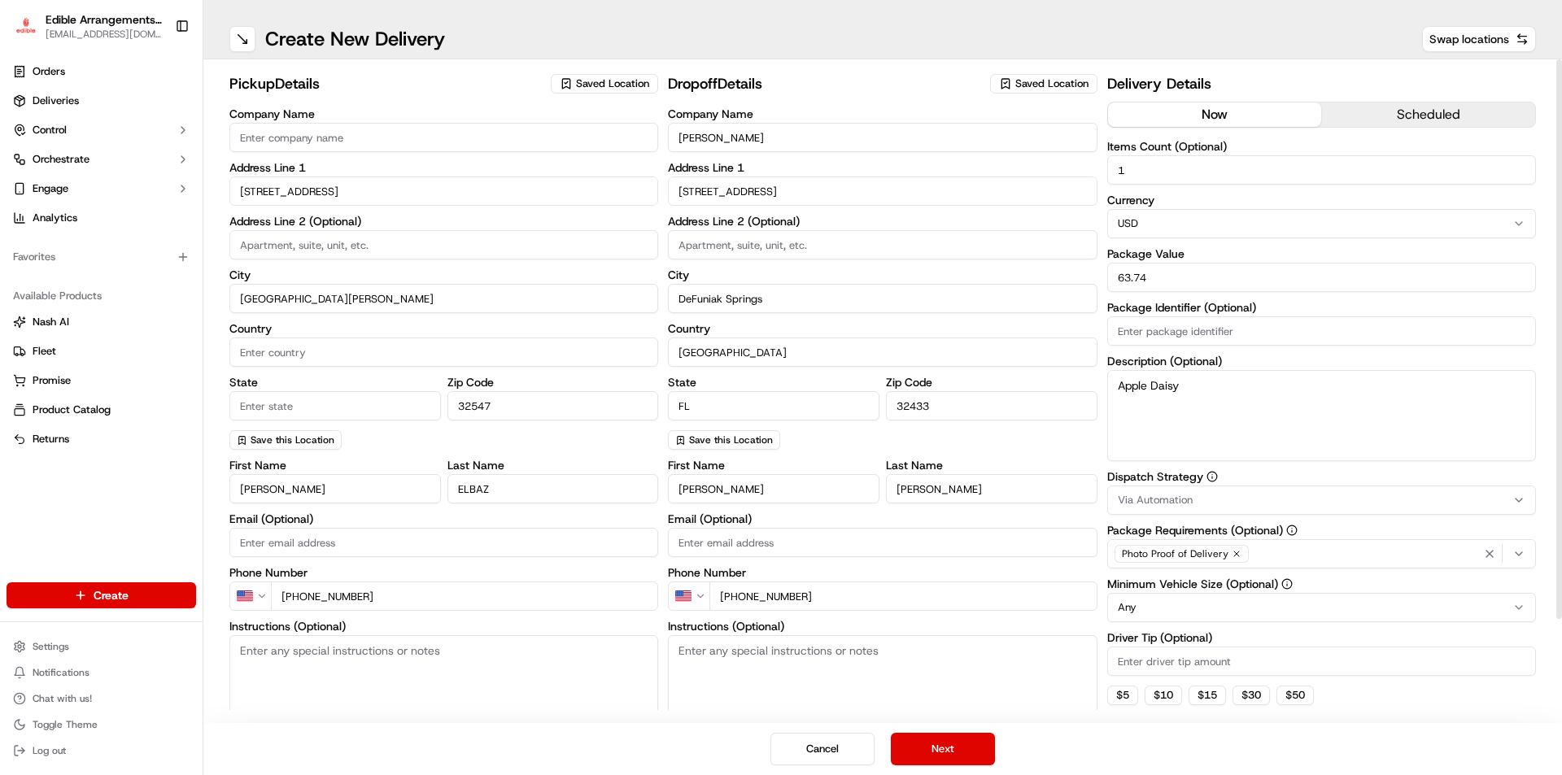
click at [1520, 558] on icon "button" at bounding box center [1518, 553] width 13 height 13
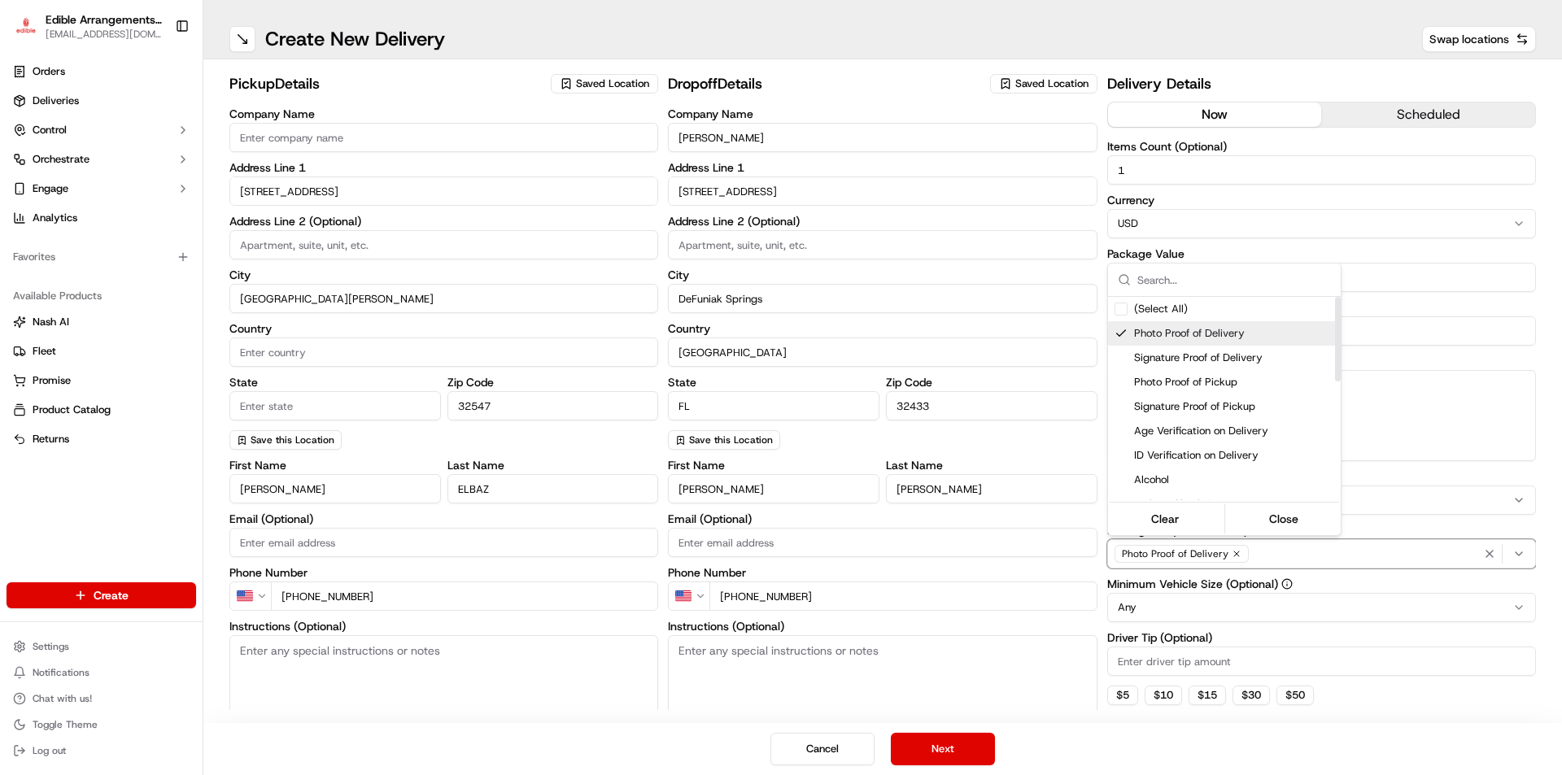
click at [1155, 329] on span "Photo Proof of Delivery" at bounding box center [1234, 333] width 200 height 15
click at [948, 750] on html "Edible Arrangements - [GEOGRAPHIC_DATA][PERSON_NAME][EMAIL_ADDRESS][DOMAIN_NAME…" at bounding box center [781, 387] width 1562 height 775
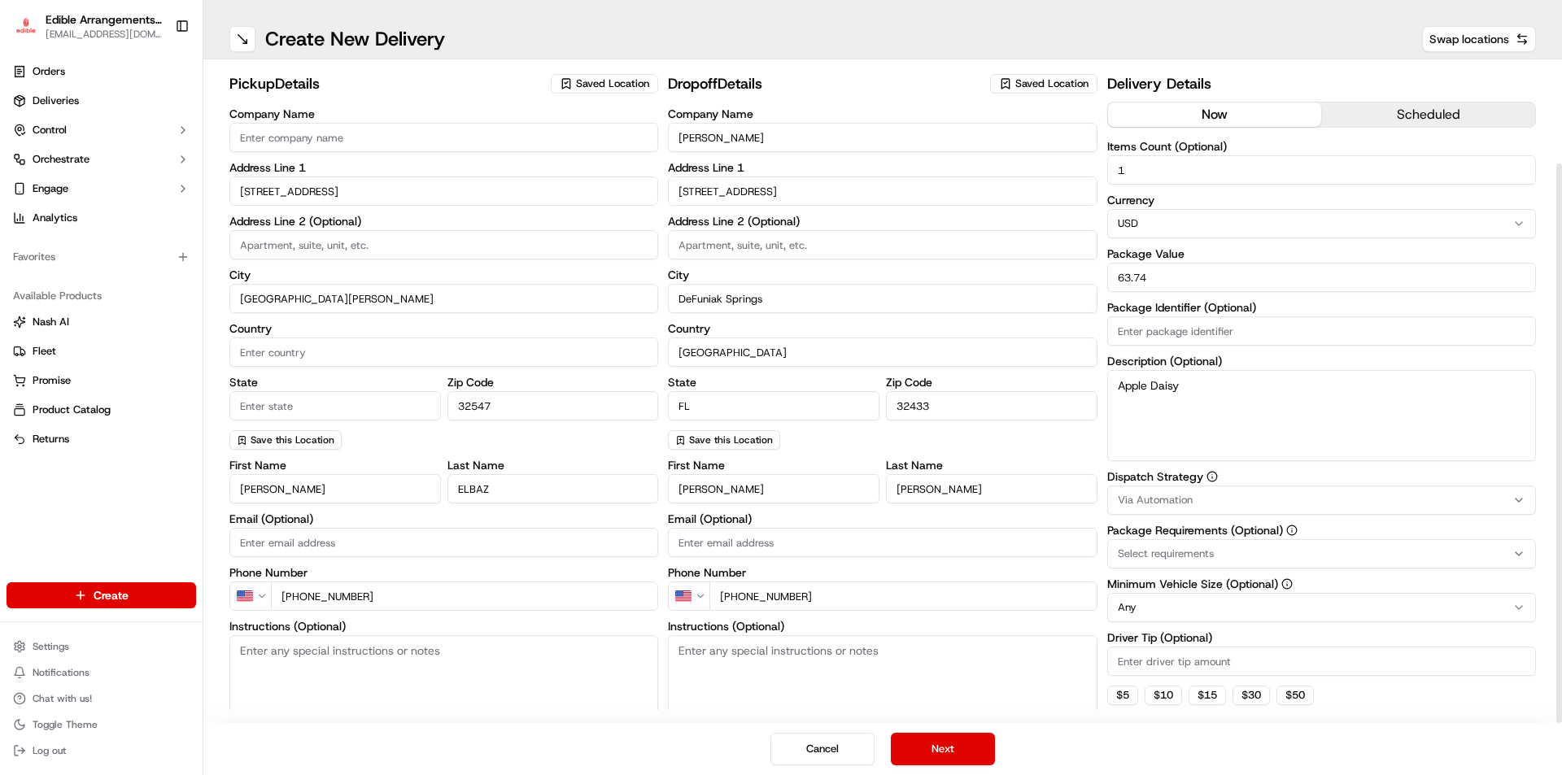
scroll to position [119, 0]
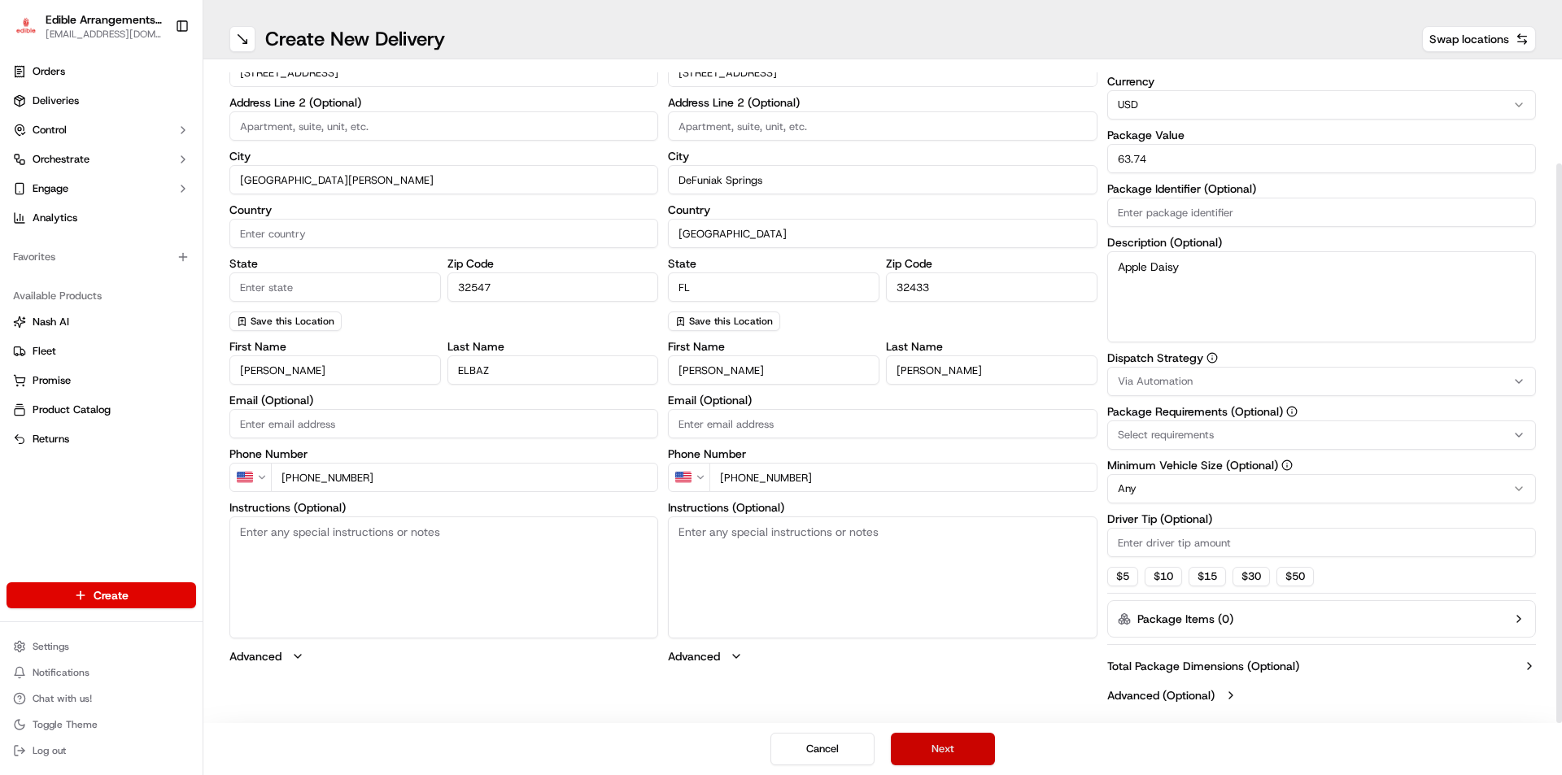
click at [935, 742] on button "Next" at bounding box center [943, 749] width 104 height 33
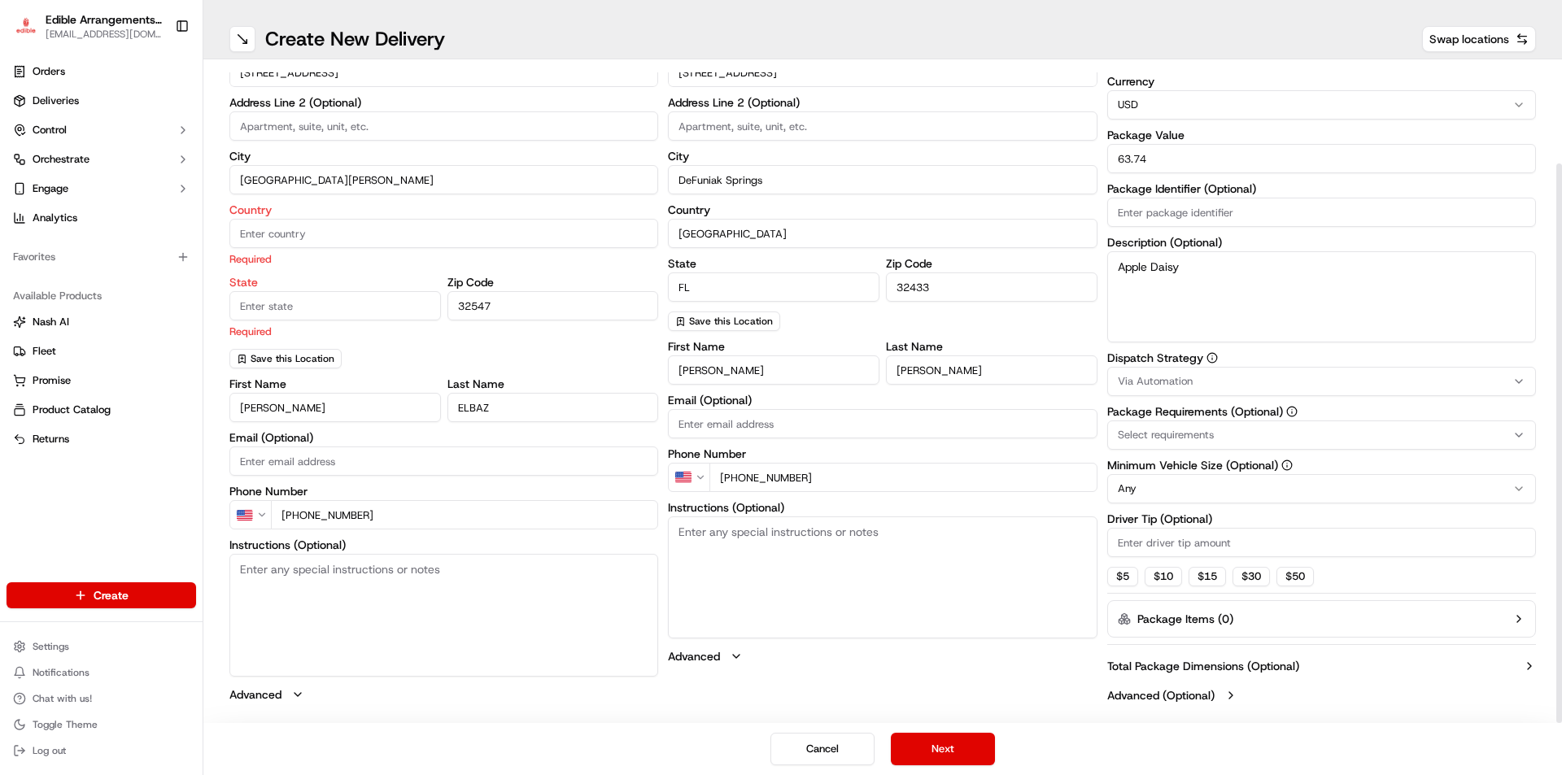
click at [279, 229] on input "Country" at bounding box center [443, 233] width 429 height 29
click at [329, 236] on input "Country" at bounding box center [443, 233] width 429 height 29
type input "okaloosa"
click at [309, 304] on div "State Required" at bounding box center [334, 308] width 211 height 63
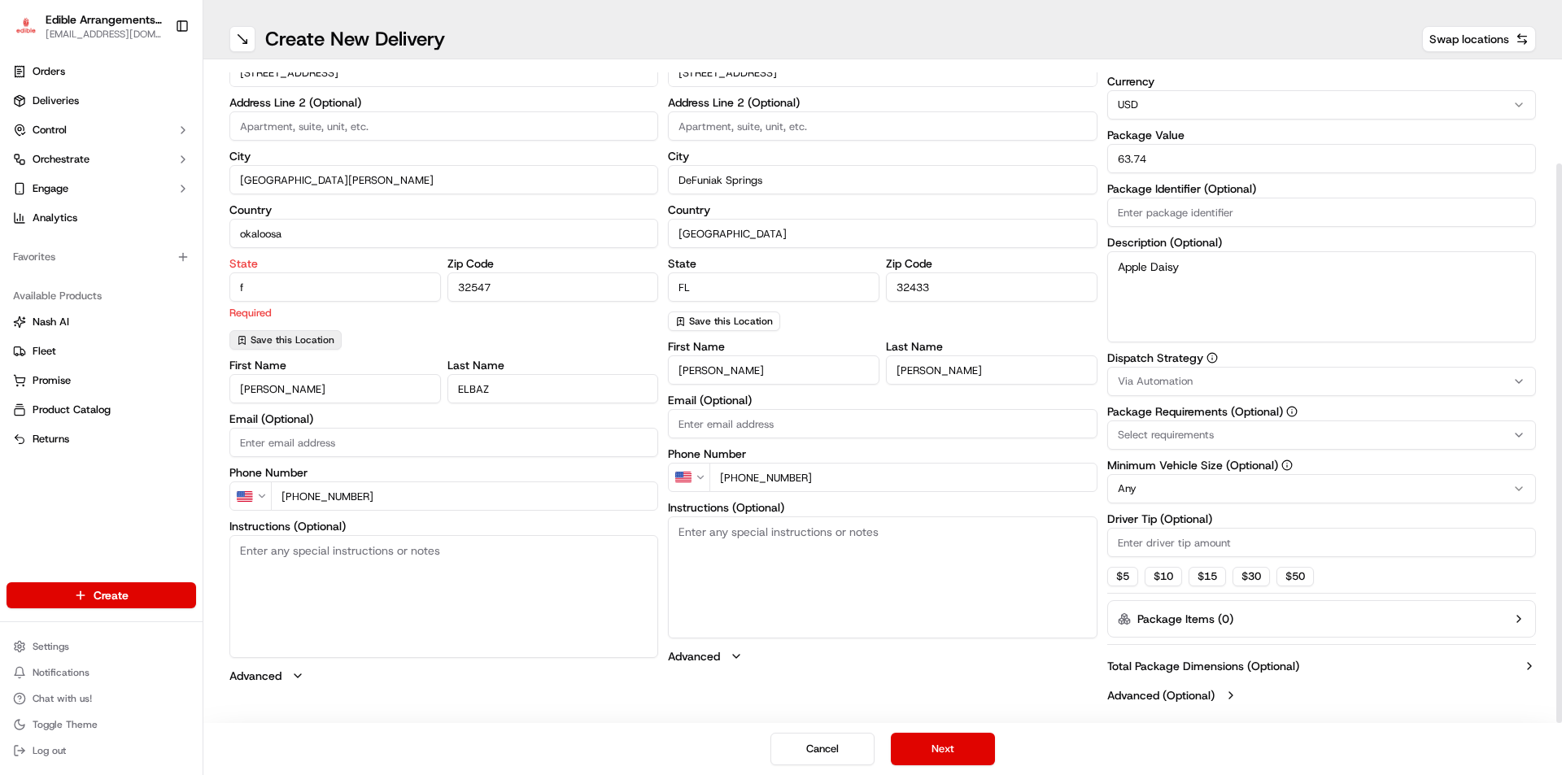
type input "FL"
type input "edible"
type input "[STREET_ADDRESS]"
type input "[GEOGRAPHIC_DATA][PERSON_NAME]"
type input "[EMAIL_ADDRESS][DOMAIN_NAME]"
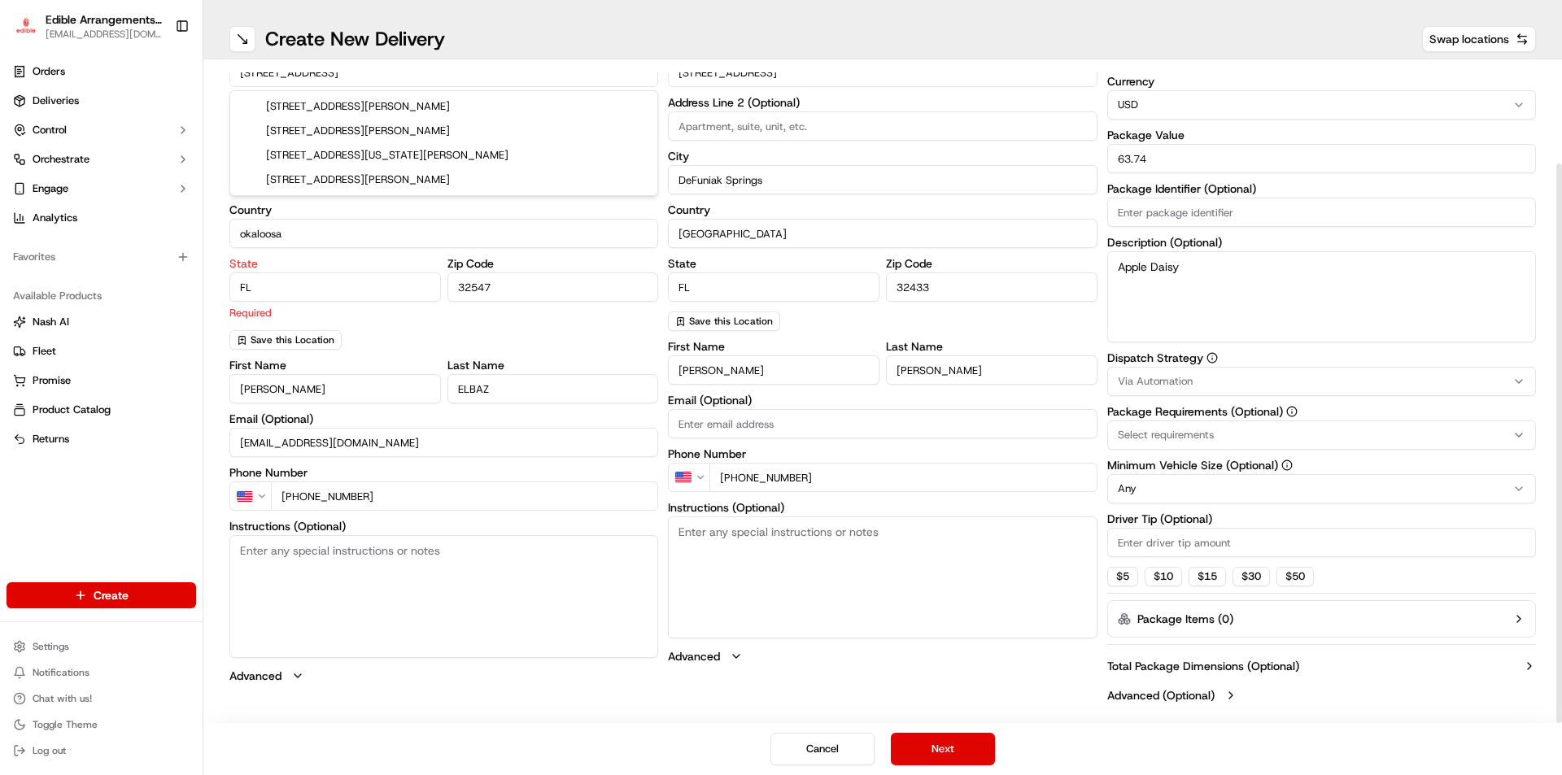
click at [213, 263] on div "pickup Details Saved Location Company Name edible Address Line 1 [STREET_ADDRES…" at bounding box center [882, 391] width 1358 height 664
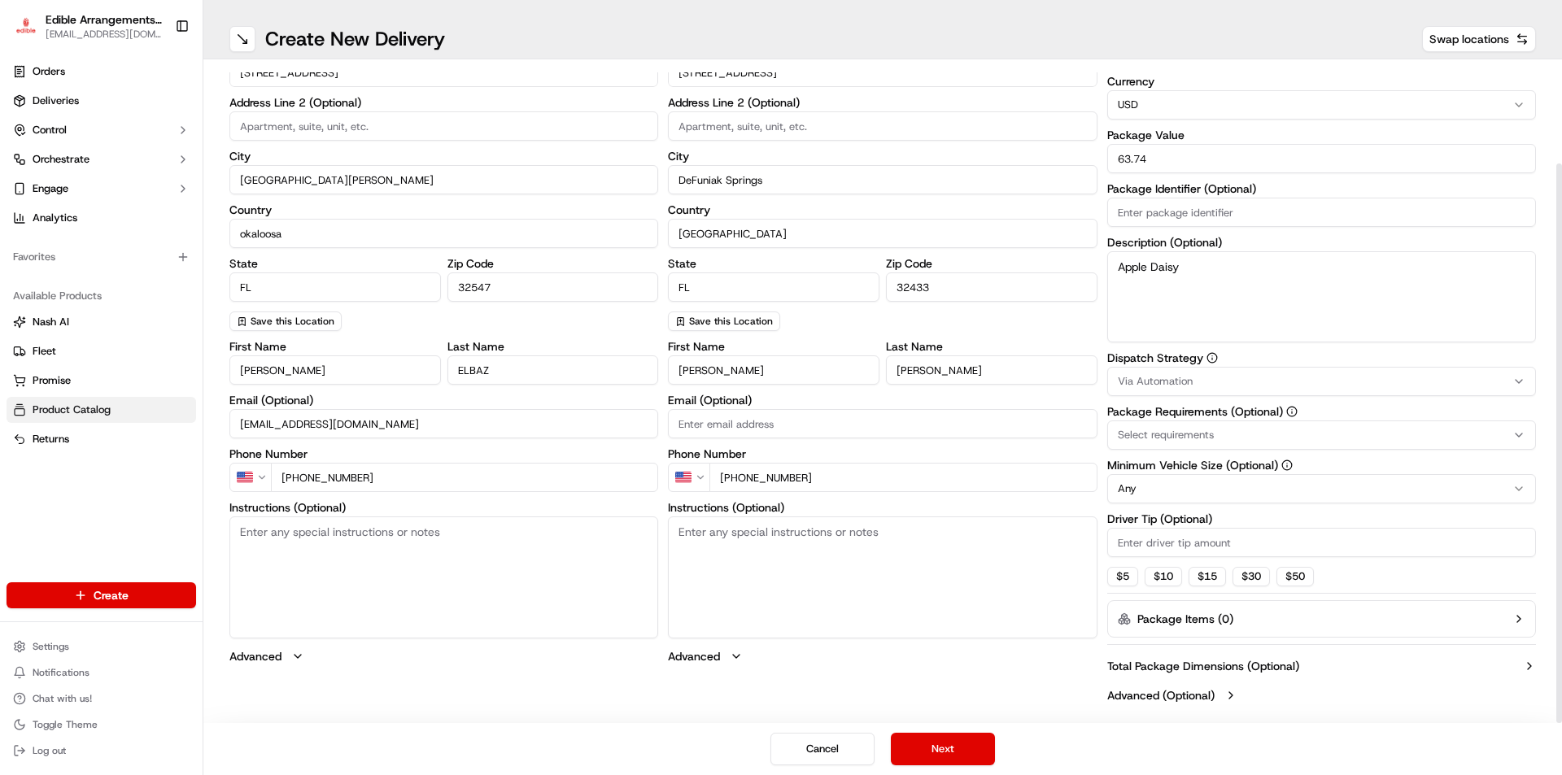
drag, startPoint x: 360, startPoint y: 425, endPoint x: 193, endPoint y: 406, distance: 167.9
click at [194, 406] on div "Edible Arrangements - [GEOGRAPHIC_DATA][PERSON_NAME][EMAIL_ADDRESS][DOMAIN_NAME…" at bounding box center [781, 387] width 1562 height 775
click at [497, 577] on textarea "Instructions (Optional)" at bounding box center [443, 578] width 429 height 122
click at [909, 747] on button "Next" at bounding box center [943, 749] width 104 height 33
click at [958, 748] on button "Next" at bounding box center [943, 749] width 104 height 33
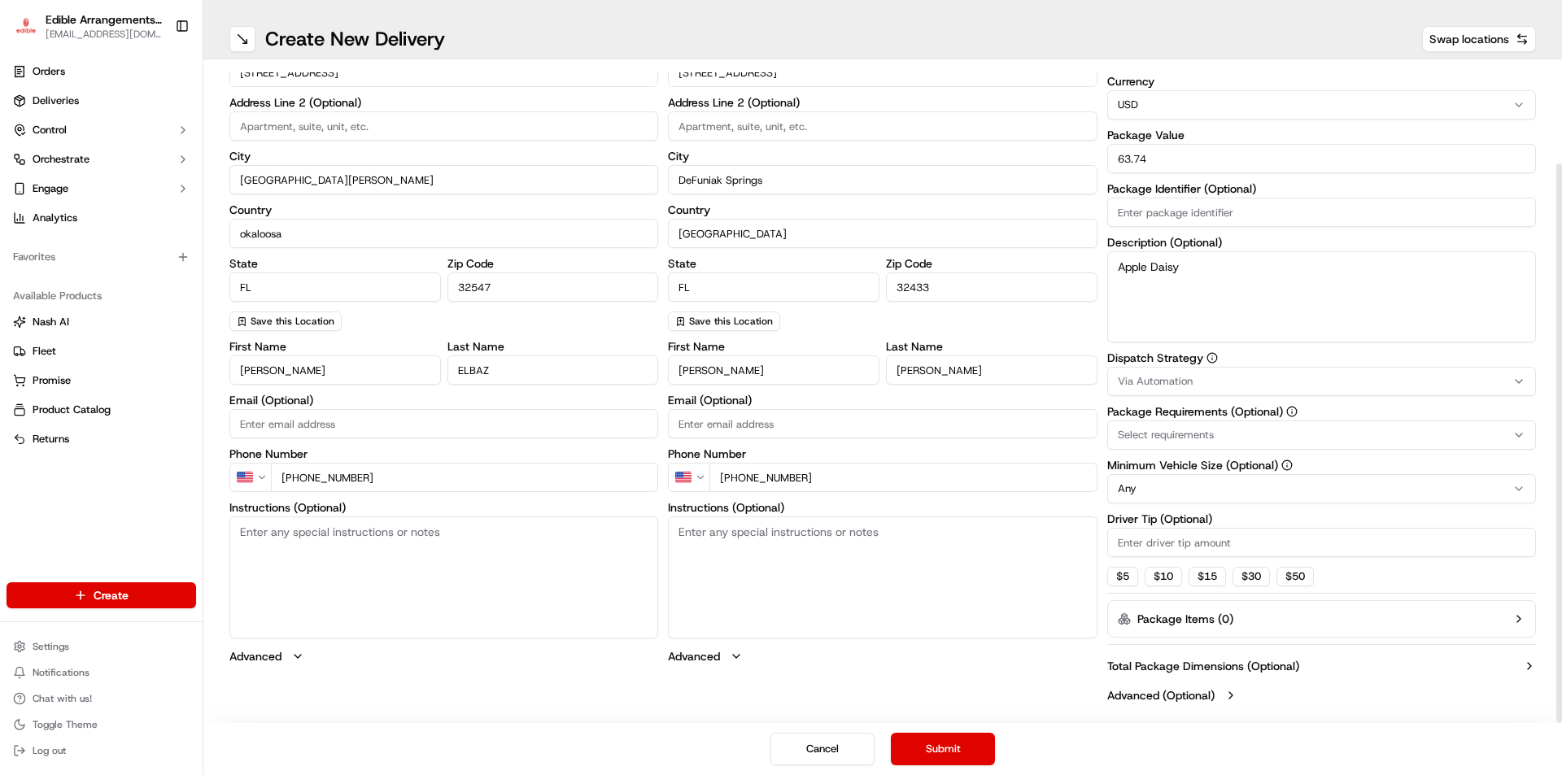
click at [949, 751] on button "Submit" at bounding box center [943, 749] width 104 height 33
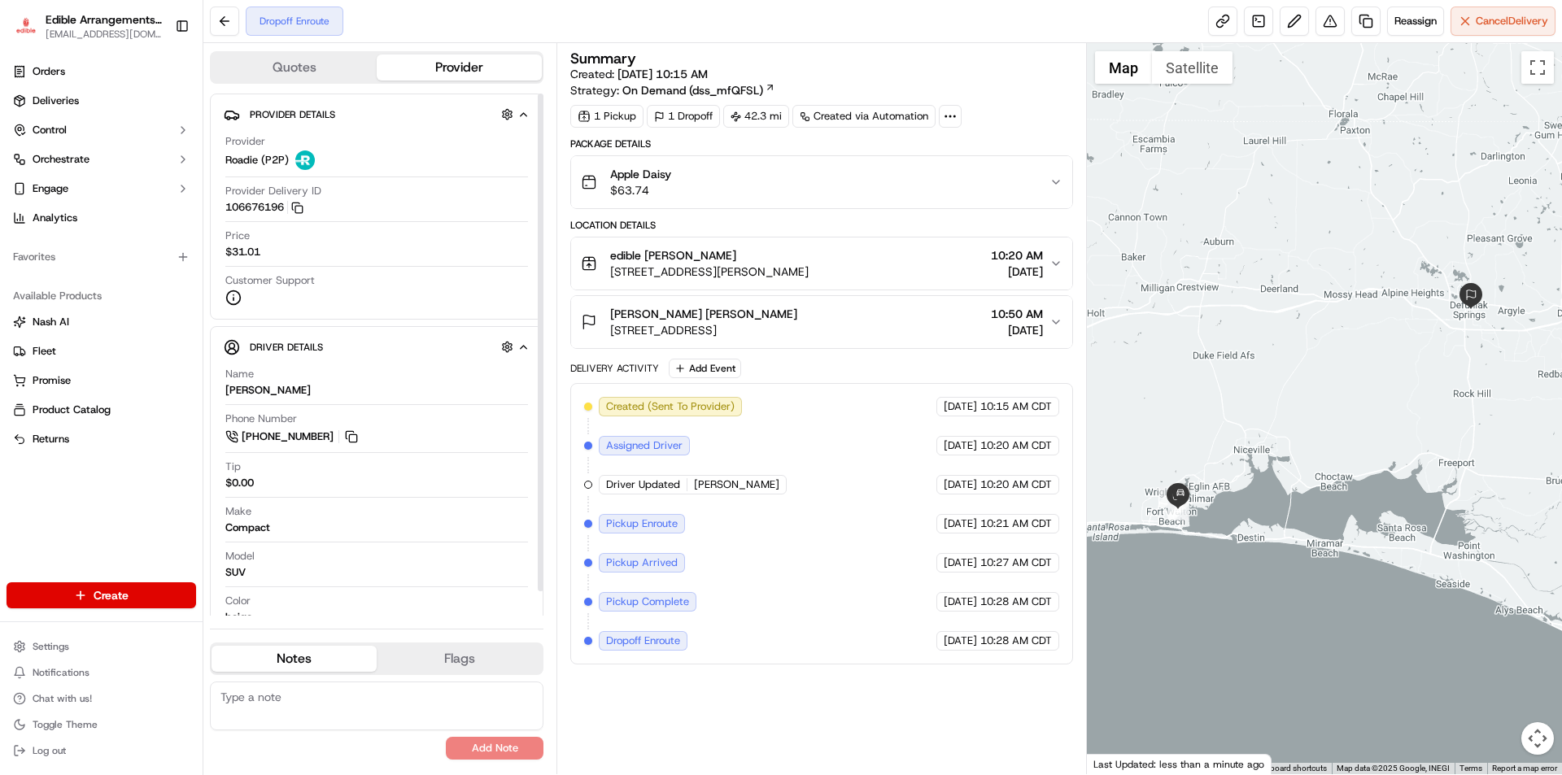
click at [204, 76] on div "Quotes Provider Provider Details Hidden ( 4 ) Provider Roadie (P2P) Provider De…" at bounding box center [379, 408] width 353 height 731
